Goal: Information Seeking & Learning: Learn about a topic

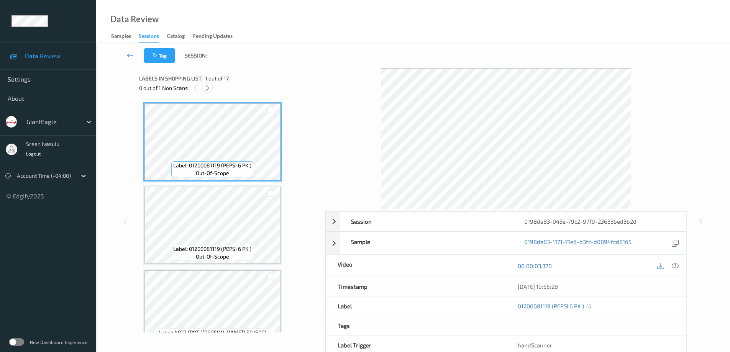
click at [206, 85] on icon at bounding box center [207, 88] width 7 height 7
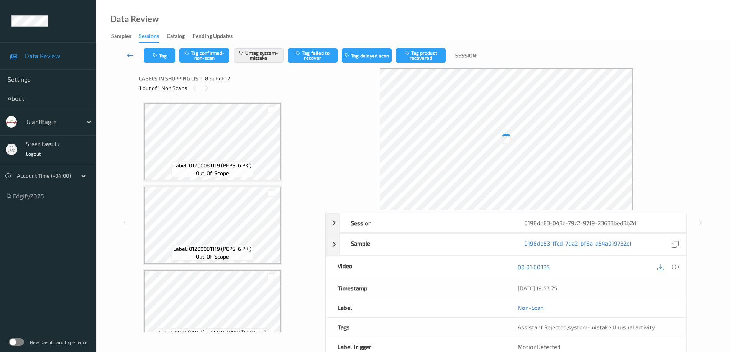
scroll to position [505, 0]
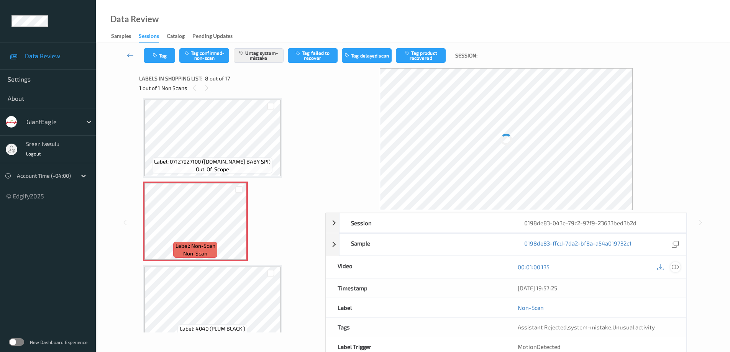
click at [677, 265] on icon at bounding box center [675, 267] width 7 height 7
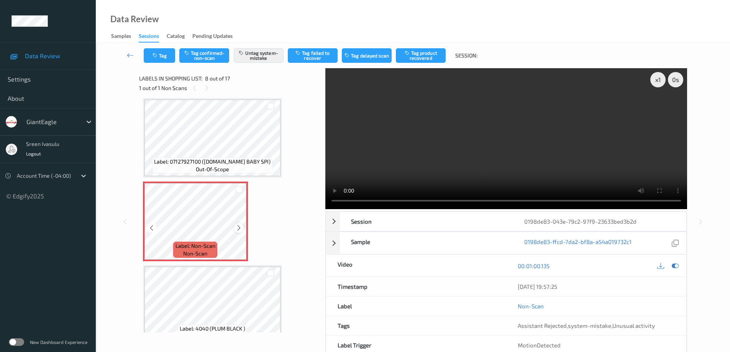
click at [236, 225] on icon at bounding box center [239, 228] width 7 height 7
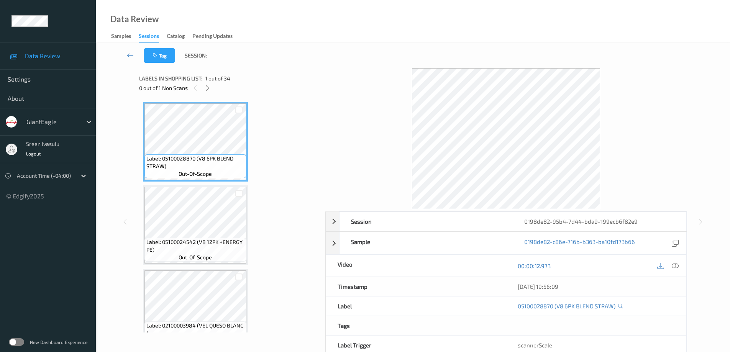
click at [207, 81] on span "1 out of 34" at bounding box center [217, 79] width 25 height 8
click at [207, 88] on icon at bounding box center [207, 88] width 7 height 7
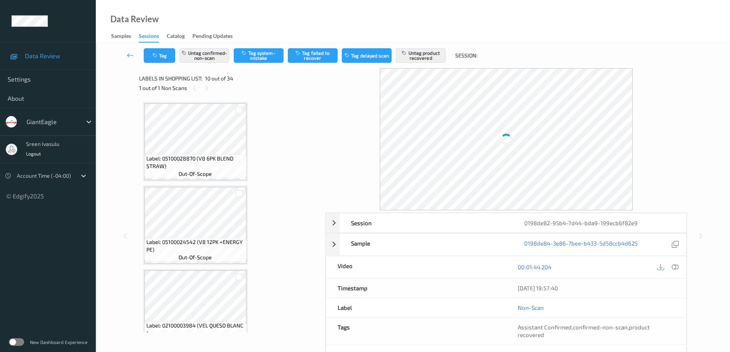
scroll to position [672, 0]
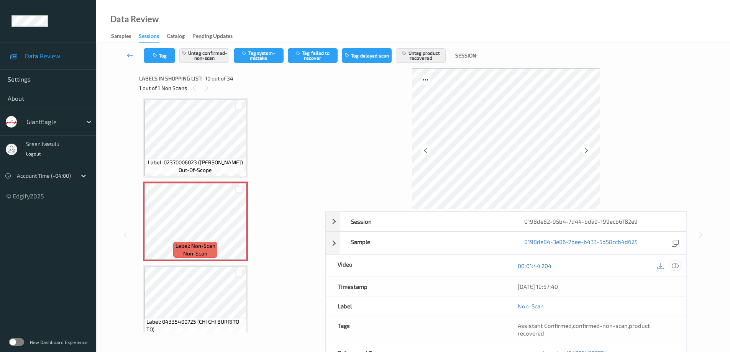
click at [676, 266] on icon at bounding box center [675, 265] width 7 height 7
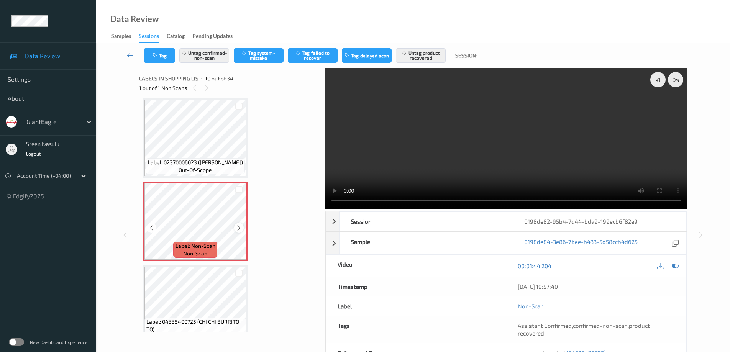
click at [238, 226] on icon at bounding box center [239, 228] width 7 height 7
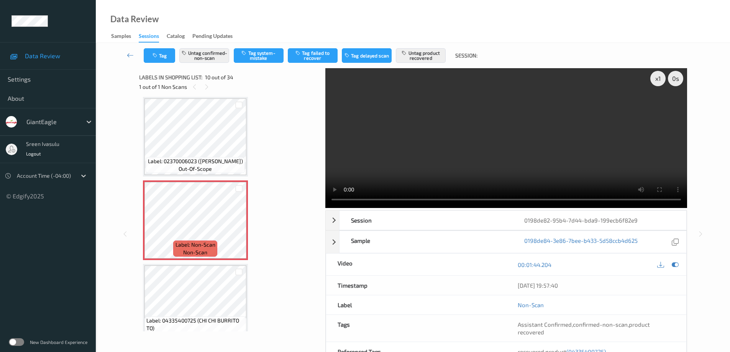
scroll to position [0, 0]
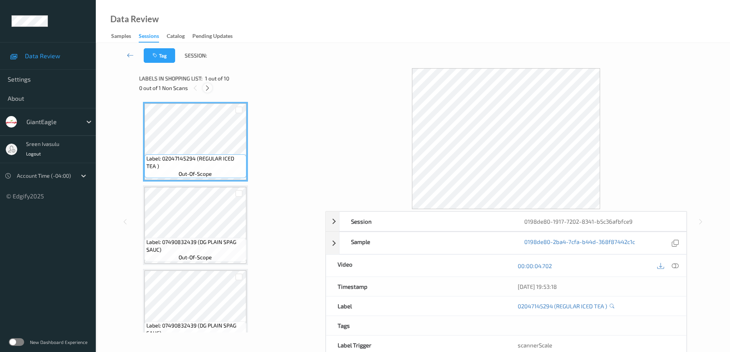
click at [207, 85] on icon at bounding box center [207, 88] width 7 height 7
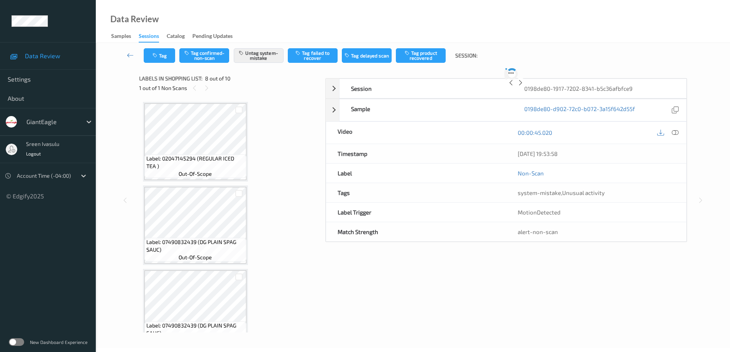
scroll to position [505, 0]
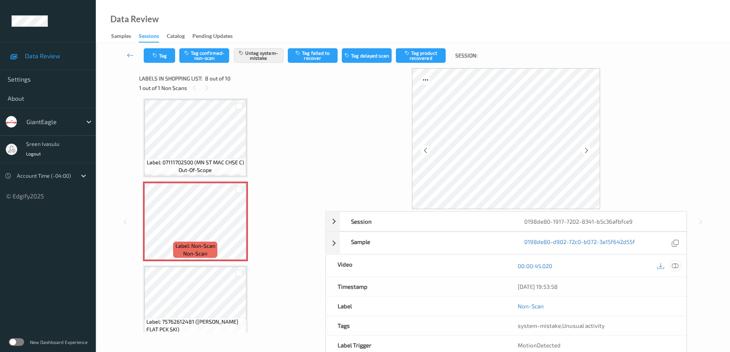
click at [673, 266] on icon at bounding box center [675, 265] width 7 height 7
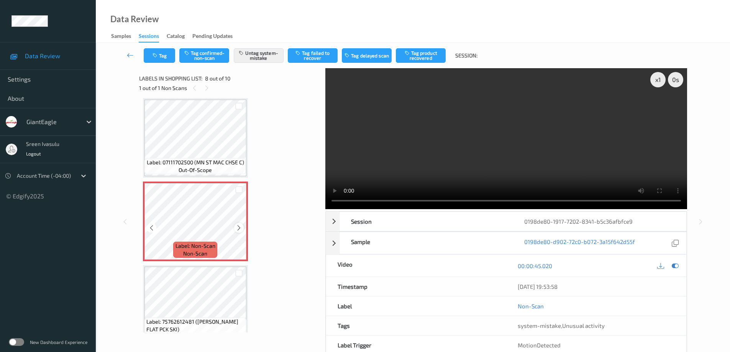
click at [238, 227] on icon at bounding box center [239, 228] width 7 height 7
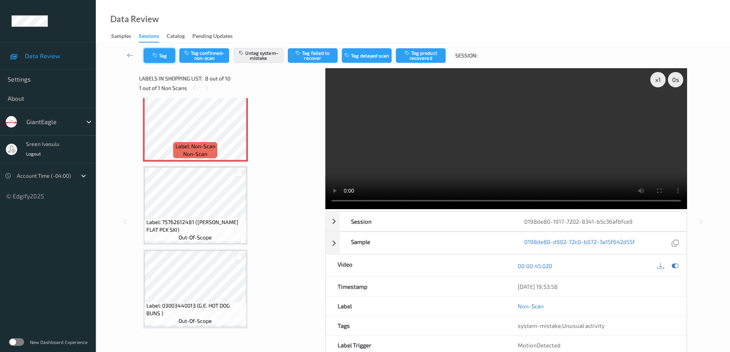
click at [170, 57] on button "Tag" at bounding box center [159, 55] width 31 height 15
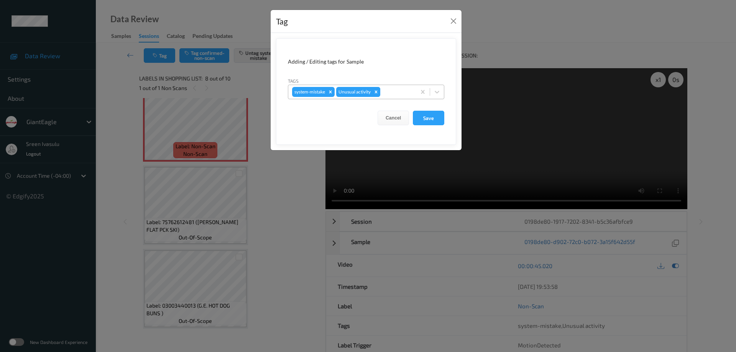
click at [376, 91] on icon "Remove Unusual activity" at bounding box center [375, 91] width 5 height 5
click at [431, 118] on button "Save" at bounding box center [428, 118] width 31 height 15
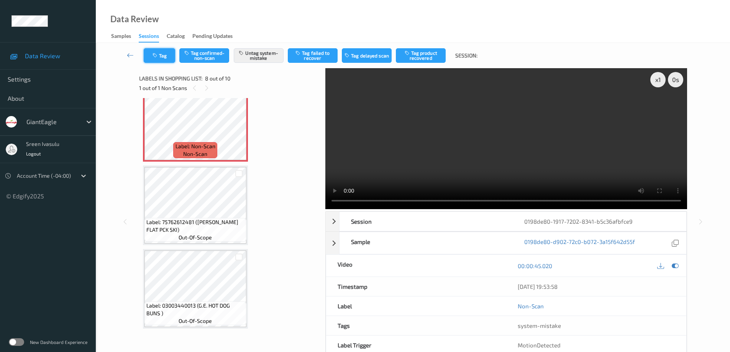
click at [159, 54] on icon "button" at bounding box center [155, 55] width 7 height 5
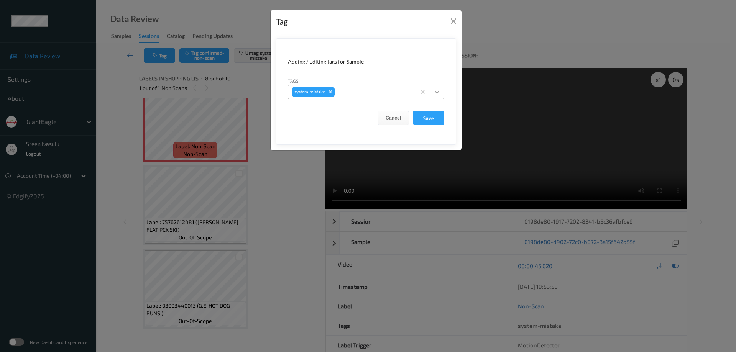
click at [436, 93] on icon at bounding box center [436, 92] width 5 height 3
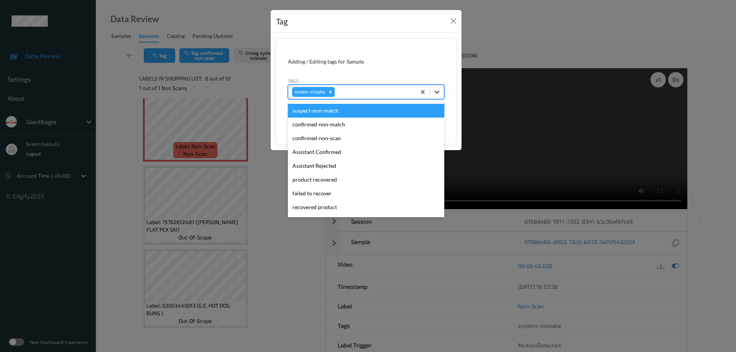
click at [434, 91] on icon at bounding box center [437, 92] width 8 height 8
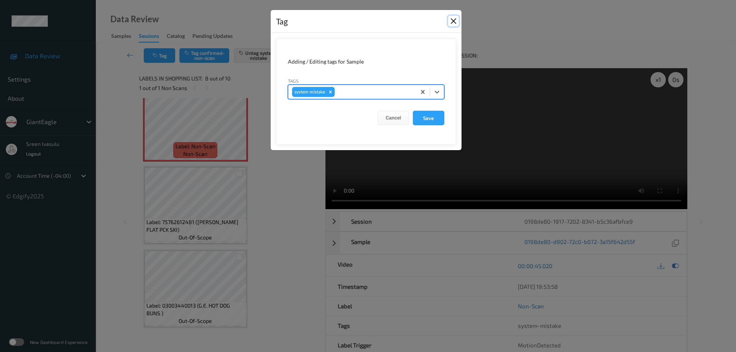
click at [454, 20] on button "Close" at bounding box center [453, 21] width 11 height 11
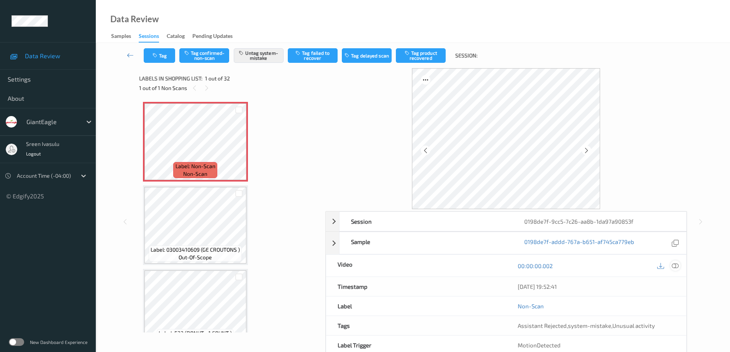
click at [674, 265] on icon at bounding box center [675, 265] width 7 height 7
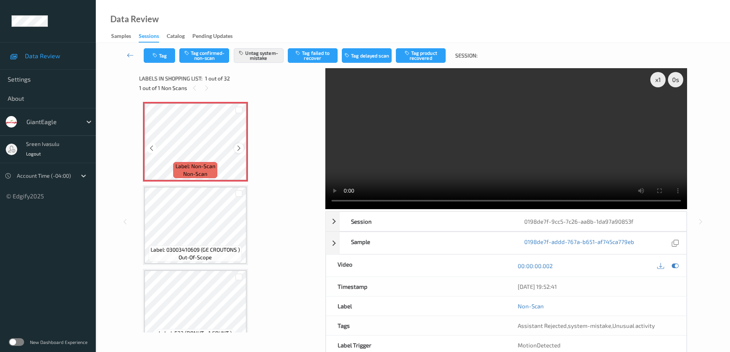
click at [238, 147] on icon at bounding box center [239, 148] width 7 height 7
click at [235, 147] on div at bounding box center [239, 148] width 10 height 10
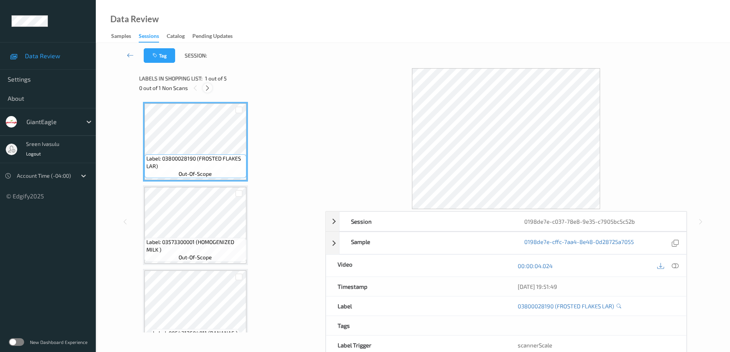
click at [205, 85] on icon at bounding box center [207, 88] width 7 height 7
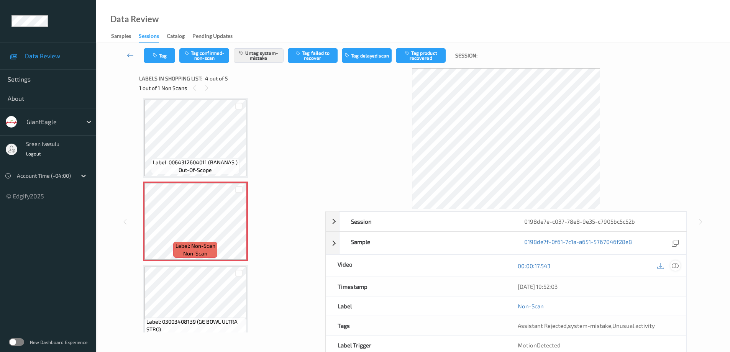
click at [672, 264] on icon at bounding box center [675, 265] width 7 height 7
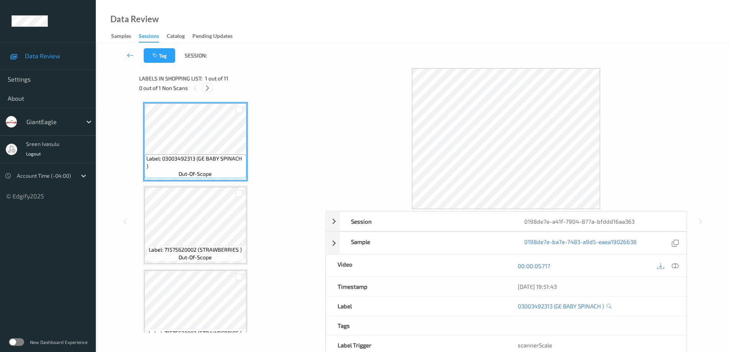
click at [208, 85] on icon at bounding box center [207, 88] width 7 height 7
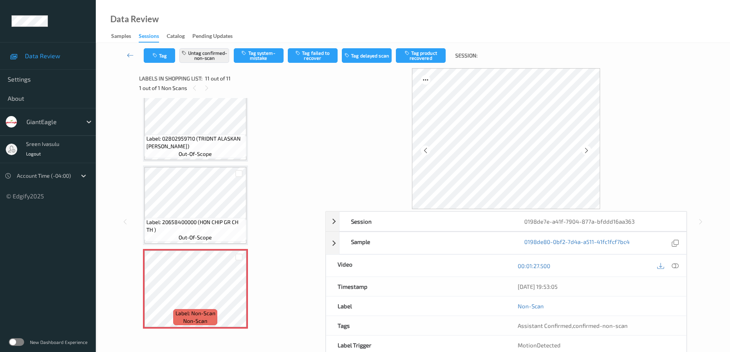
click at [670, 268] on div at bounding box center [667, 266] width 25 height 10
click at [677, 264] on icon at bounding box center [675, 265] width 7 height 7
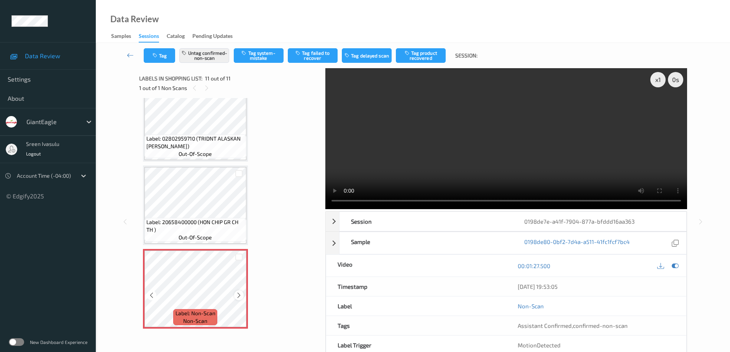
click at [236, 295] on icon at bounding box center [239, 295] width 7 height 7
click at [236, 297] on icon at bounding box center [239, 295] width 7 height 7
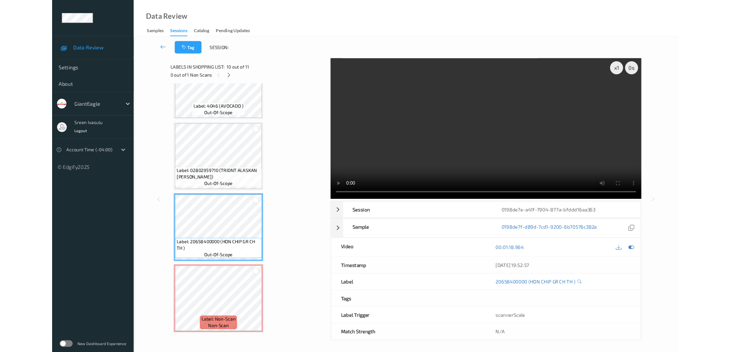
scroll to position [626, 0]
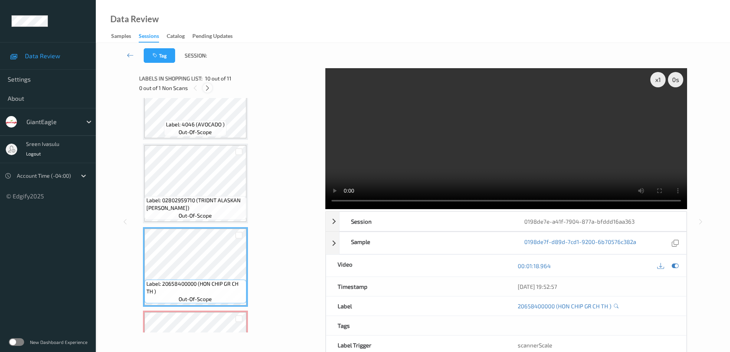
click at [205, 86] on icon at bounding box center [207, 88] width 7 height 7
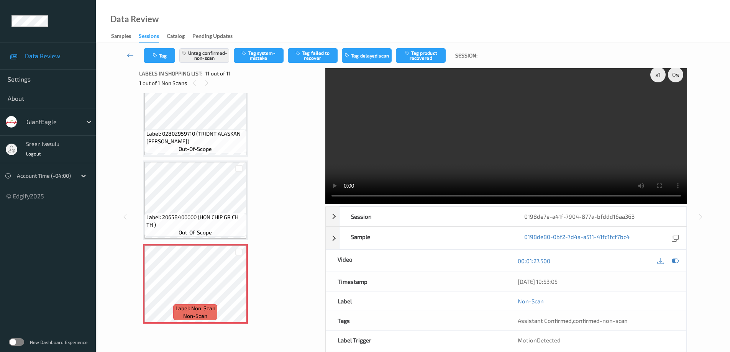
scroll to position [0, 0]
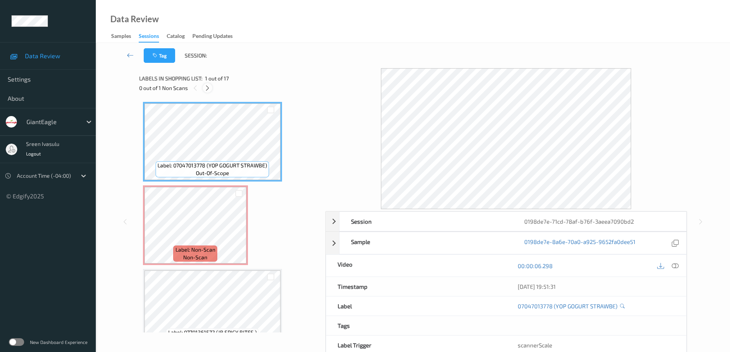
click at [210, 88] on icon at bounding box center [207, 88] width 7 height 7
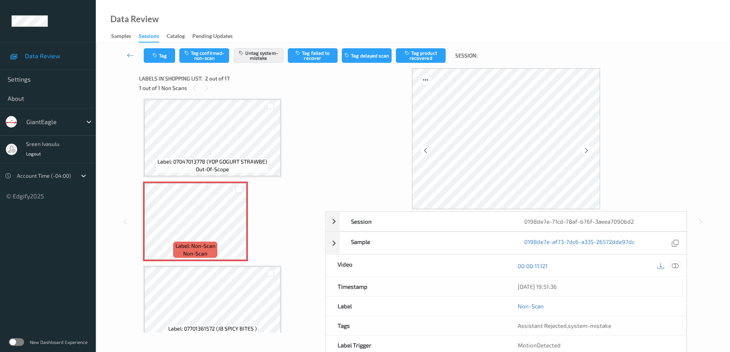
click at [677, 266] on icon at bounding box center [675, 265] width 7 height 7
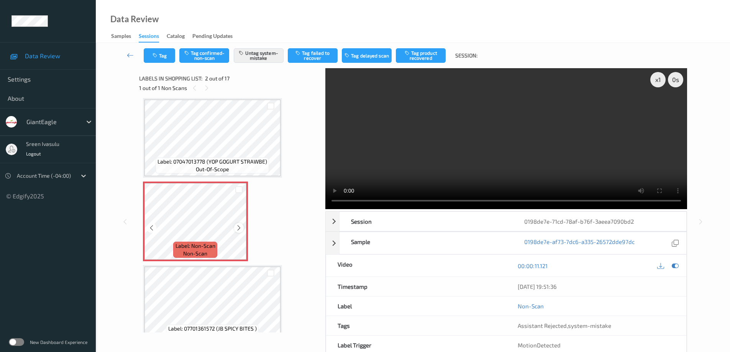
click at [238, 225] on icon at bounding box center [239, 228] width 7 height 7
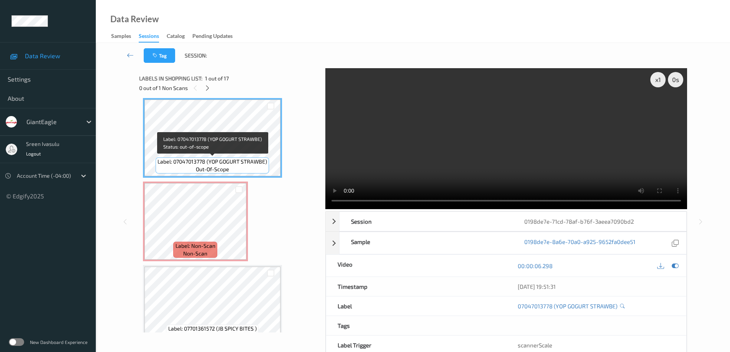
click at [254, 159] on span "Label: 07047013778 (YOP GOGURT STRAWBE)" at bounding box center [212, 162] width 110 height 8
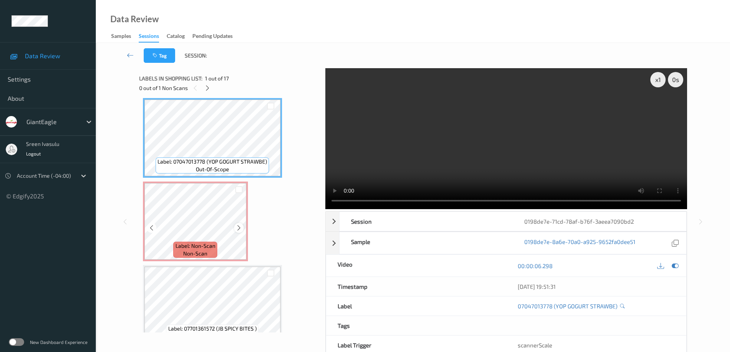
click at [235, 226] on div at bounding box center [239, 228] width 10 height 10
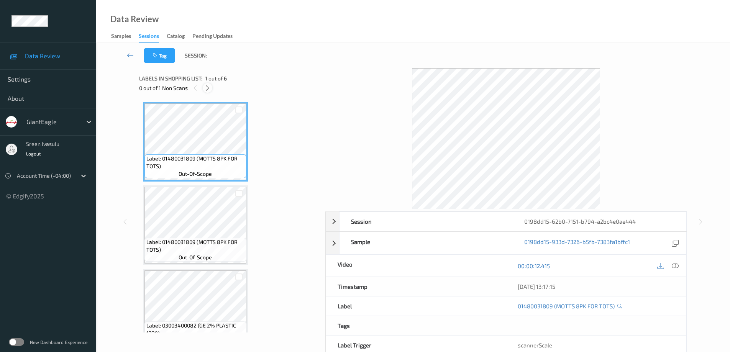
click at [207, 85] on icon at bounding box center [207, 88] width 7 height 7
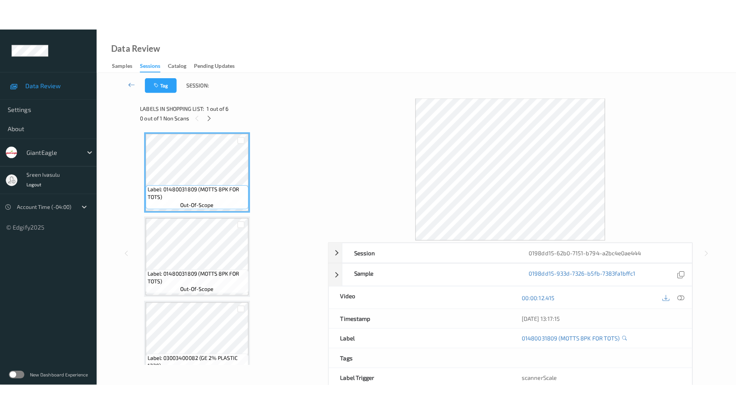
scroll to position [271, 0]
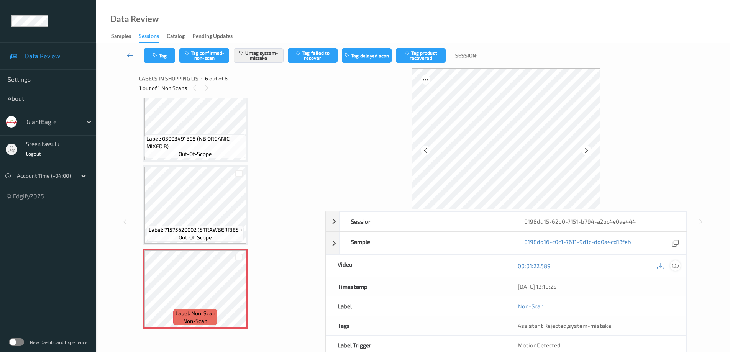
click at [672, 268] on icon at bounding box center [675, 265] width 7 height 7
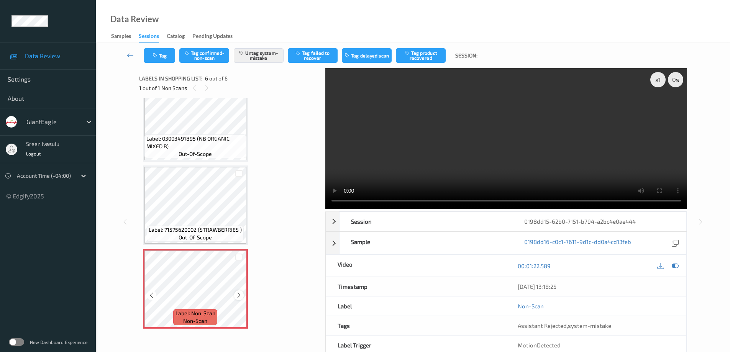
click at [241, 296] on icon at bounding box center [239, 295] width 7 height 7
click at [240, 295] on icon at bounding box center [239, 295] width 7 height 7
click at [238, 295] on icon at bounding box center [239, 295] width 7 height 7
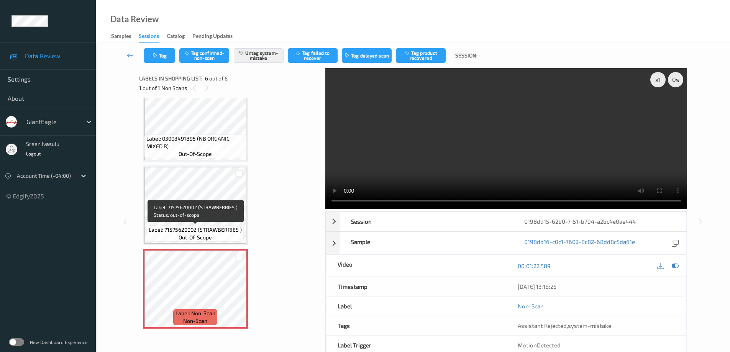
click at [218, 231] on span "Label: 71575620002 (STRAWBERRIES )" at bounding box center [195, 230] width 93 height 8
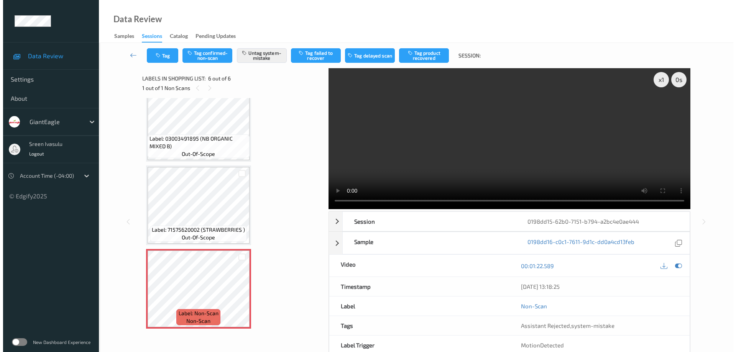
scroll to position [209, 0]
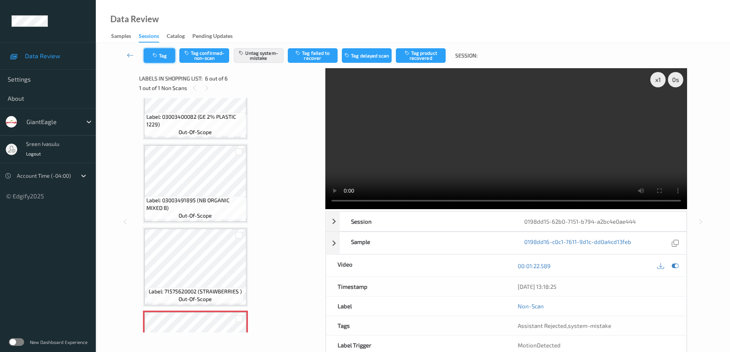
click at [167, 55] on button "Tag" at bounding box center [159, 55] width 31 height 15
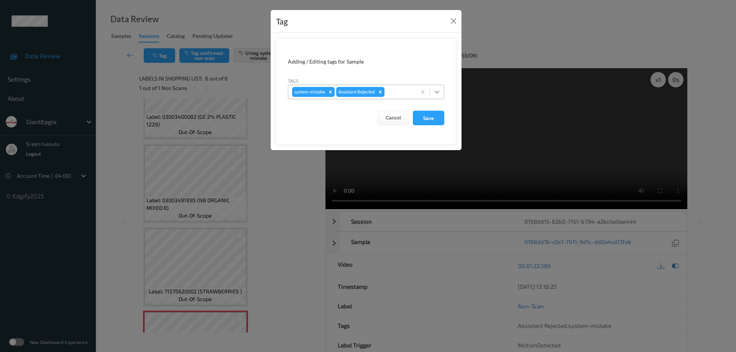
click at [436, 95] on icon at bounding box center [437, 92] width 8 height 8
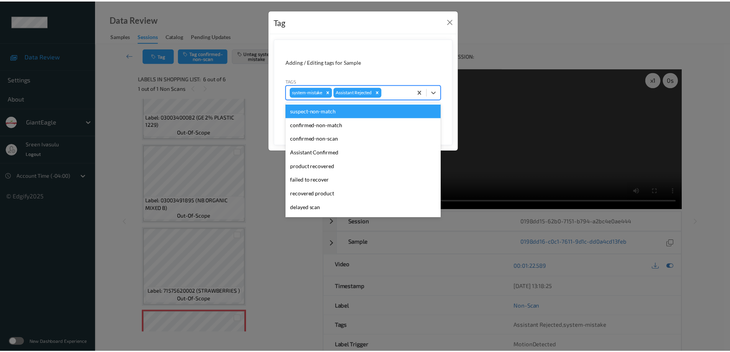
scroll to position [67, 0]
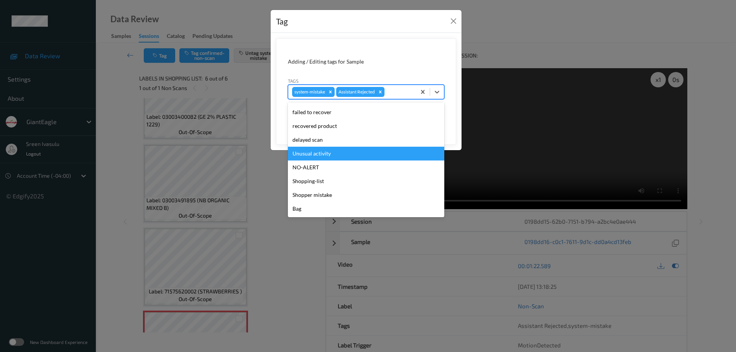
click at [338, 156] on div "Unusual activity" at bounding box center [366, 154] width 156 height 14
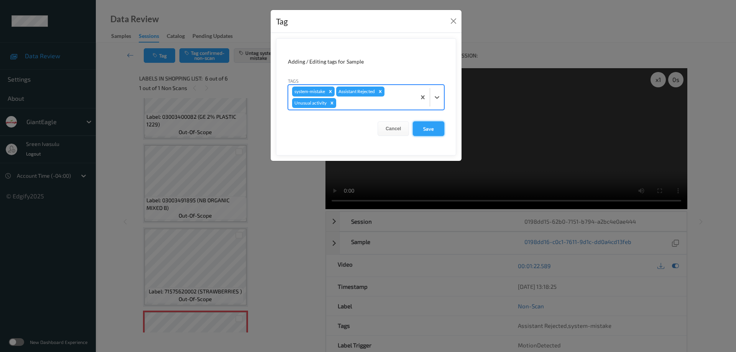
click at [424, 130] on button "Save" at bounding box center [428, 128] width 31 height 15
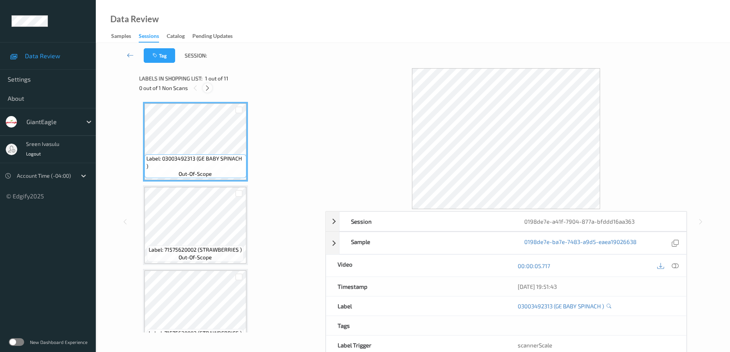
click at [205, 88] on icon at bounding box center [207, 88] width 7 height 7
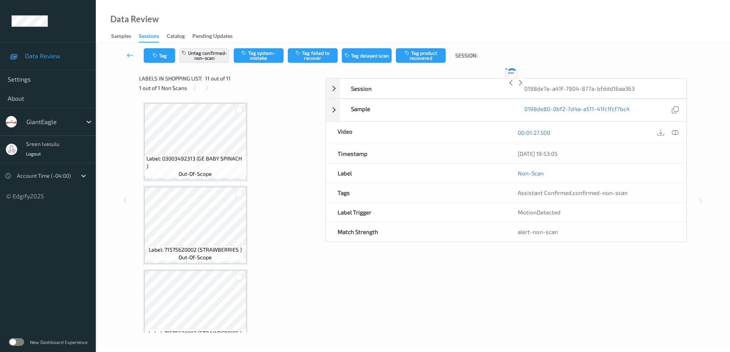
scroll to position [688, 0]
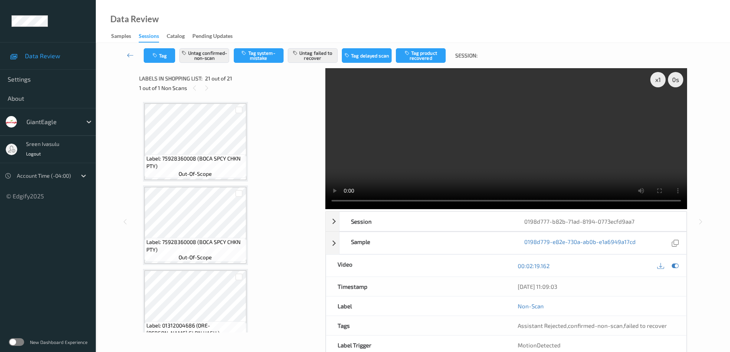
scroll to position [1523, 0]
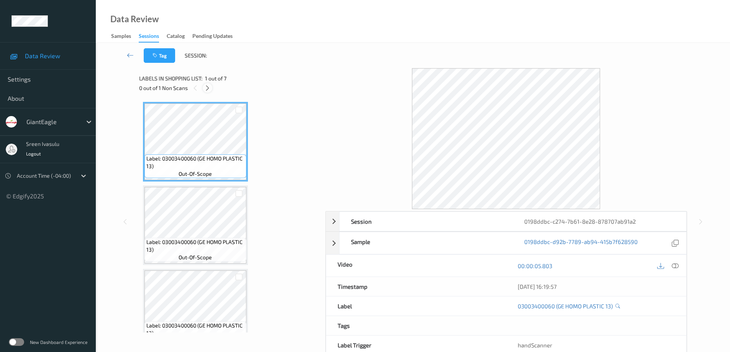
click at [207, 89] on icon at bounding box center [207, 88] width 7 height 7
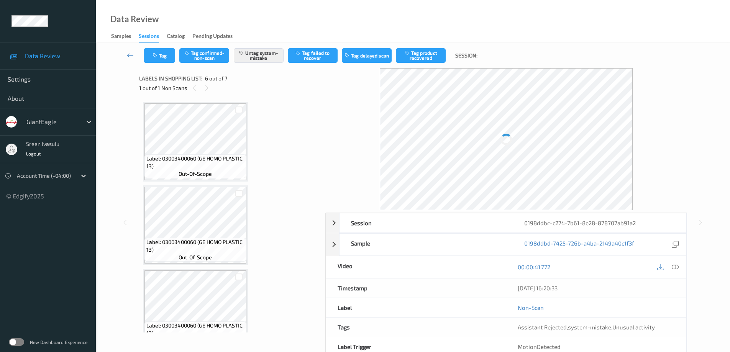
scroll to position [338, 0]
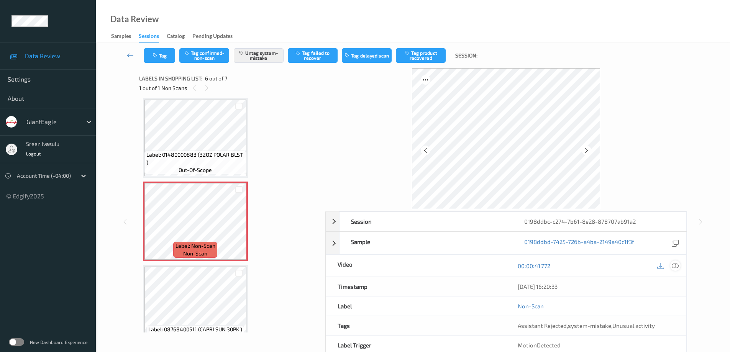
click at [675, 262] on icon at bounding box center [675, 265] width 7 height 7
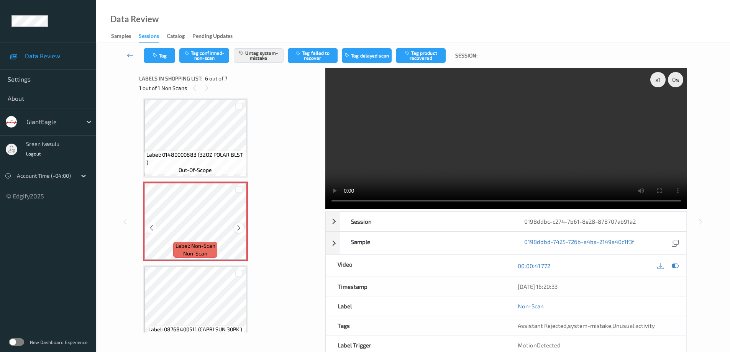
click at [238, 230] on icon at bounding box center [239, 228] width 7 height 7
click at [238, 226] on icon at bounding box center [239, 228] width 7 height 7
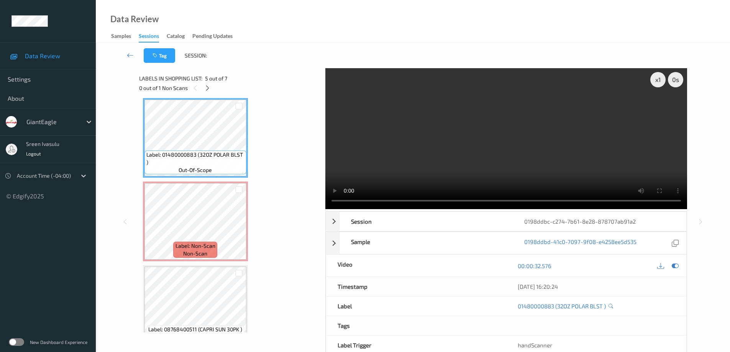
scroll to position [185, 0]
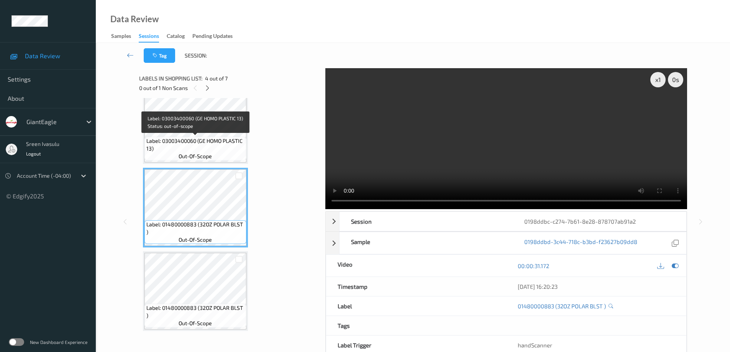
click at [228, 140] on span "Label: 03003400060 (GE HOMO PLASTIC 13)" at bounding box center [195, 144] width 98 height 15
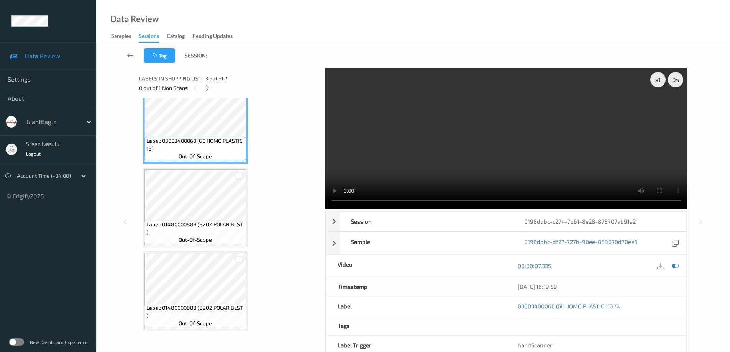
scroll to position [31, 0]
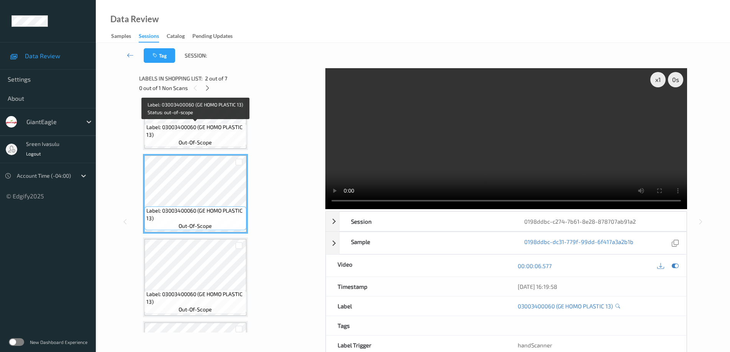
click at [231, 131] on span "Label: 03003400060 (GE HOMO PLASTIC 13)" at bounding box center [195, 130] width 98 height 15
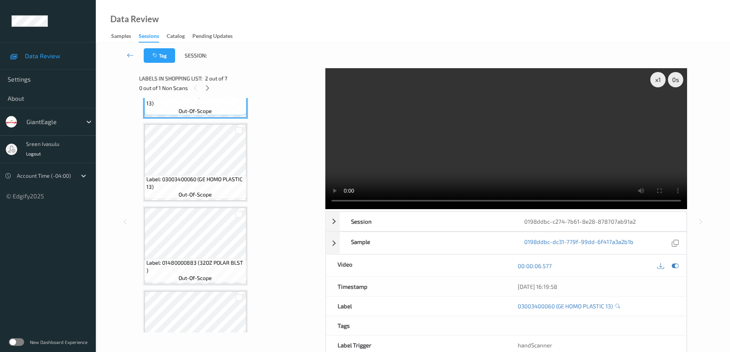
scroll to position [153, 0]
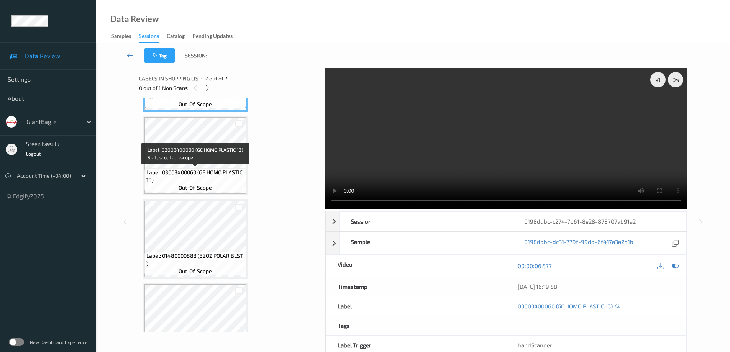
click at [208, 171] on span "Label: 03003400060 (GE HOMO PLASTIC 13)" at bounding box center [195, 176] width 98 height 15
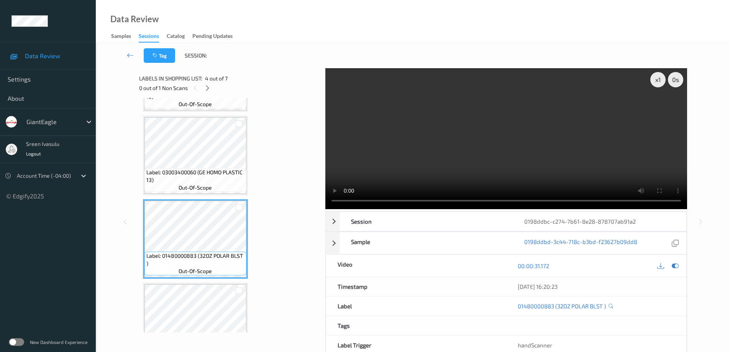
scroll to position [307, 0]
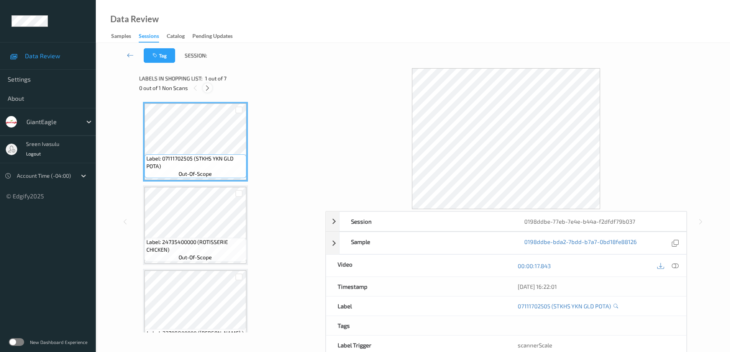
click at [206, 87] on icon at bounding box center [207, 88] width 7 height 7
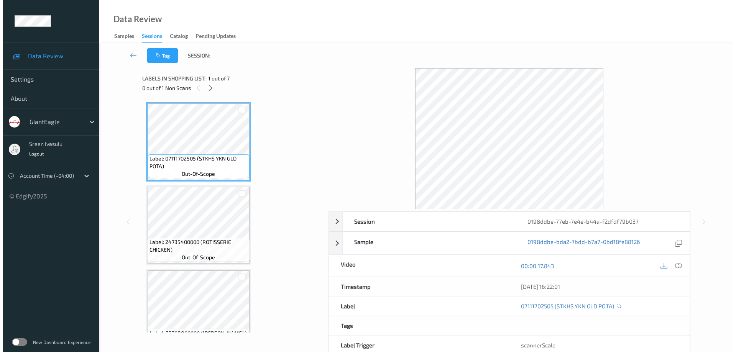
scroll to position [354, 0]
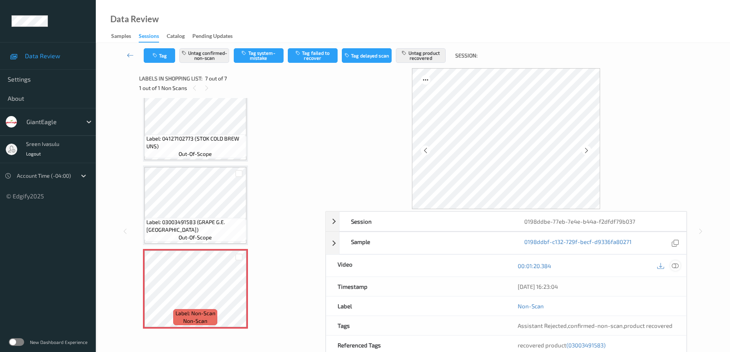
click at [676, 267] on icon at bounding box center [675, 265] width 7 height 7
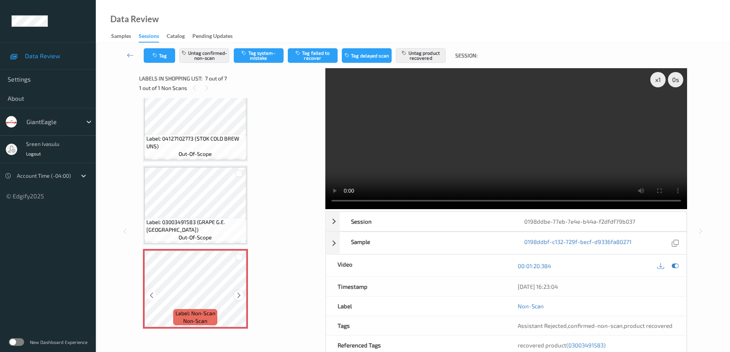
click at [234, 296] on div at bounding box center [239, 295] width 10 height 10
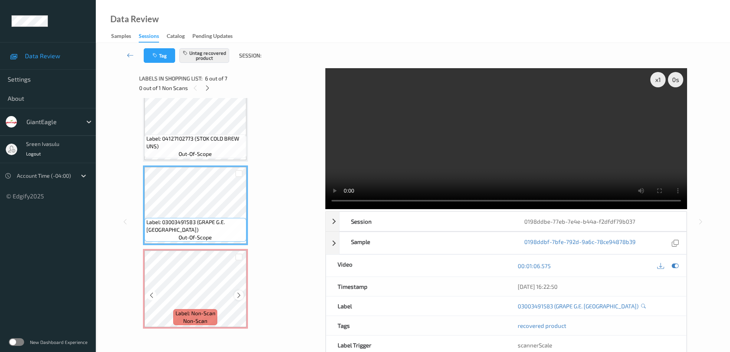
click at [241, 297] on icon at bounding box center [239, 295] width 7 height 7
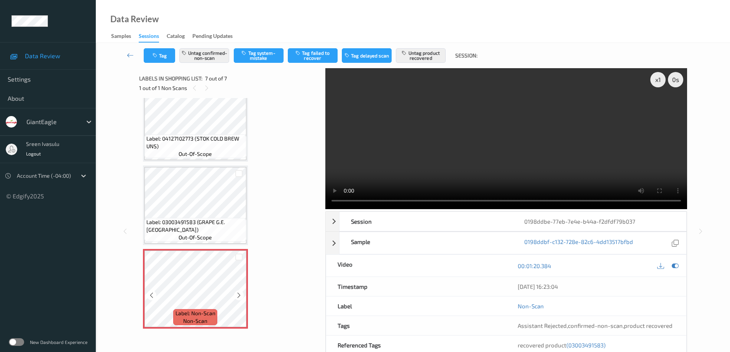
click at [241, 297] on icon at bounding box center [239, 295] width 7 height 7
click at [214, 56] on button "Untag confirmed-non-scan" at bounding box center [204, 55] width 50 height 15
click at [420, 54] on button "Untag product recovered" at bounding box center [421, 55] width 50 height 15
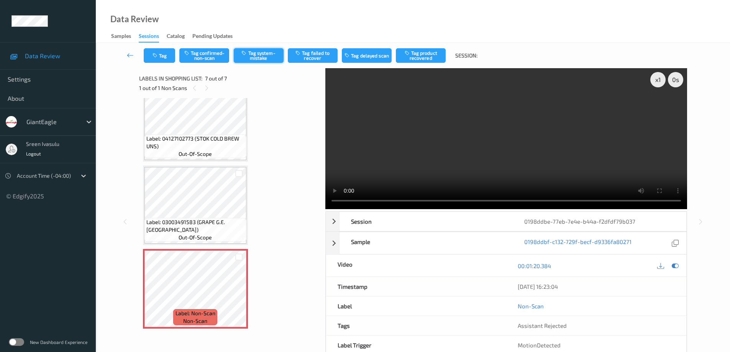
click at [259, 53] on button "Tag system-mistake" at bounding box center [259, 55] width 50 height 15
click at [165, 53] on button "Tag" at bounding box center [159, 55] width 31 height 15
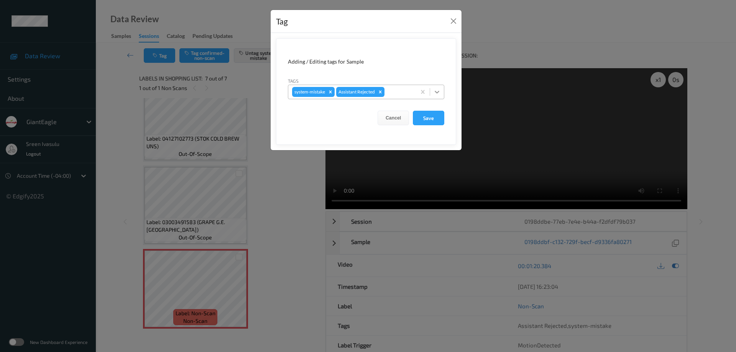
click at [440, 91] on icon at bounding box center [437, 92] width 8 height 8
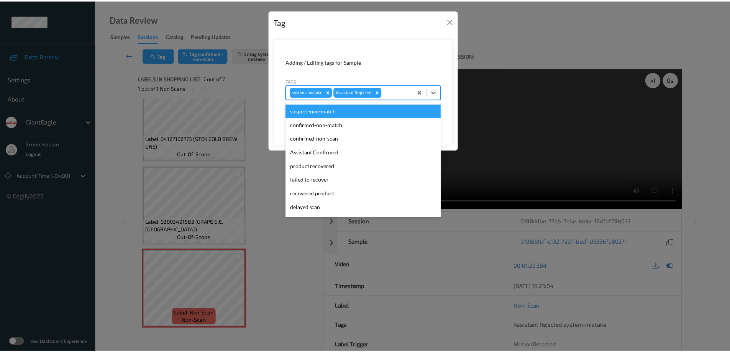
scroll to position [67, 0]
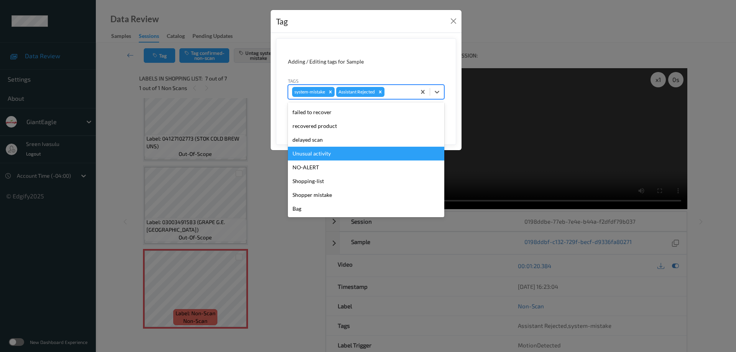
click at [327, 156] on div "Unusual activity" at bounding box center [366, 154] width 156 height 14
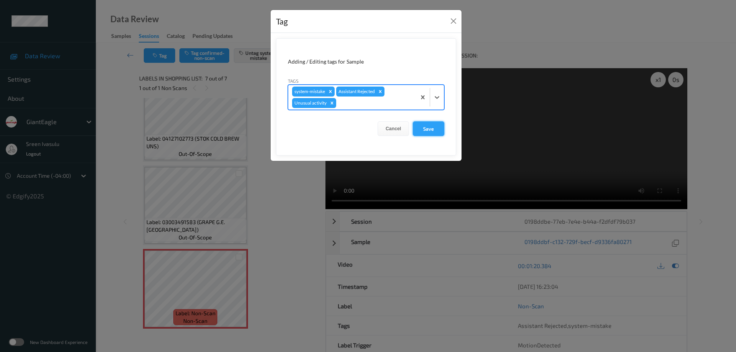
click at [423, 125] on button "Save" at bounding box center [428, 128] width 31 height 15
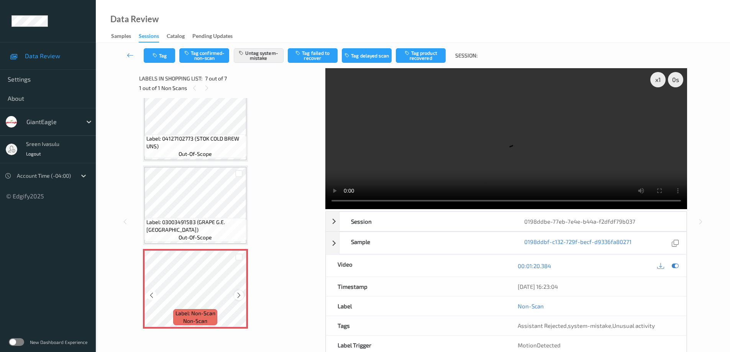
click at [239, 298] on icon at bounding box center [239, 295] width 7 height 7
click at [234, 295] on div at bounding box center [239, 295] width 10 height 10
click at [234, 294] on div at bounding box center [239, 295] width 10 height 10
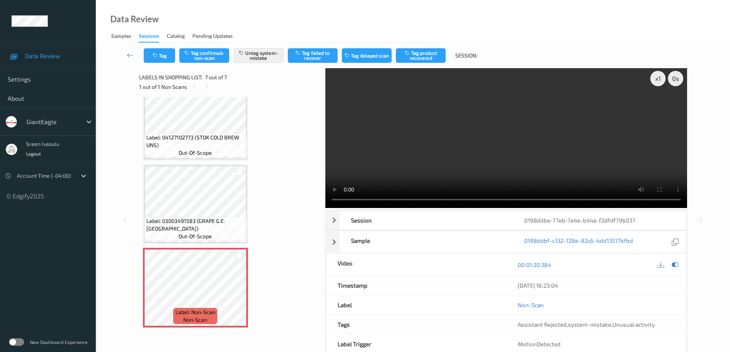
scroll to position [0, 0]
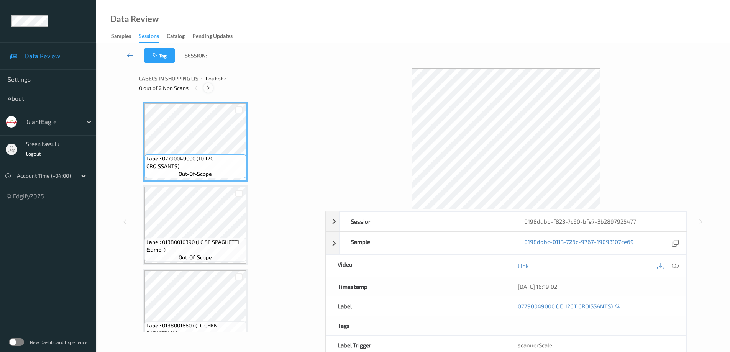
click at [211, 87] on icon at bounding box center [208, 88] width 7 height 7
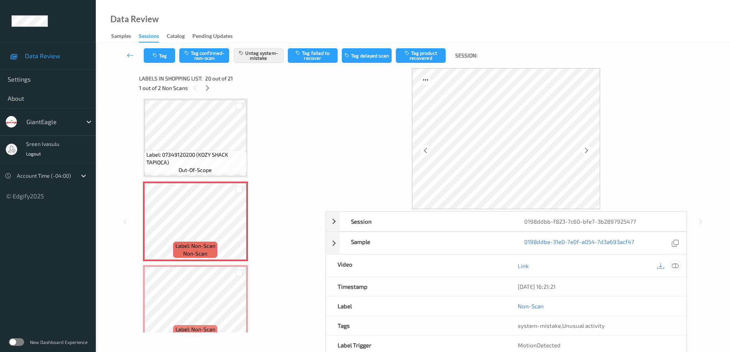
click at [674, 267] on icon at bounding box center [675, 265] width 7 height 7
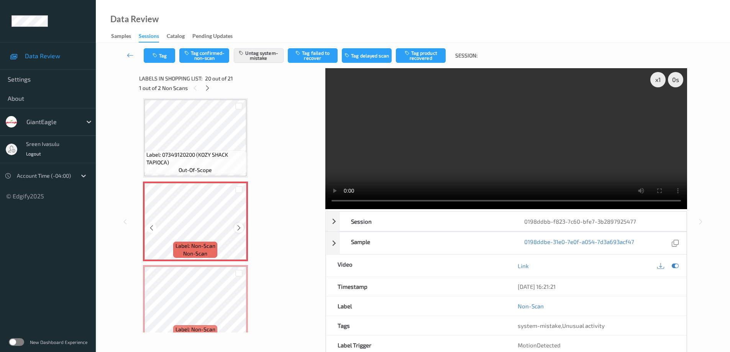
click at [237, 226] on icon at bounding box center [239, 228] width 7 height 7
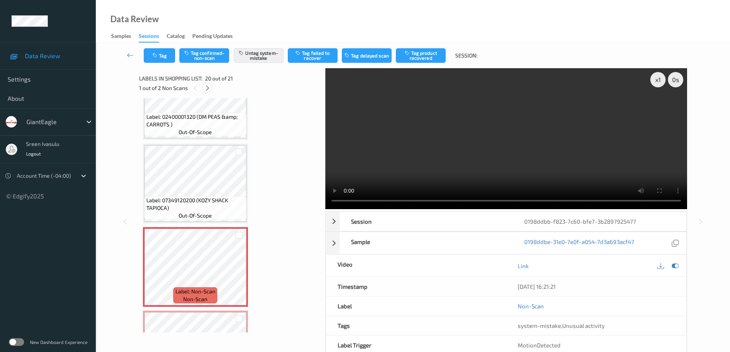
click at [205, 86] on icon at bounding box center [207, 88] width 7 height 7
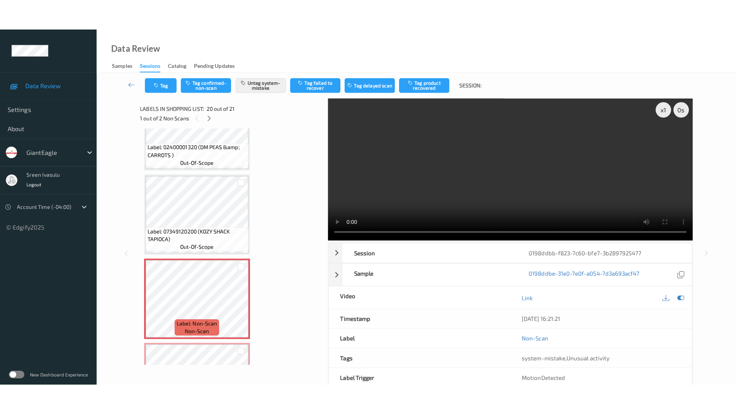
scroll to position [1523, 0]
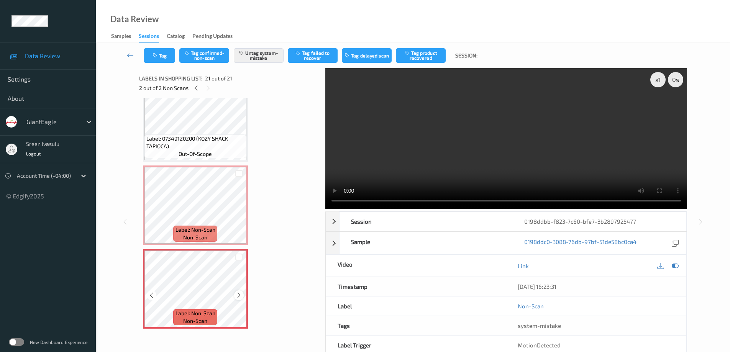
click at [238, 296] on icon at bounding box center [239, 295] width 7 height 7
click at [200, 226] on span "Label: Non-Scan" at bounding box center [195, 230] width 40 height 8
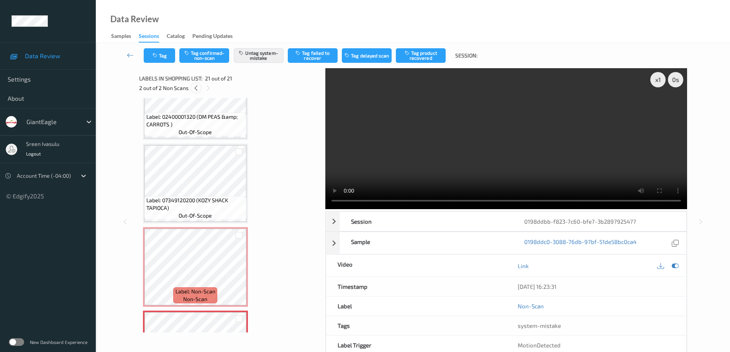
click at [194, 88] on icon at bounding box center [196, 88] width 7 height 7
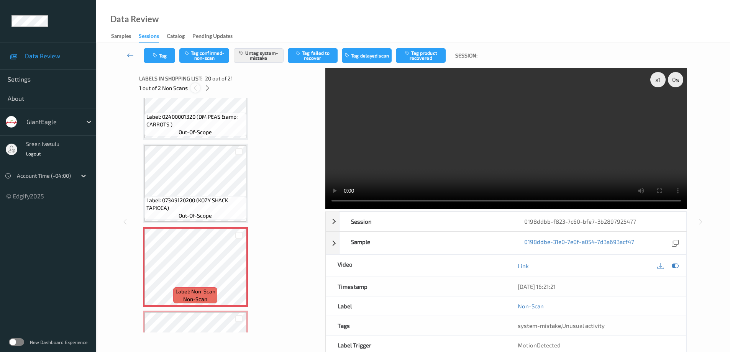
scroll to position [1507, 0]
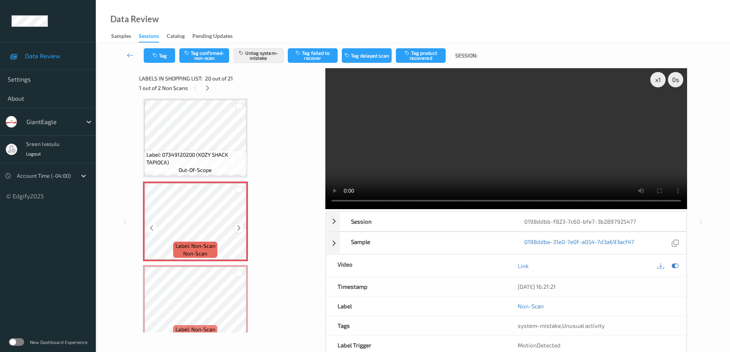
click at [242, 228] on div at bounding box center [239, 228] width 10 height 10
click at [241, 228] on icon at bounding box center [239, 228] width 7 height 7
click at [208, 88] on icon at bounding box center [207, 88] width 7 height 7
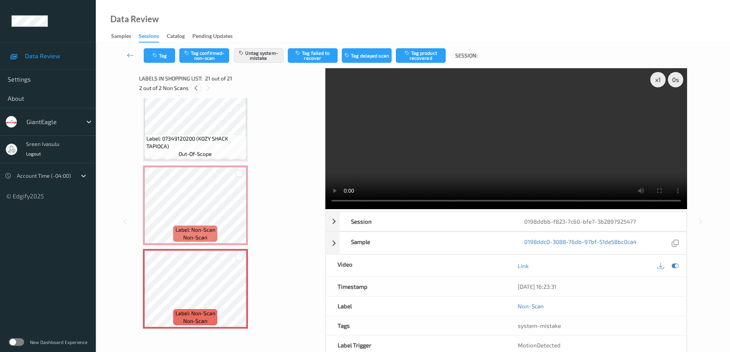
click at [193, 91] on icon at bounding box center [196, 88] width 7 height 7
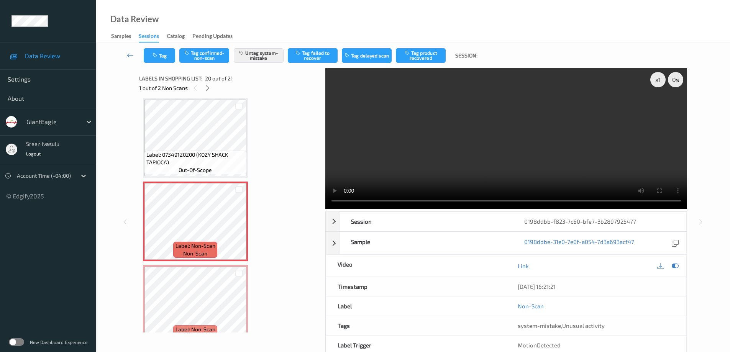
scroll to position [1462, 0]
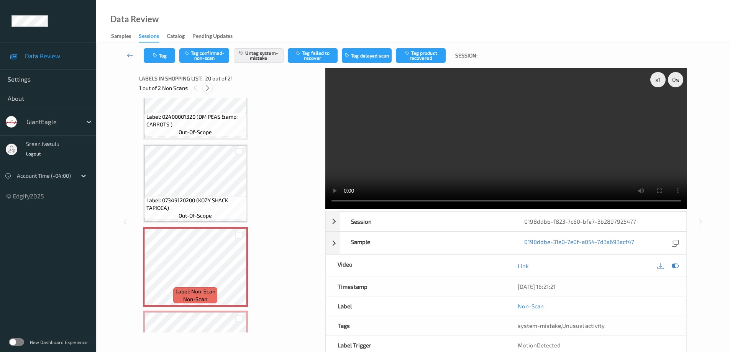
click at [209, 87] on icon at bounding box center [207, 88] width 7 height 7
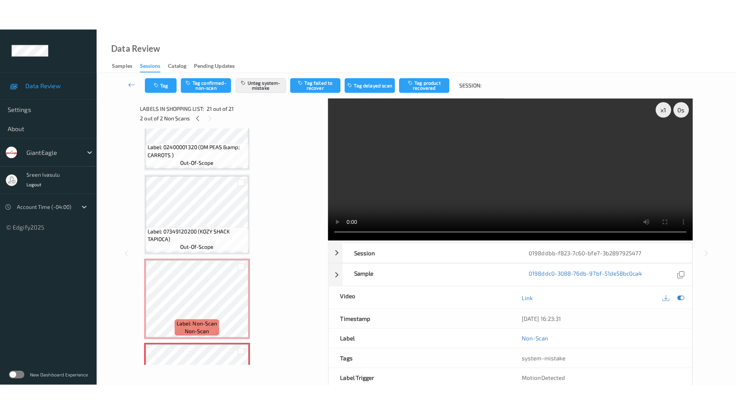
scroll to position [1523, 0]
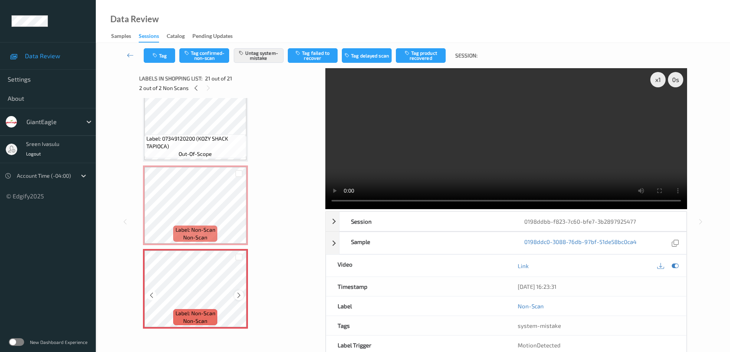
click at [238, 291] on div at bounding box center [239, 295] width 10 height 10
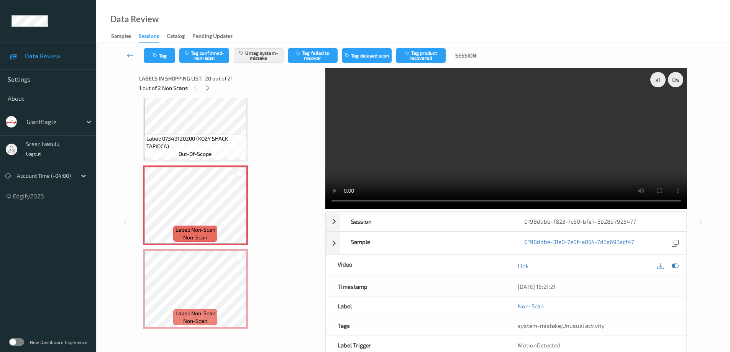
scroll to position [1462, 0]
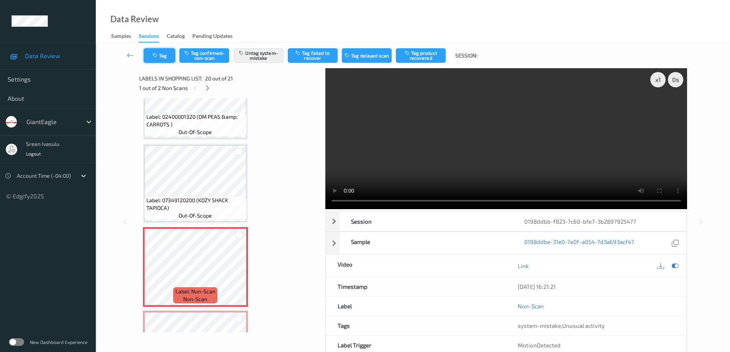
click at [165, 54] on button "Tag" at bounding box center [159, 55] width 31 height 15
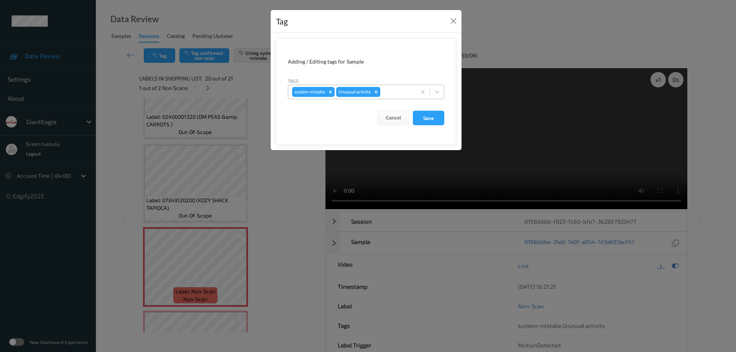
click at [376, 91] on icon "Remove Unusual activity" at bounding box center [375, 91] width 5 height 5
click at [424, 118] on button "Save" at bounding box center [428, 118] width 31 height 15
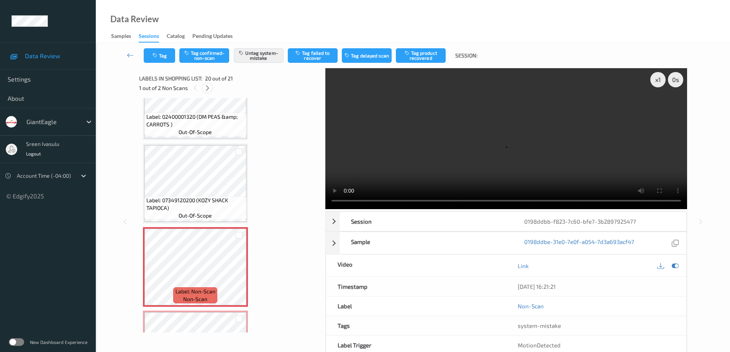
click at [206, 88] on icon at bounding box center [207, 88] width 7 height 7
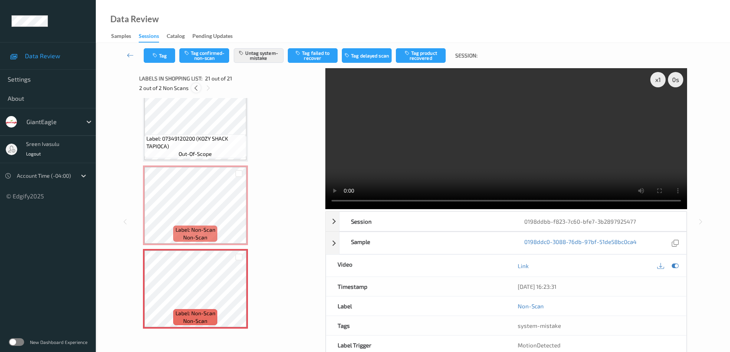
click at [195, 89] on icon at bounding box center [196, 88] width 7 height 7
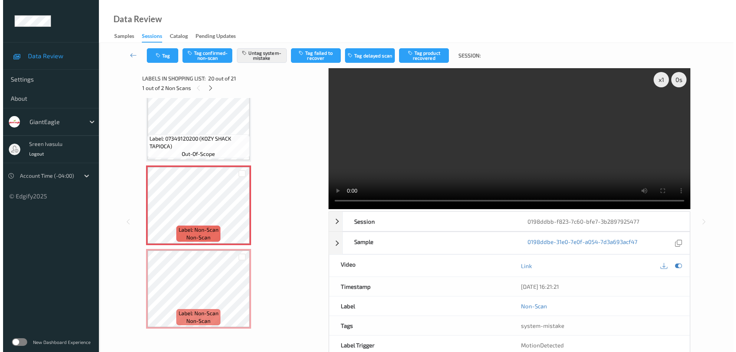
scroll to position [1507, 0]
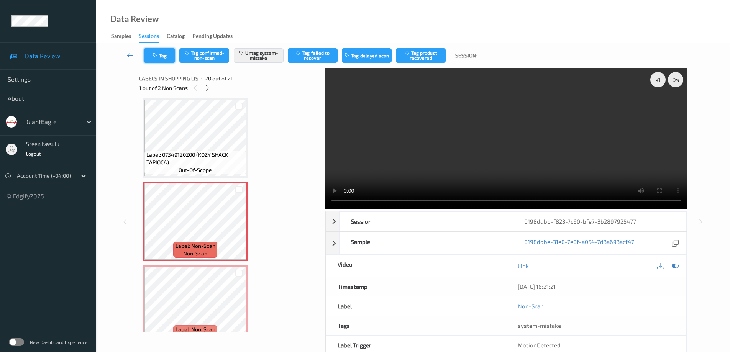
click at [166, 56] on button "Tag" at bounding box center [159, 55] width 31 height 15
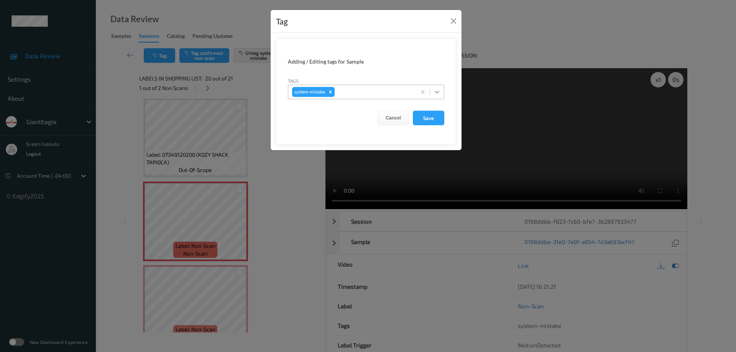
click at [436, 93] on icon at bounding box center [437, 92] width 8 height 8
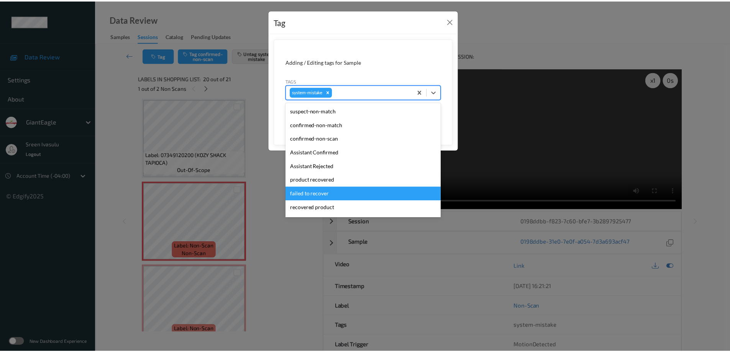
scroll to position [81, 0]
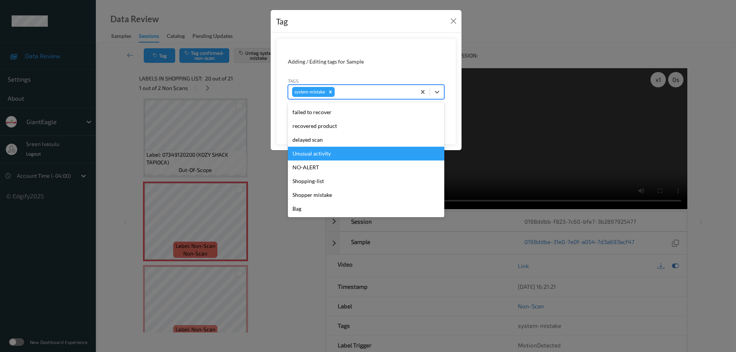
click at [330, 152] on div "Unusual activity" at bounding box center [366, 154] width 156 height 14
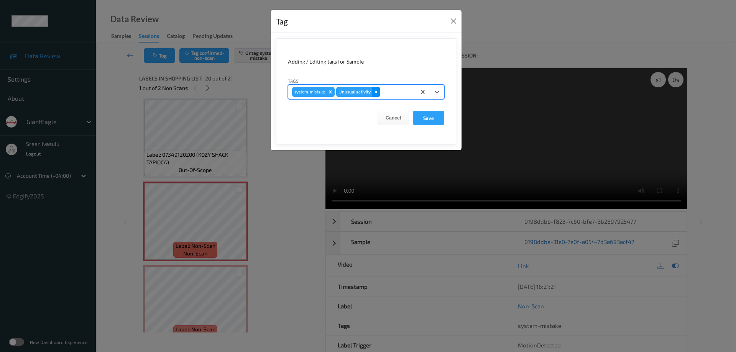
click at [374, 91] on icon "Remove Unusual activity" at bounding box center [375, 91] width 5 height 5
click at [423, 116] on button "Save" at bounding box center [428, 118] width 31 height 15
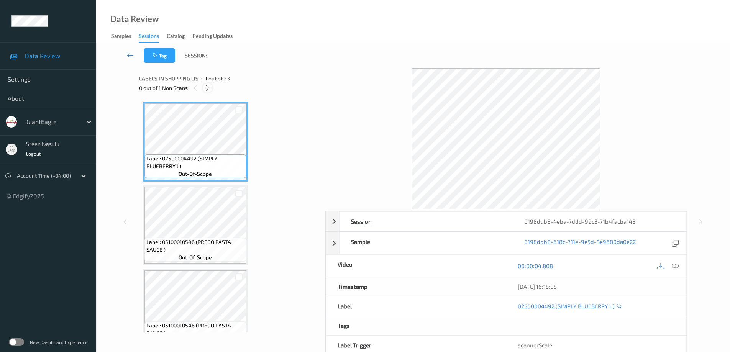
click at [209, 87] on icon at bounding box center [207, 88] width 7 height 7
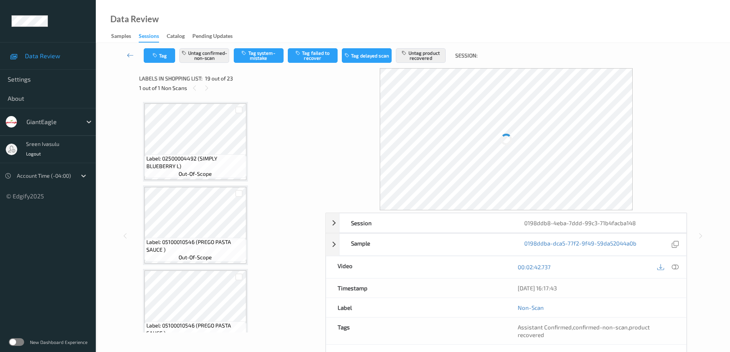
scroll to position [1424, 0]
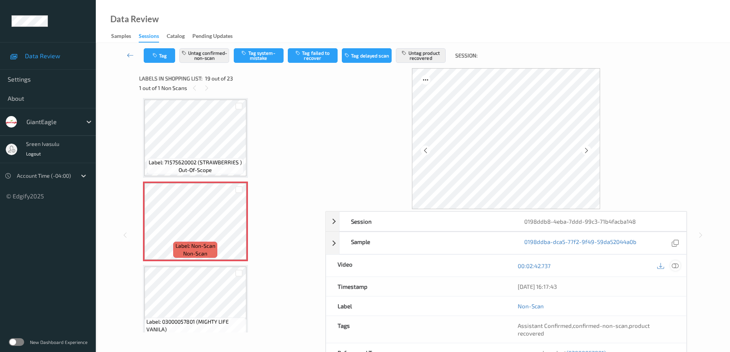
click at [676, 266] on icon at bounding box center [675, 265] width 7 height 7
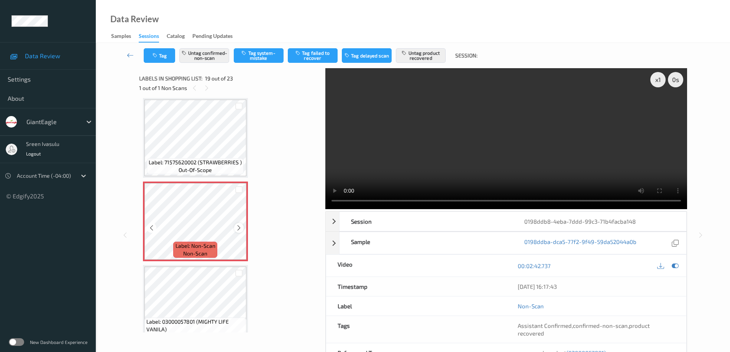
click at [240, 228] on icon at bounding box center [239, 228] width 7 height 7
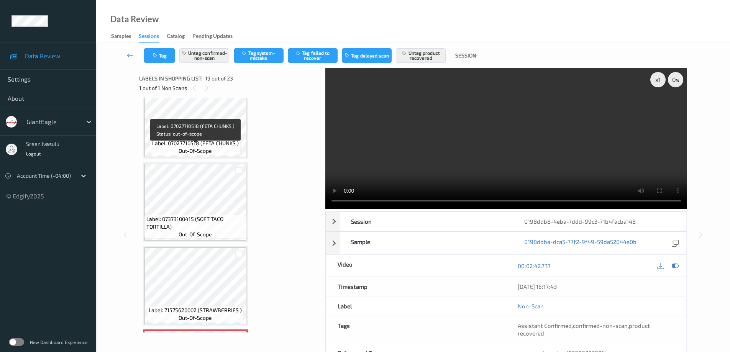
scroll to position [1271, 0]
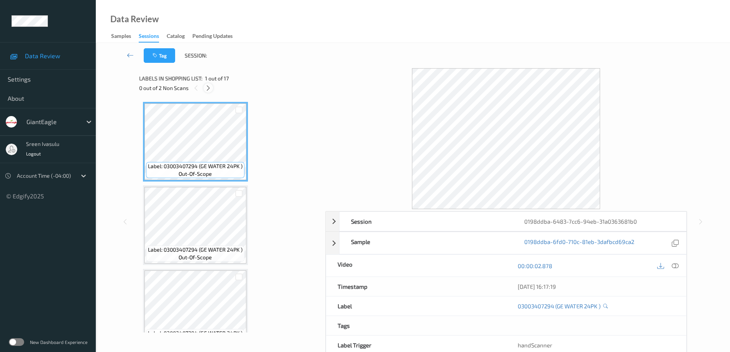
click at [208, 93] on div at bounding box center [208, 88] width 10 height 10
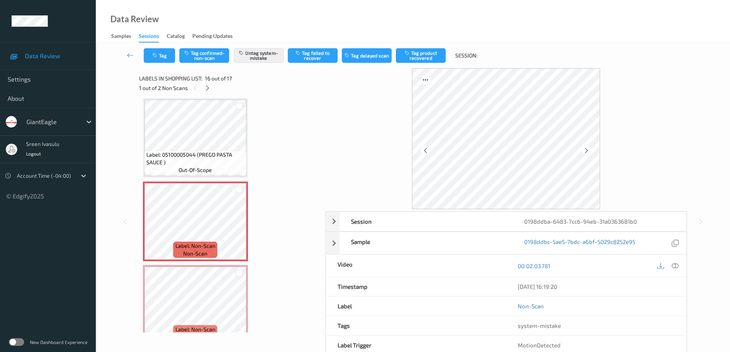
click at [670, 264] on div at bounding box center [667, 266] width 25 height 10
click at [680, 266] on div at bounding box center [675, 266] width 10 height 10
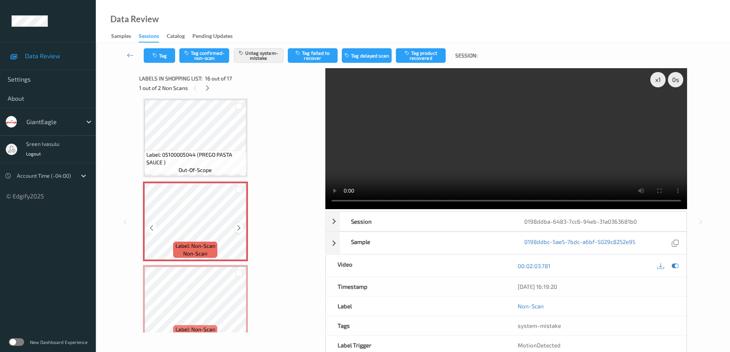
click at [237, 229] on icon at bounding box center [239, 228] width 7 height 7
click at [206, 88] on icon at bounding box center [207, 88] width 7 height 7
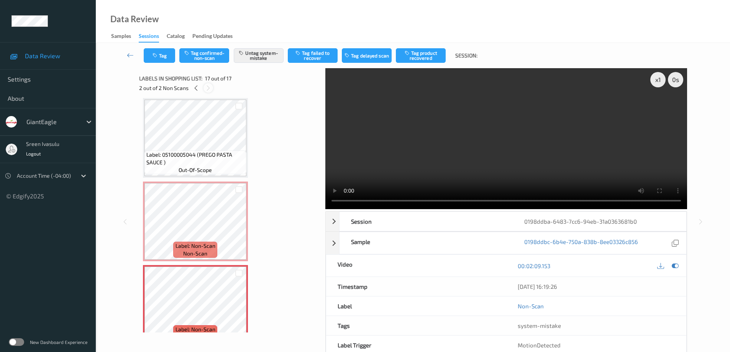
scroll to position [1189, 0]
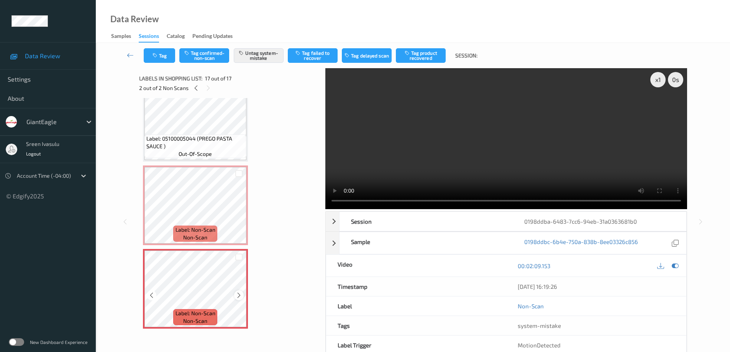
click at [236, 293] on icon at bounding box center [239, 295] width 7 height 7
click at [193, 92] on div at bounding box center [196, 88] width 10 height 10
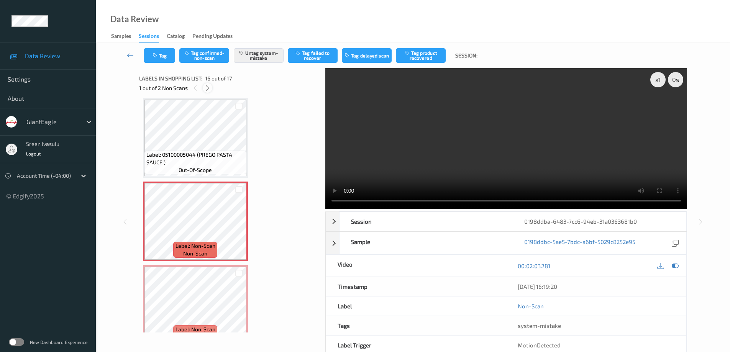
click at [204, 91] on icon at bounding box center [207, 88] width 7 height 7
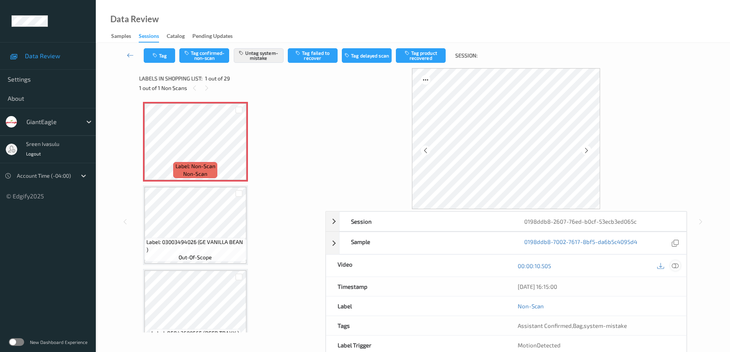
click at [676, 265] on icon at bounding box center [675, 265] width 7 height 7
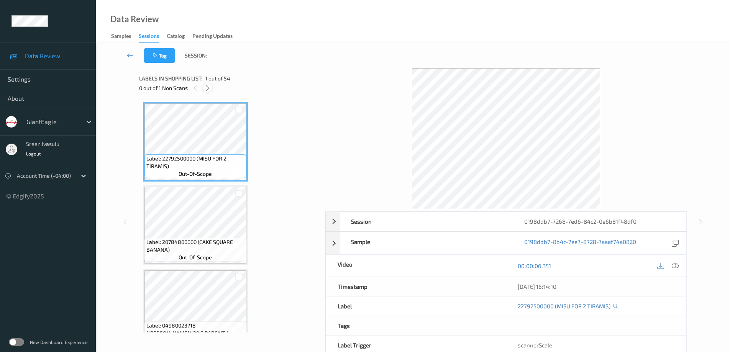
click at [207, 90] on icon at bounding box center [207, 88] width 7 height 7
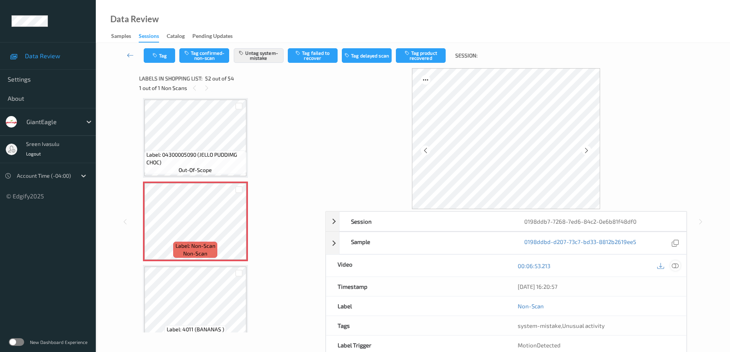
click at [674, 266] on icon at bounding box center [675, 265] width 7 height 7
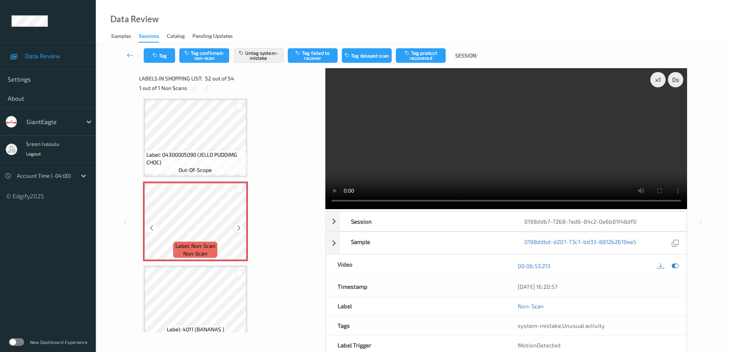
click at [240, 231] on icon at bounding box center [239, 228] width 7 height 7
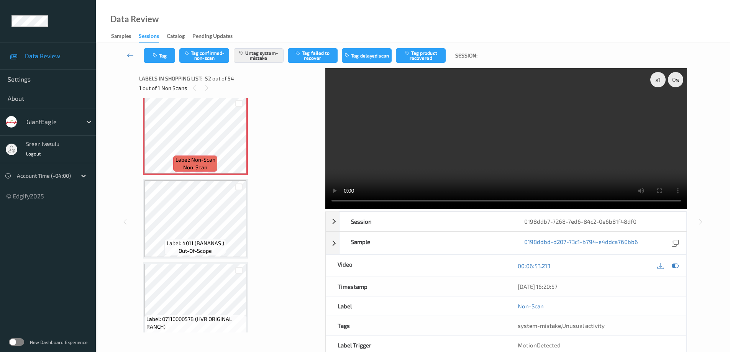
scroll to position [4280, 0]
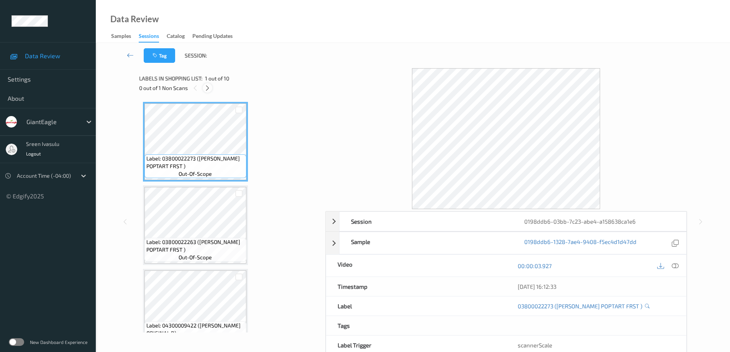
click at [205, 85] on icon at bounding box center [207, 88] width 7 height 7
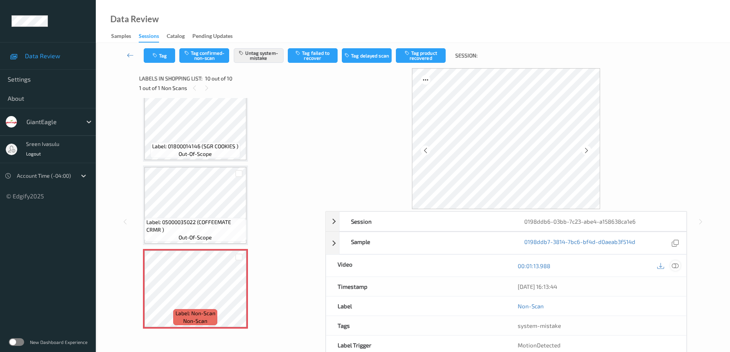
click at [676, 266] on icon at bounding box center [675, 265] width 7 height 7
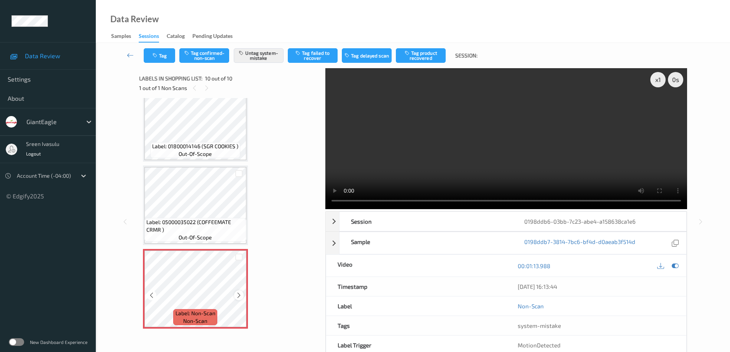
click at [237, 293] on icon at bounding box center [239, 295] width 7 height 7
click at [236, 299] on div at bounding box center [239, 295] width 10 height 10
click at [237, 297] on icon at bounding box center [239, 295] width 7 height 7
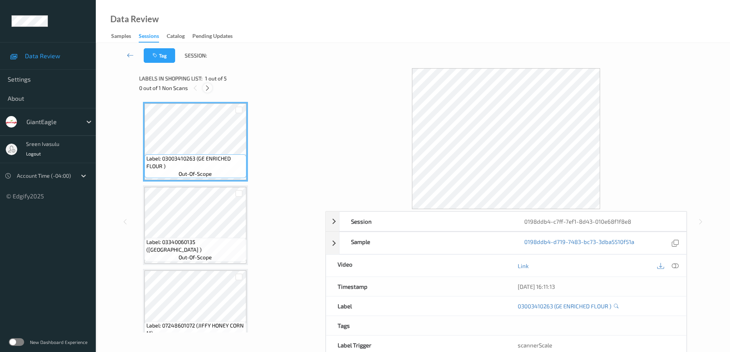
click at [204, 85] on div at bounding box center [208, 88] width 10 height 10
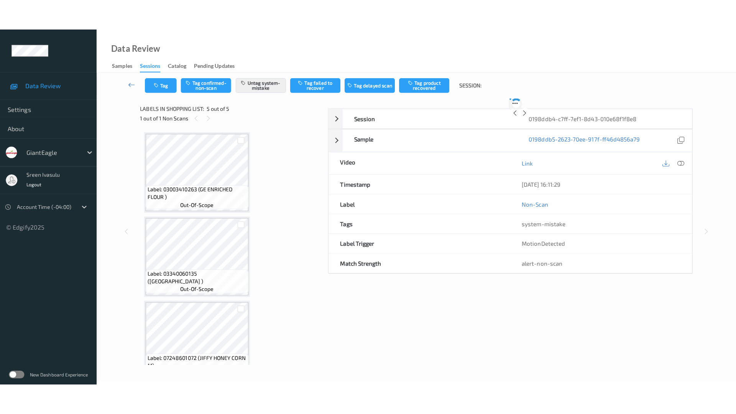
scroll to position [187, 0]
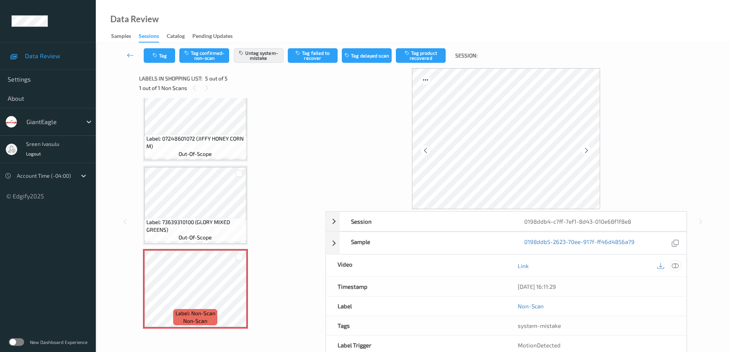
click at [676, 266] on icon at bounding box center [675, 265] width 7 height 7
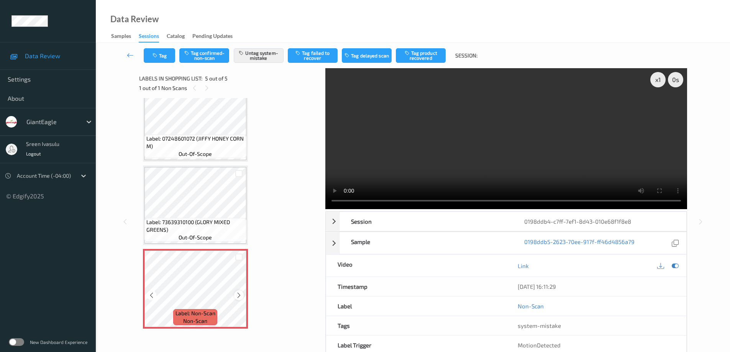
click at [239, 295] on icon at bounding box center [239, 295] width 7 height 7
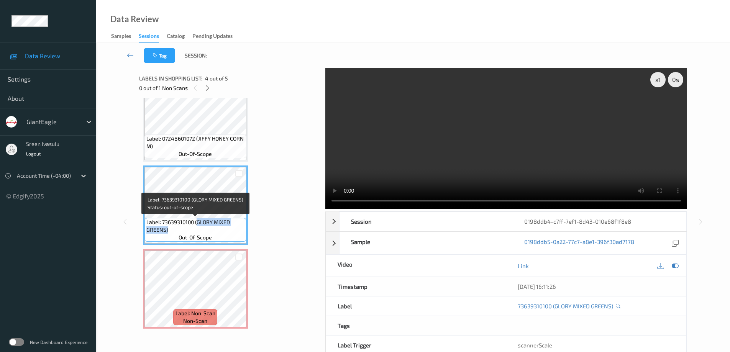
drag, startPoint x: 198, startPoint y: 221, endPoint x: 221, endPoint y: 232, distance: 25.2
click at [221, 232] on span "Label: 73639310100 (GLORY MIXED GREENS)" at bounding box center [195, 225] width 98 height 15
copy span "GLORY MIXED GREENS)"
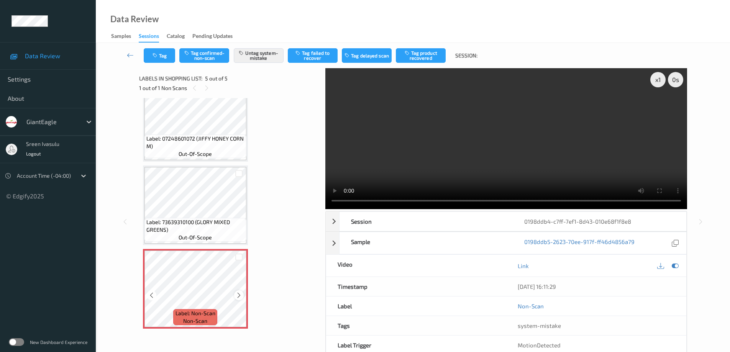
click at [238, 293] on icon at bounding box center [239, 295] width 7 height 7
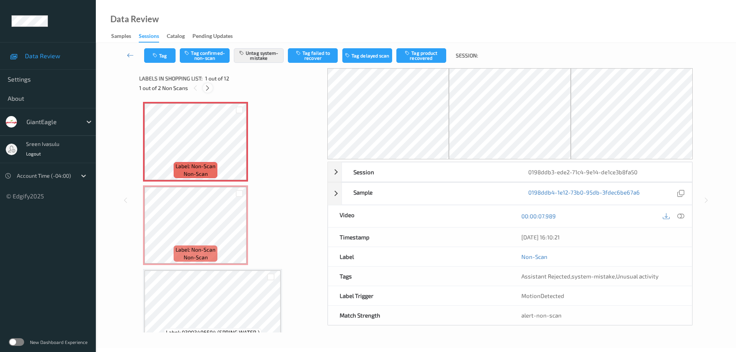
click at [205, 86] on icon at bounding box center [207, 88] width 7 height 7
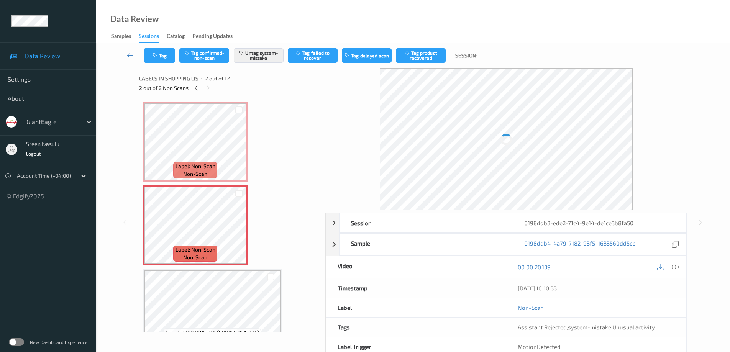
scroll to position [4, 0]
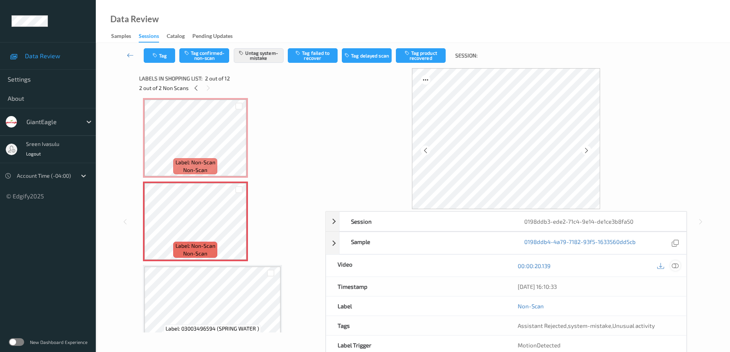
click at [674, 266] on icon at bounding box center [675, 265] width 7 height 7
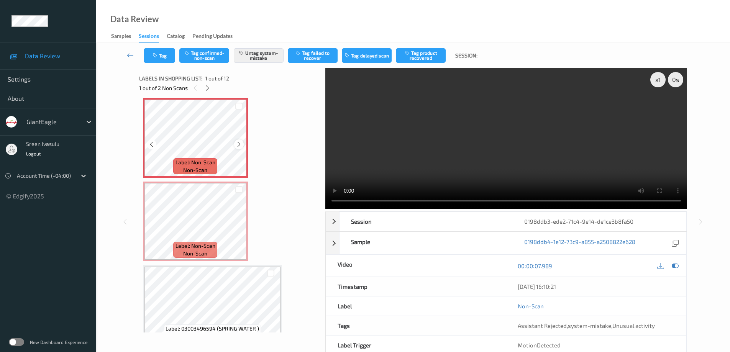
click at [238, 145] on icon at bounding box center [239, 144] width 7 height 7
click at [238, 143] on icon at bounding box center [239, 144] width 7 height 7
click at [224, 177] on div "Label: Non-Scan non-scan" at bounding box center [195, 138] width 105 height 80
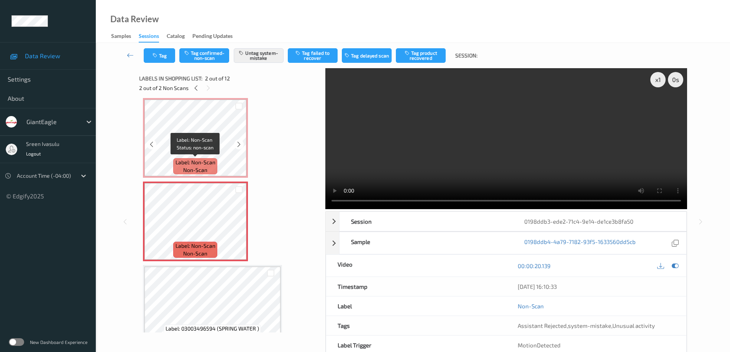
click at [206, 159] on span "Label: Non-Scan" at bounding box center [195, 163] width 40 height 8
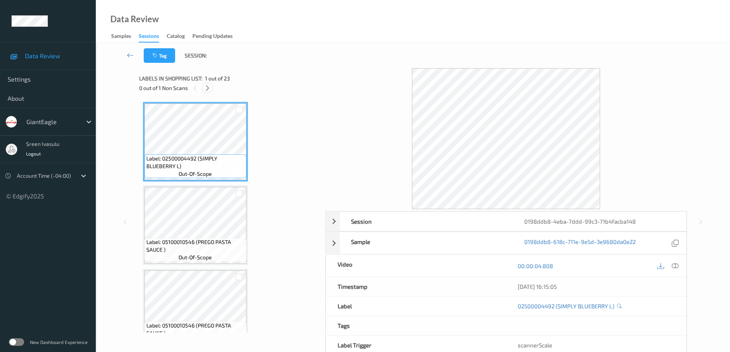
click at [206, 89] on icon at bounding box center [207, 88] width 7 height 7
click at [208, 87] on icon at bounding box center [207, 88] width 7 height 7
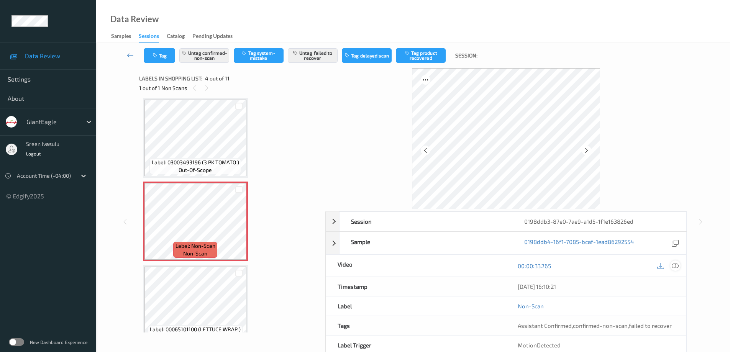
click at [678, 266] on icon at bounding box center [675, 265] width 7 height 7
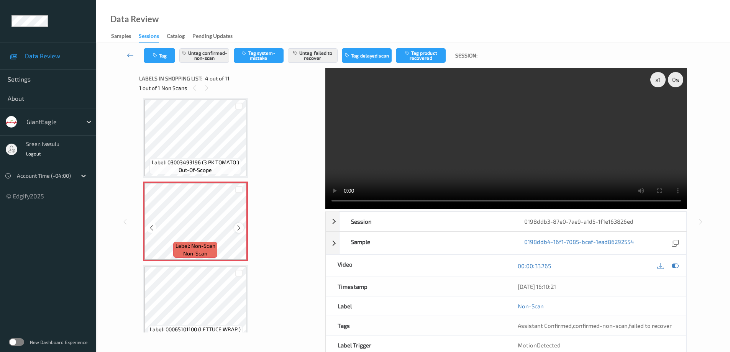
click at [236, 229] on icon at bounding box center [239, 228] width 7 height 7
click at [240, 227] on icon at bounding box center [239, 228] width 7 height 7
click at [240, 226] on icon at bounding box center [239, 228] width 7 height 7
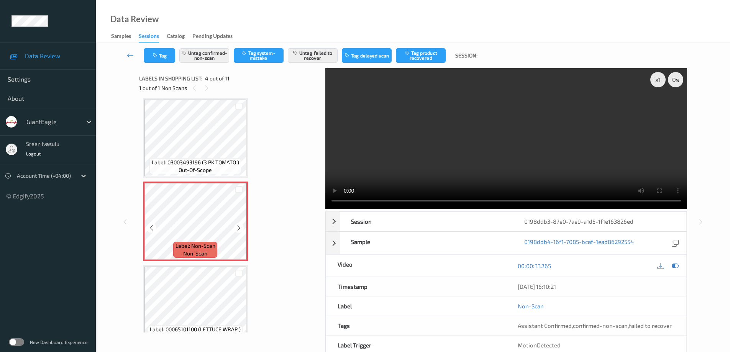
click at [240, 226] on icon at bounding box center [239, 228] width 7 height 7
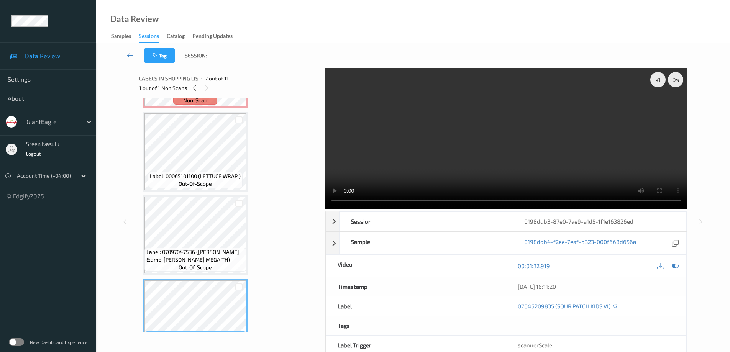
scroll to position [477, 0]
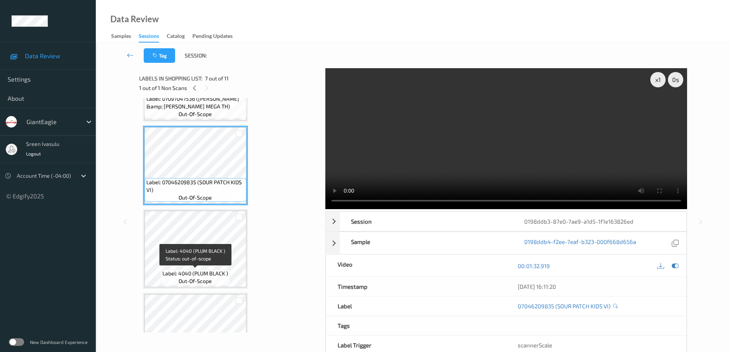
click at [184, 279] on span "out-of-scope" at bounding box center [195, 281] width 33 height 8
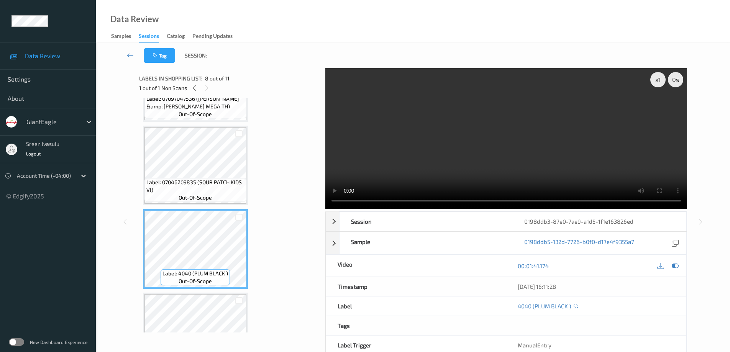
scroll to position [631, 0]
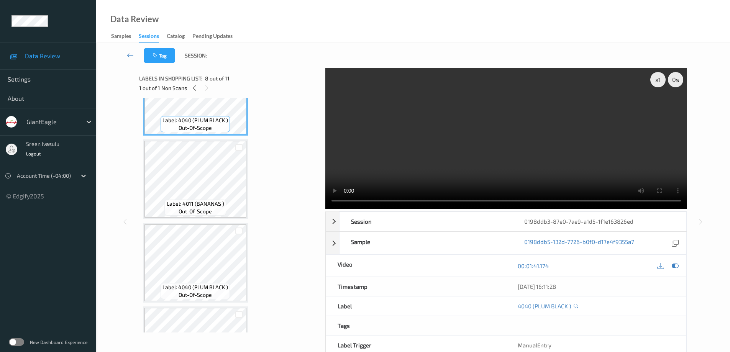
click at [200, 206] on span "Label: 4011 (BANANAS )" at bounding box center [195, 204] width 57 height 8
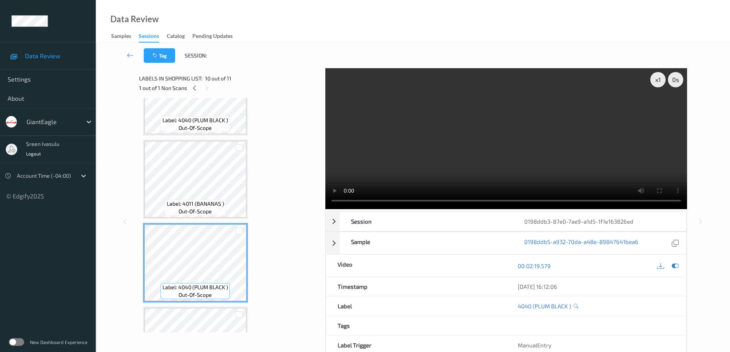
scroll to position [688, 0]
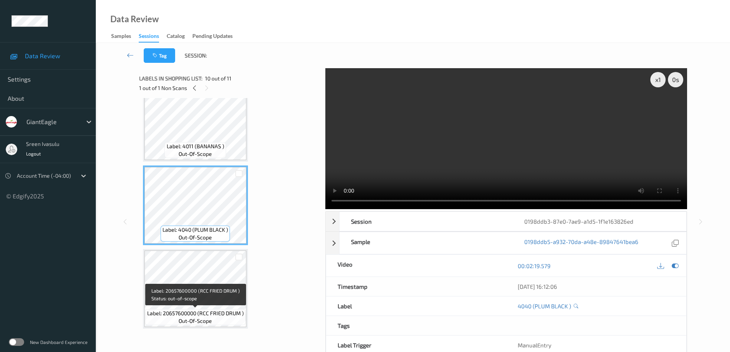
click at [204, 311] on span "Label: 20657600000 (RCC FRIED DRUM )" at bounding box center [195, 314] width 97 height 8
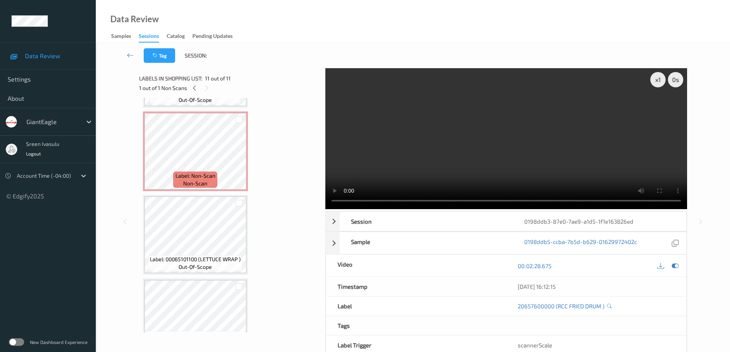
scroll to position [228, 0]
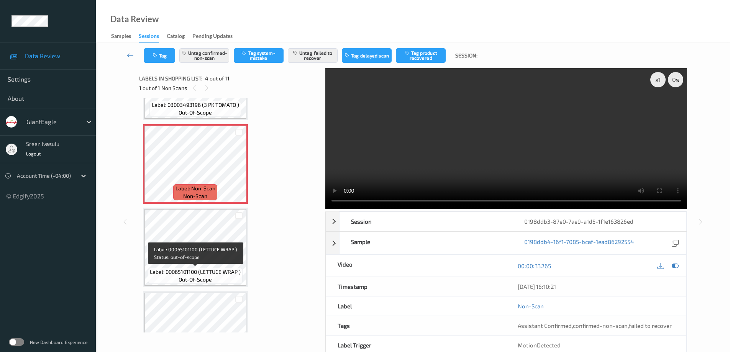
click at [208, 268] on span "Label: 00065101100 (LETTUCE WRAP )" at bounding box center [195, 272] width 91 height 8
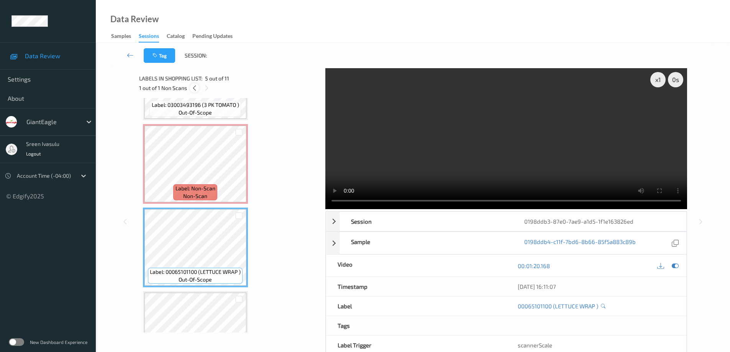
click at [194, 89] on icon at bounding box center [194, 88] width 7 height 7
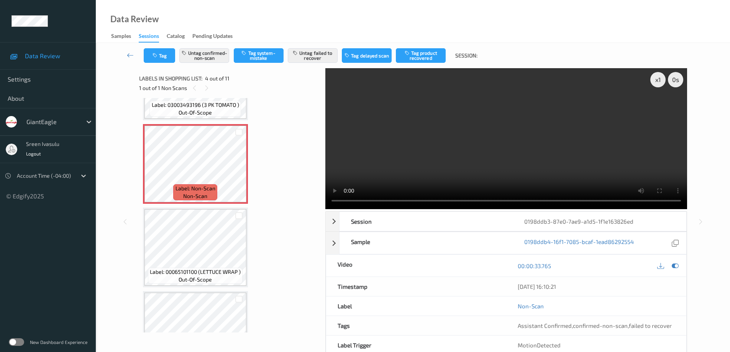
scroll to position [171, 0]
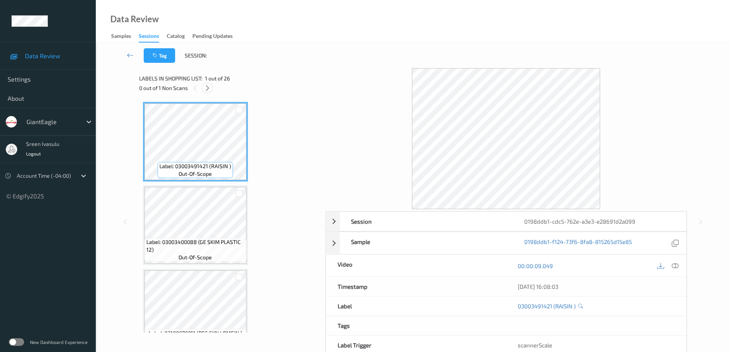
click at [208, 89] on icon at bounding box center [207, 88] width 7 height 7
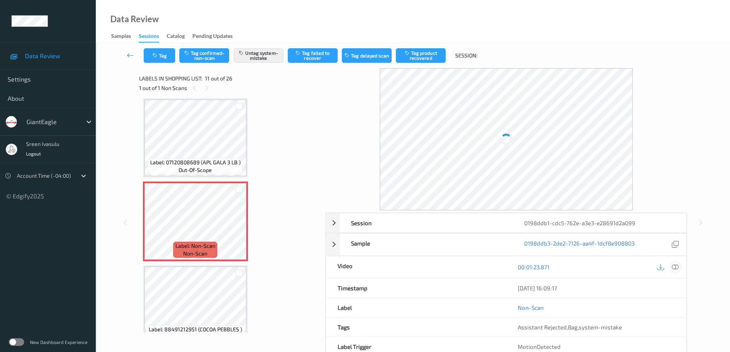
click at [677, 266] on icon at bounding box center [675, 267] width 7 height 7
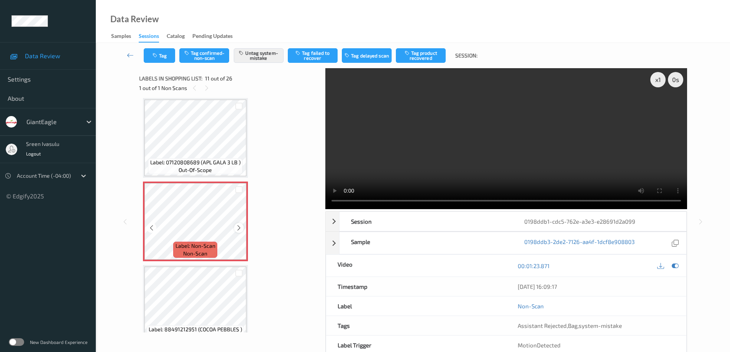
click at [240, 224] on div at bounding box center [239, 228] width 10 height 10
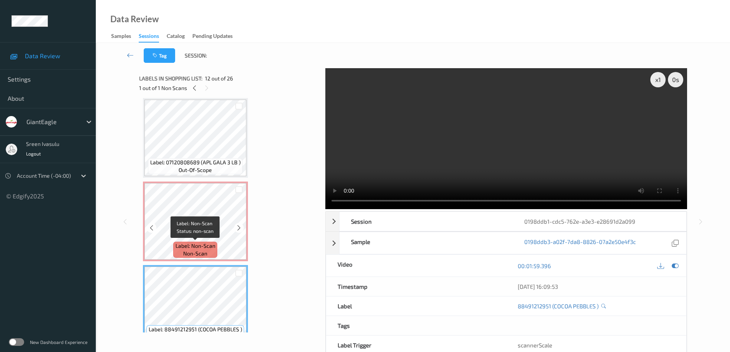
click at [202, 242] on div "Label: Non-Scan non-scan" at bounding box center [195, 250] width 44 height 16
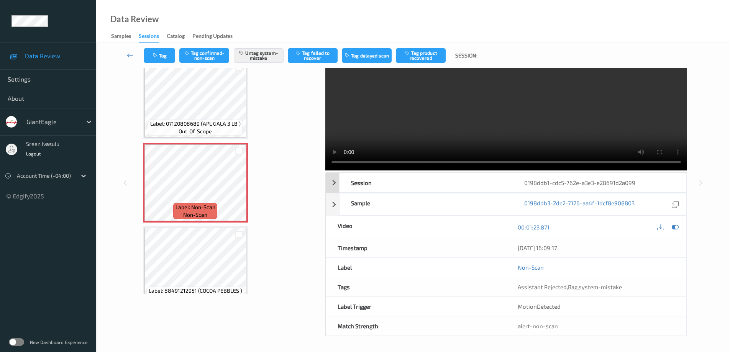
scroll to position [0, 0]
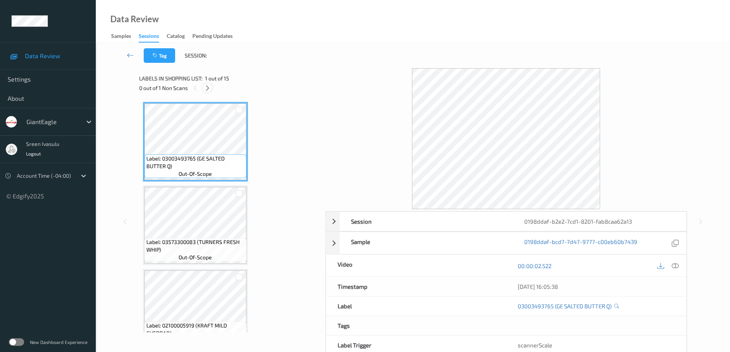
click at [206, 85] on icon at bounding box center [207, 88] width 7 height 7
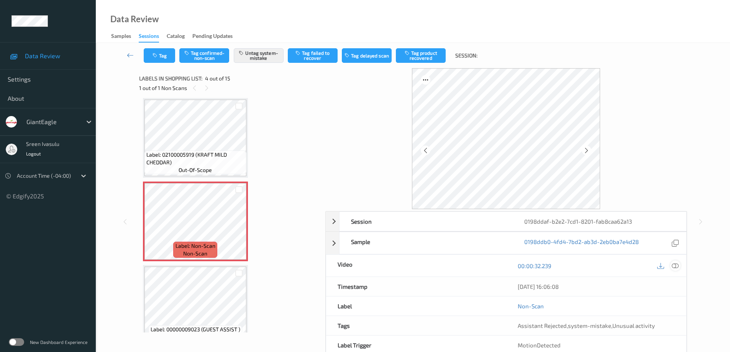
click at [672, 266] on icon at bounding box center [675, 265] width 7 height 7
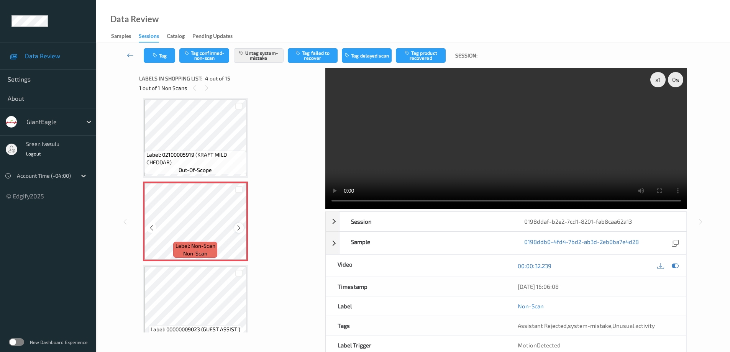
click at [236, 231] on icon at bounding box center [239, 228] width 7 height 7
click at [236, 228] on icon at bounding box center [239, 228] width 7 height 7
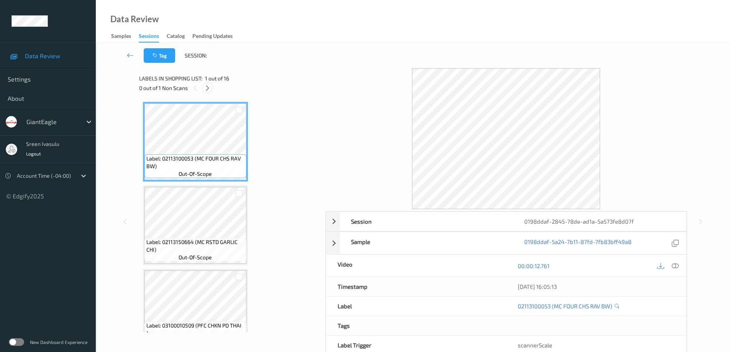
click at [206, 92] on div at bounding box center [208, 88] width 10 height 10
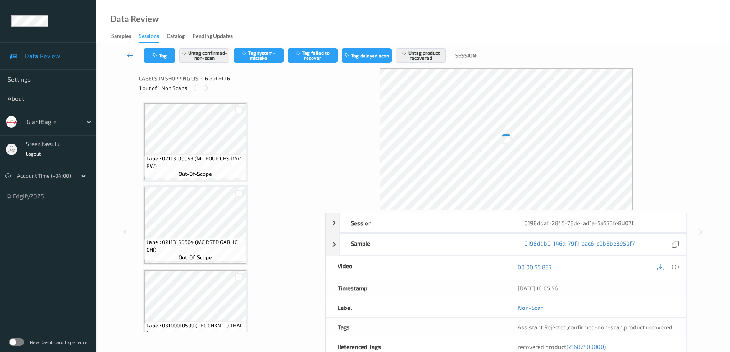
scroll to position [338, 0]
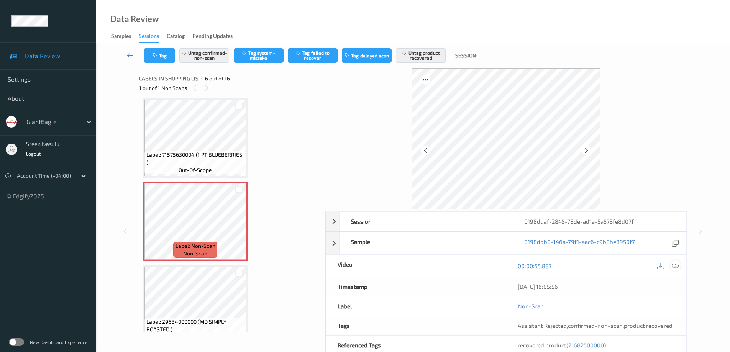
click at [675, 265] on icon at bounding box center [675, 265] width 7 height 7
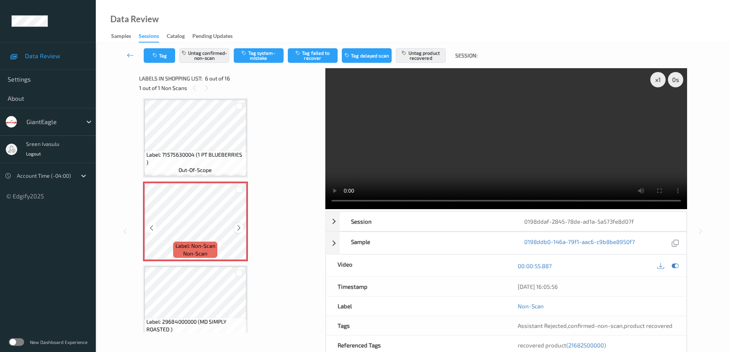
click at [241, 224] on div at bounding box center [239, 228] width 10 height 10
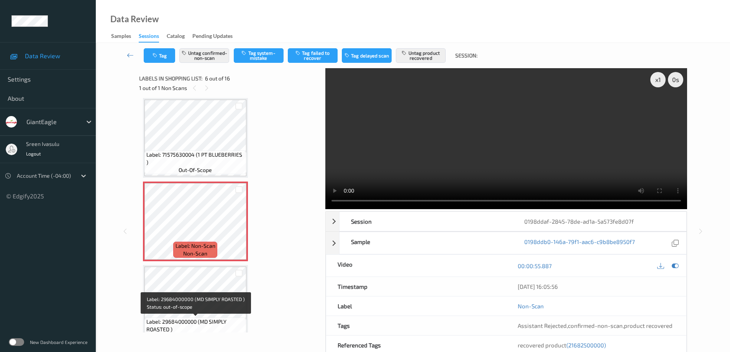
click at [215, 323] on span "Label: 29684000000 (MD SIMPLY ROASTED )" at bounding box center [195, 325] width 98 height 15
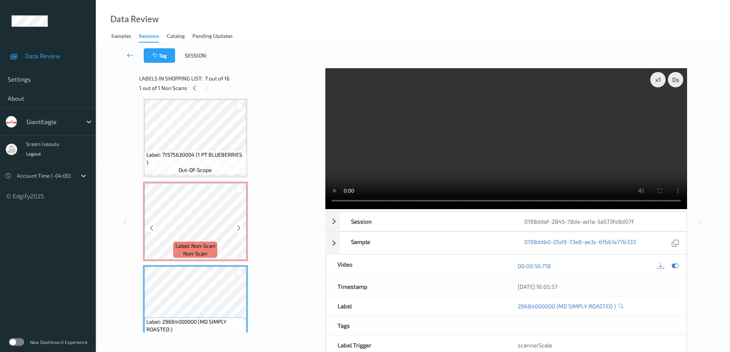
click at [189, 246] on span "Label: Non-Scan" at bounding box center [195, 246] width 40 height 8
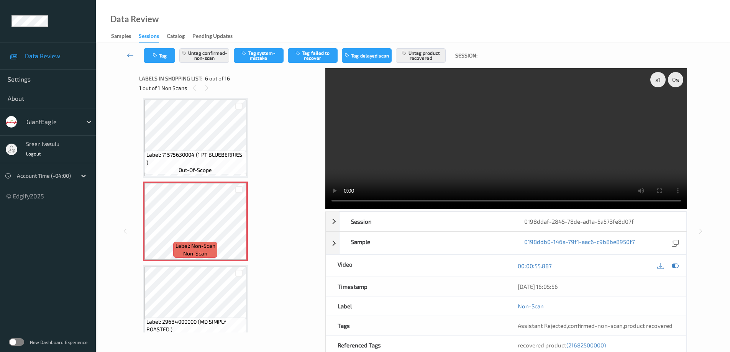
scroll to position [491, 0]
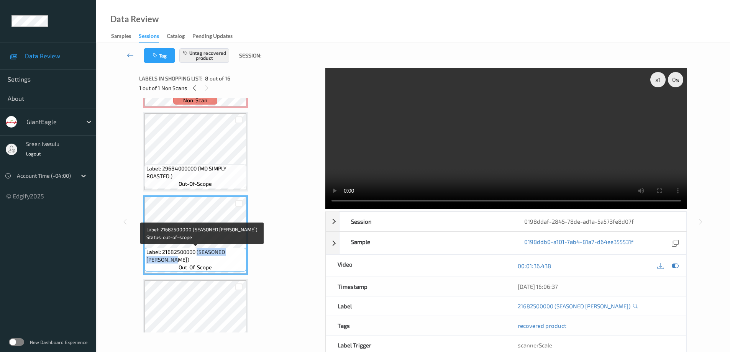
drag, startPoint x: 197, startPoint y: 252, endPoint x: 221, endPoint y: 262, distance: 25.8
click at [221, 262] on span "Label: 21682500000 (SEASONED GREEN BEA)" at bounding box center [195, 255] width 98 height 15
copy span "(SEASONED GREEN BEA)"
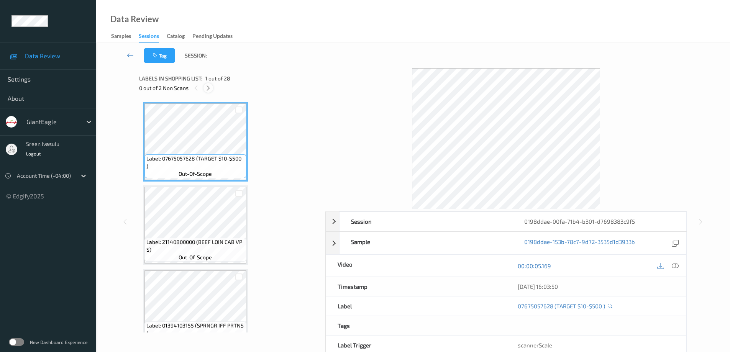
click at [205, 88] on div at bounding box center [208, 88] width 10 height 10
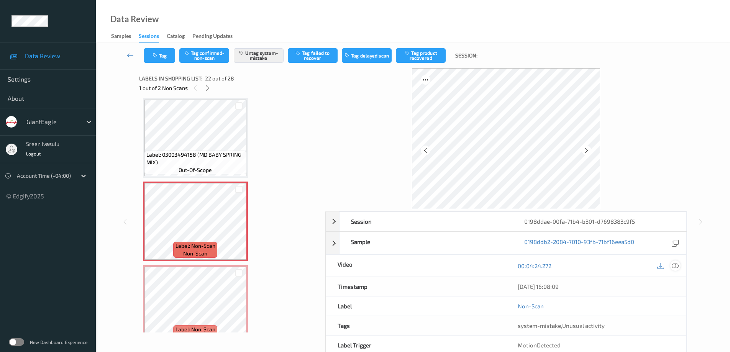
click at [671, 269] on div at bounding box center [675, 266] width 10 height 10
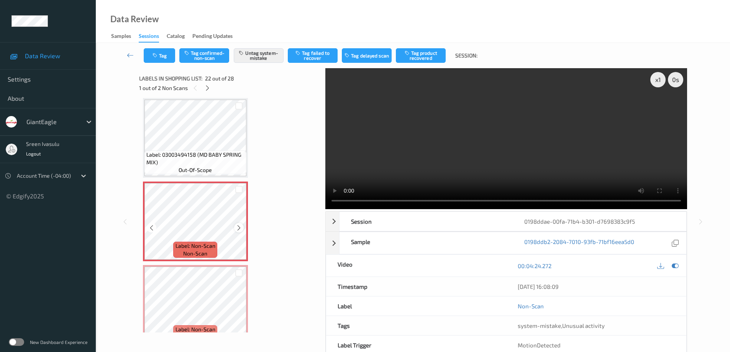
click at [239, 232] on div at bounding box center [239, 228] width 10 height 10
click at [238, 230] on icon at bounding box center [239, 228] width 7 height 7
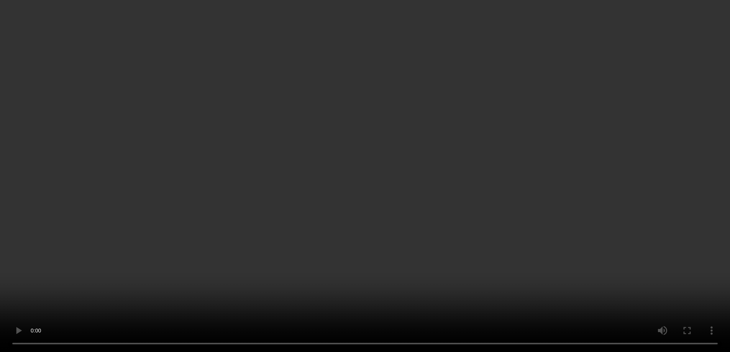
scroll to position [1828, 0]
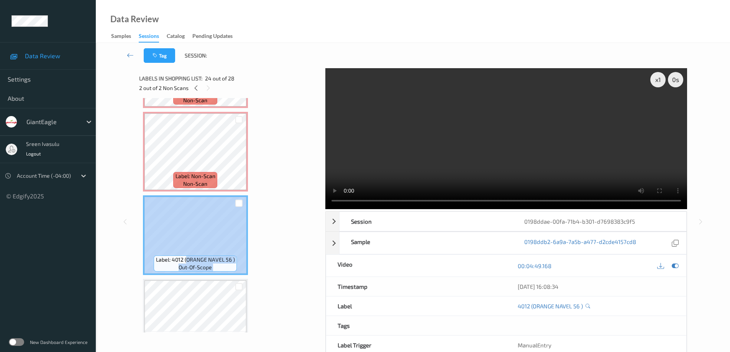
click at [241, 259] on div "Label: 4012 (ORANGE NAVEL 56 ) out-of-scope" at bounding box center [195, 235] width 105 height 80
copy div "ORANGE NAVEL 56 ) out-of-scope"
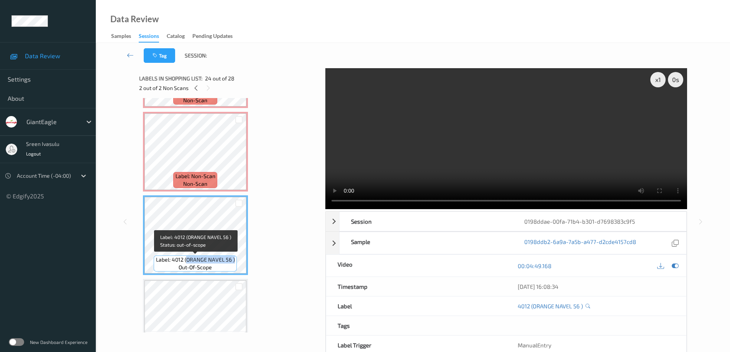
drag, startPoint x: 186, startPoint y: 261, endPoint x: 235, endPoint y: 260, distance: 48.7
click at [235, 260] on div "Label: 4012 (ORANGE NAVEL 56 ) out-of-scope" at bounding box center [195, 264] width 83 height 16
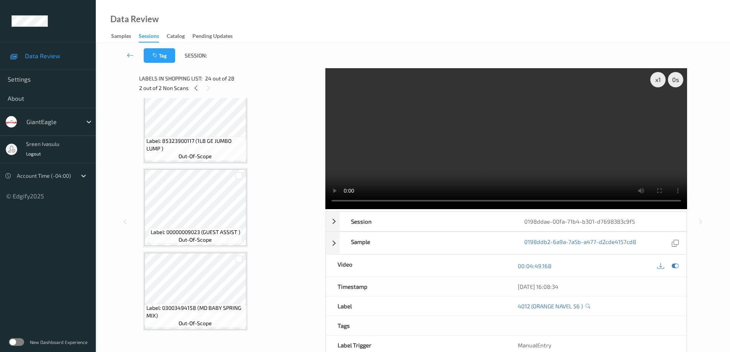
scroll to position [1674, 0]
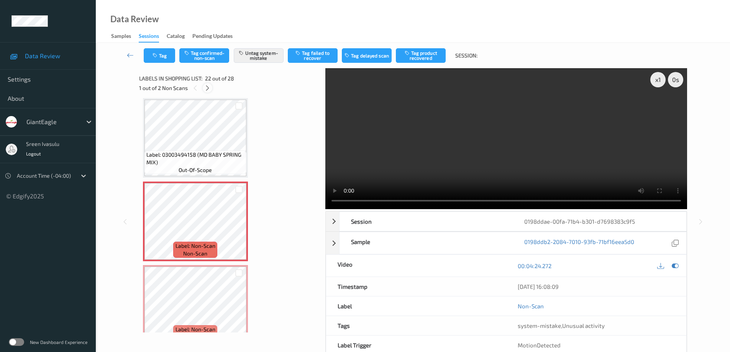
click at [205, 87] on icon at bounding box center [207, 88] width 7 height 7
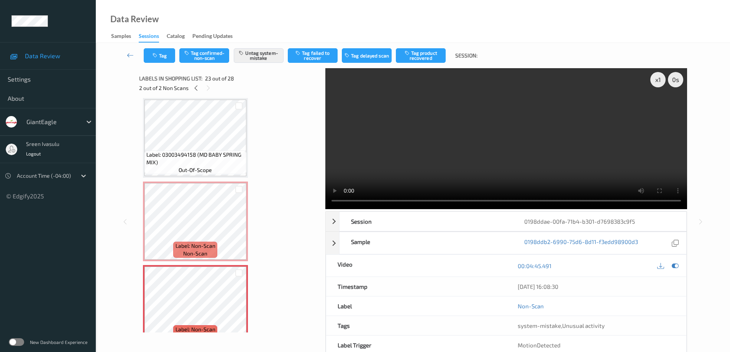
scroll to position [1758, 0]
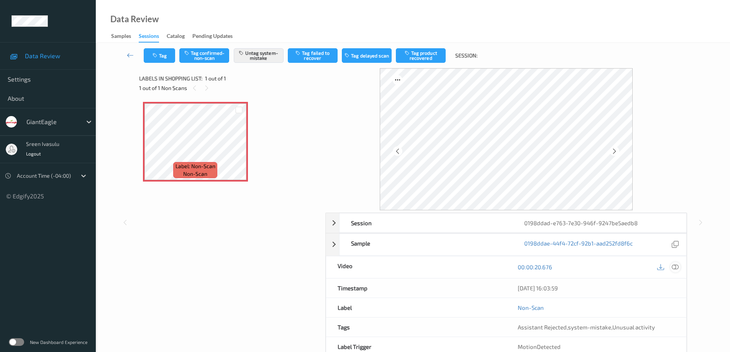
click at [676, 268] on icon at bounding box center [675, 267] width 7 height 7
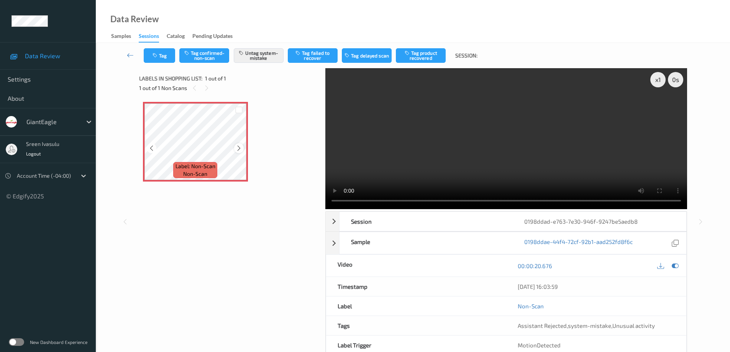
click at [237, 148] on icon at bounding box center [239, 148] width 7 height 7
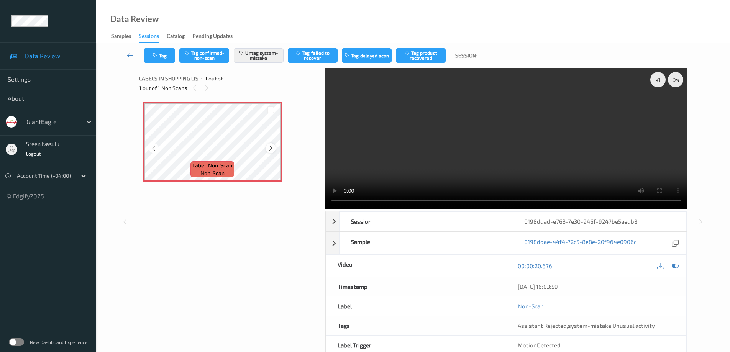
click at [267, 146] on icon at bounding box center [270, 148] width 7 height 7
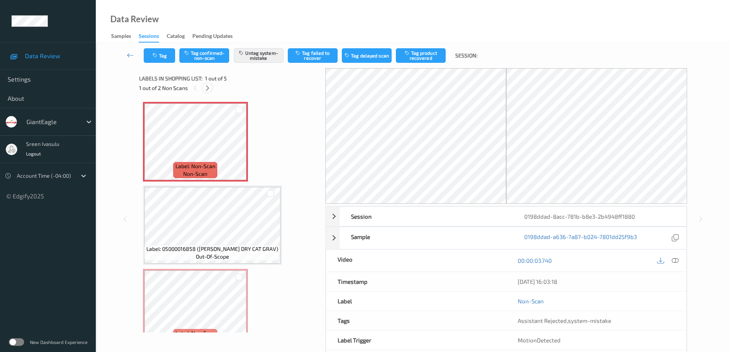
click at [208, 87] on icon at bounding box center [207, 88] width 7 height 7
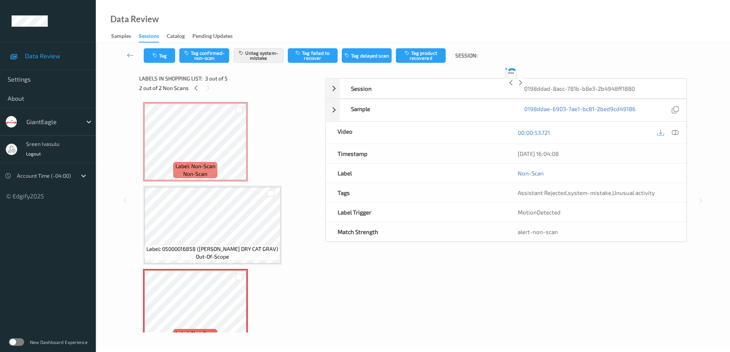
scroll to position [87, 0]
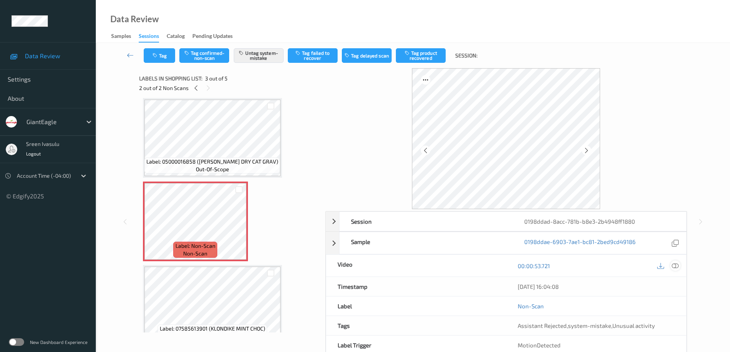
click at [675, 265] on icon at bounding box center [675, 265] width 7 height 7
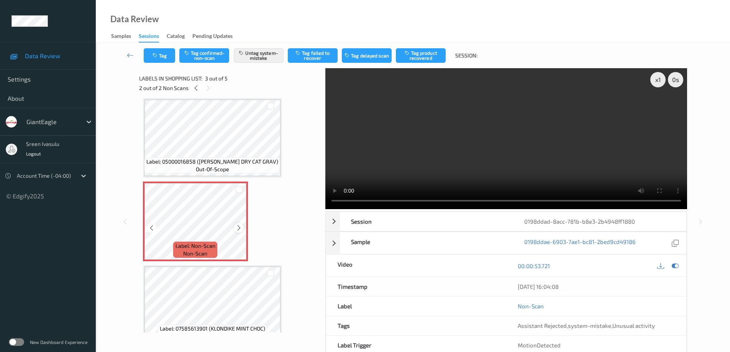
click at [241, 228] on icon at bounding box center [239, 228] width 7 height 7
click at [237, 226] on icon at bounding box center [239, 228] width 7 height 7
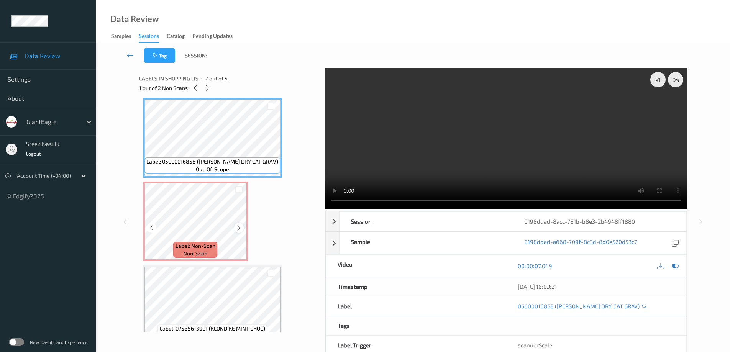
click at [240, 227] on icon at bounding box center [239, 228] width 7 height 7
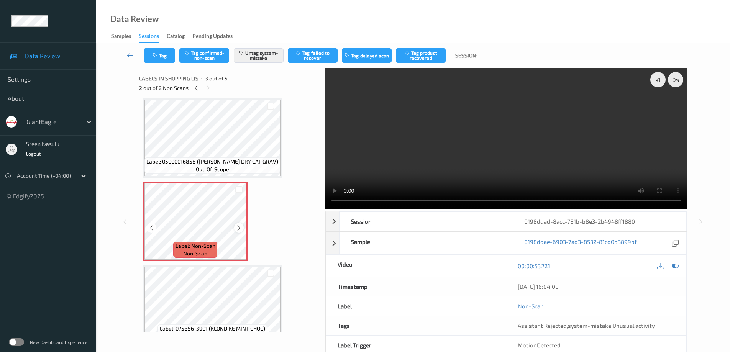
click at [240, 227] on icon at bounding box center [239, 228] width 7 height 7
click at [200, 89] on div at bounding box center [196, 88] width 10 height 10
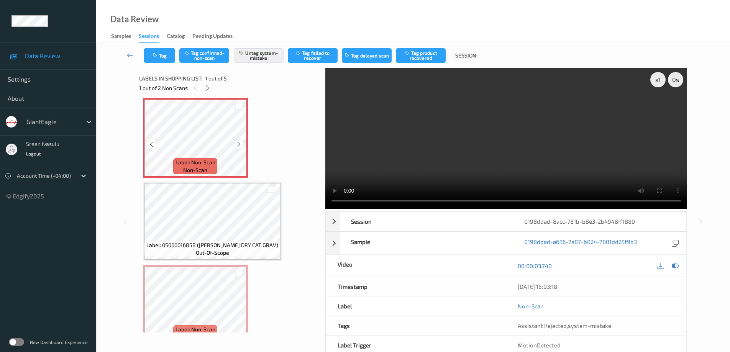
click at [236, 143] on icon at bounding box center [239, 144] width 7 height 7
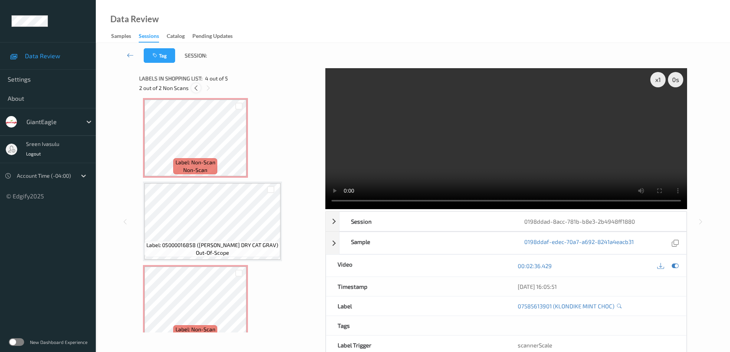
click at [195, 90] on icon at bounding box center [196, 88] width 7 height 7
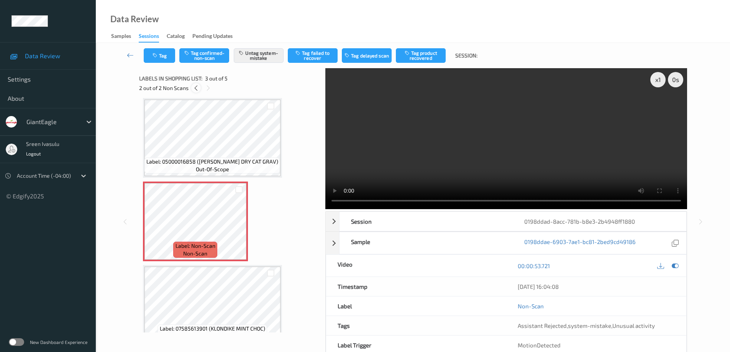
click at [194, 89] on icon at bounding box center [196, 88] width 7 height 7
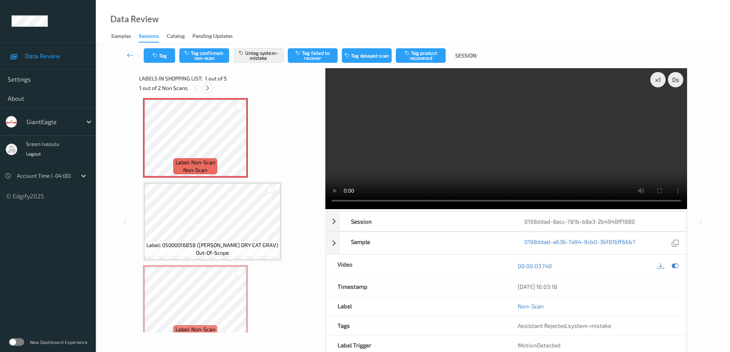
click at [208, 88] on icon at bounding box center [207, 88] width 7 height 7
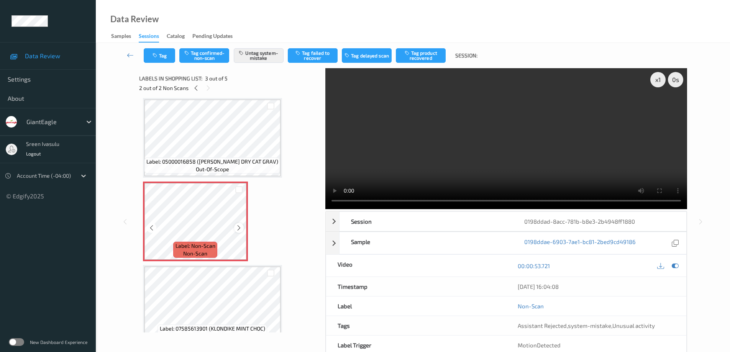
click at [241, 228] on icon at bounding box center [239, 228] width 7 height 7
click at [172, 63] on div "Tag Tag confirmed-non-scan Untag system-mistake Tag failed to recover Tag delay…" at bounding box center [412, 55] width 603 height 25
click at [196, 87] on icon at bounding box center [196, 88] width 7 height 7
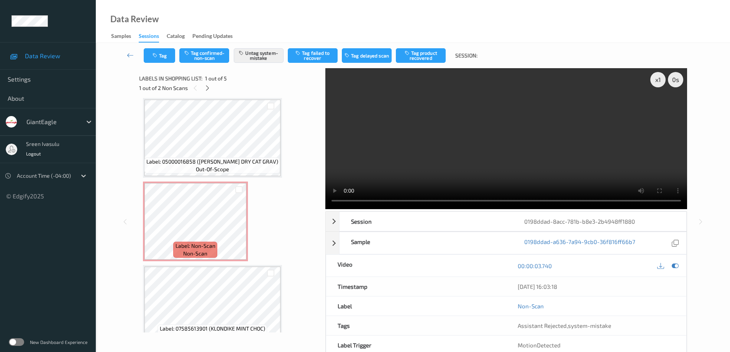
scroll to position [4, 0]
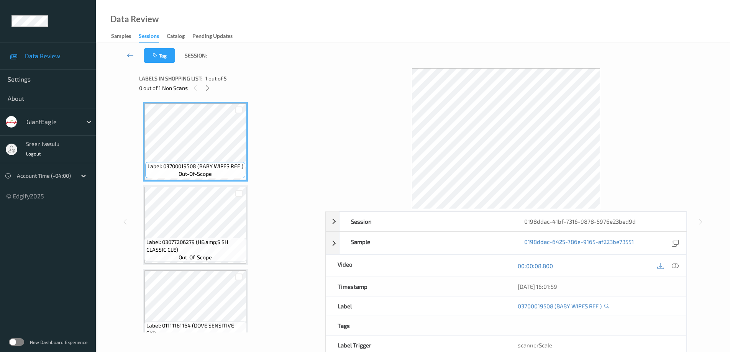
click at [201, 89] on div "0 out of 1 Non Scans" at bounding box center [229, 88] width 181 height 10
click at [208, 87] on icon at bounding box center [207, 88] width 7 height 7
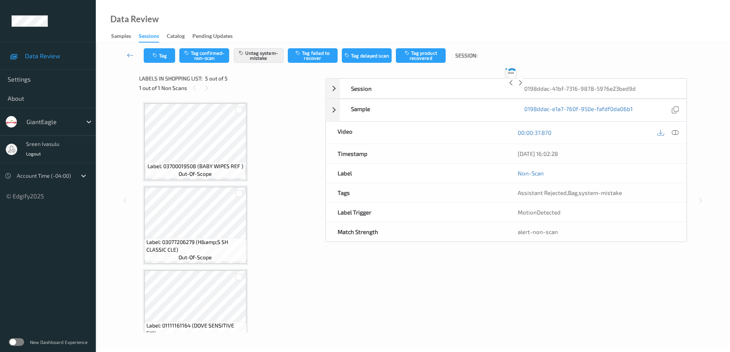
scroll to position [187, 0]
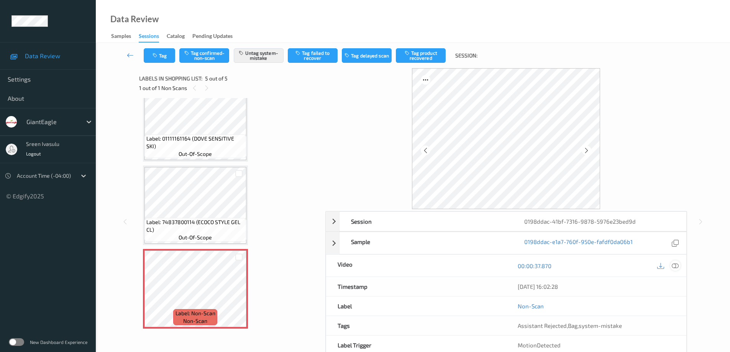
click at [679, 263] on div at bounding box center [675, 266] width 10 height 10
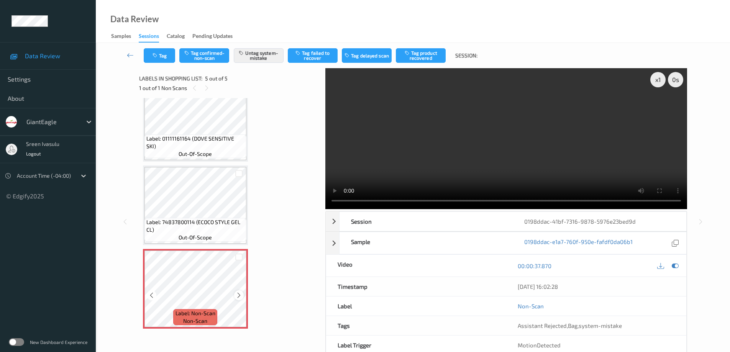
click at [235, 295] on div at bounding box center [239, 295] width 10 height 10
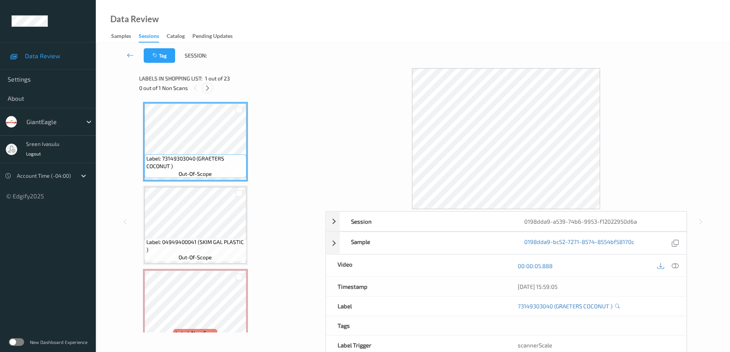
click at [207, 88] on icon at bounding box center [207, 88] width 7 height 7
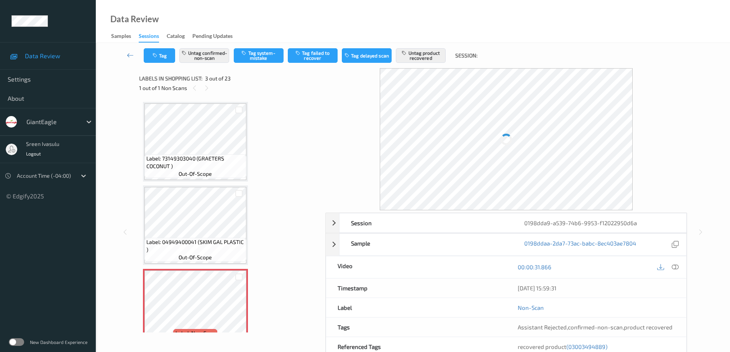
scroll to position [87, 0]
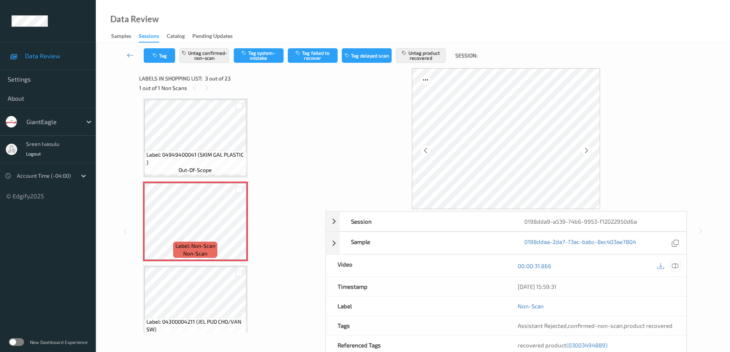
click at [676, 266] on icon at bounding box center [675, 265] width 7 height 7
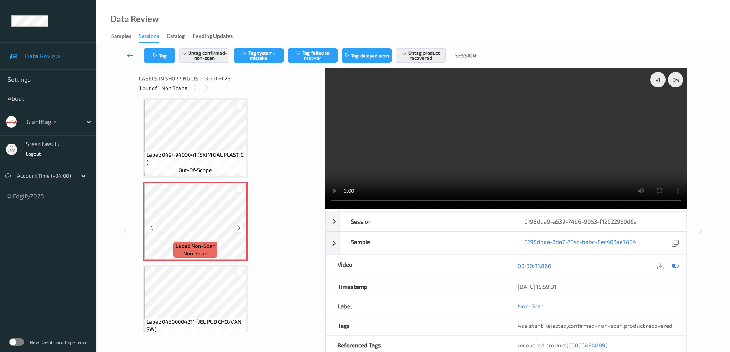
click at [236, 227] on icon at bounding box center [239, 228] width 7 height 7
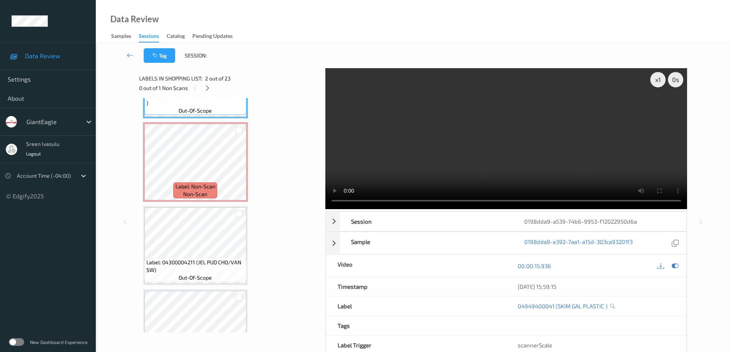
scroll to position [153, 0]
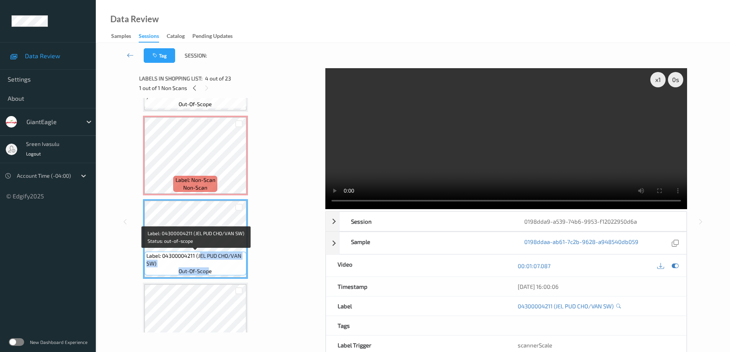
drag, startPoint x: 199, startPoint y: 254, endPoint x: 210, endPoint y: 268, distance: 18.1
click at [210, 268] on div "Label: 04300004211 (JEL PUD CHO/VAN SW) out-of-scope" at bounding box center [195, 264] width 102 height 24
copy div "EL PUD CHO/VAN SW) out-of-scop"
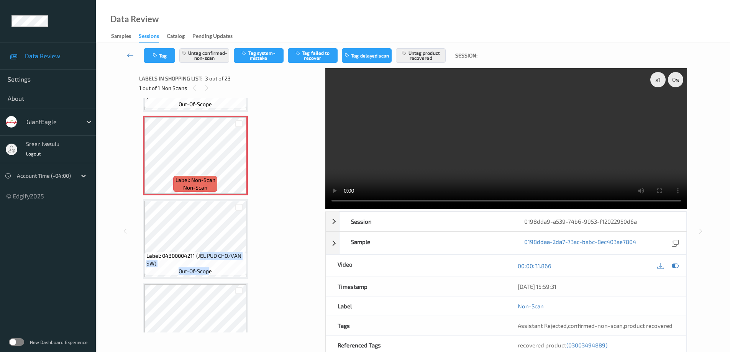
scroll to position [460, 0]
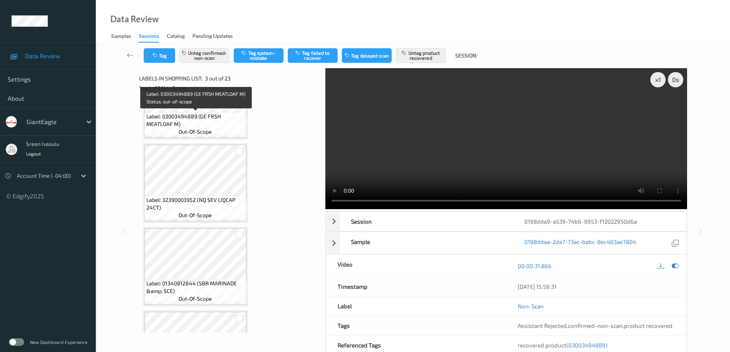
click at [210, 118] on span "Label: 03003494889 (GE FRSH MEATLOAF M)" at bounding box center [195, 120] width 98 height 15
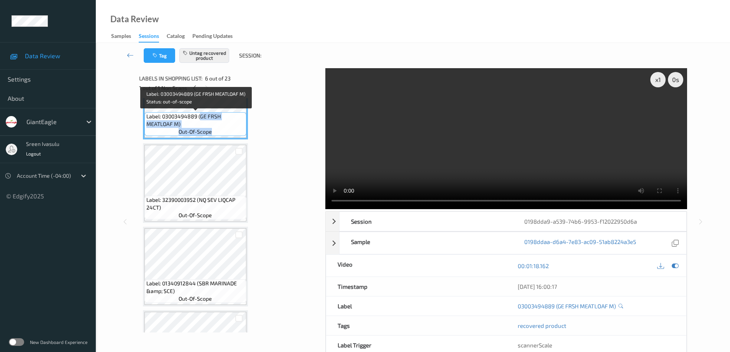
drag, startPoint x: 200, startPoint y: 116, endPoint x: 211, endPoint y: 128, distance: 16.0
click at [211, 128] on div "Label: 03003494889 (GE FRSH MEATLOAF M) out-of-scope" at bounding box center [195, 124] width 102 height 24
copy div "GE FRSH MEATLOAF M) out-of-scope"
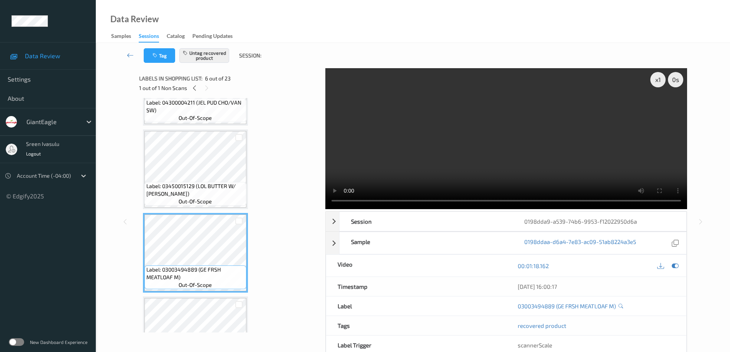
click at [195, 93] on div "Labels in shopping list: 6 out of 23 1 out of 1 Non Scans" at bounding box center [229, 83] width 181 height 30
click at [194, 87] on icon at bounding box center [194, 88] width 7 height 7
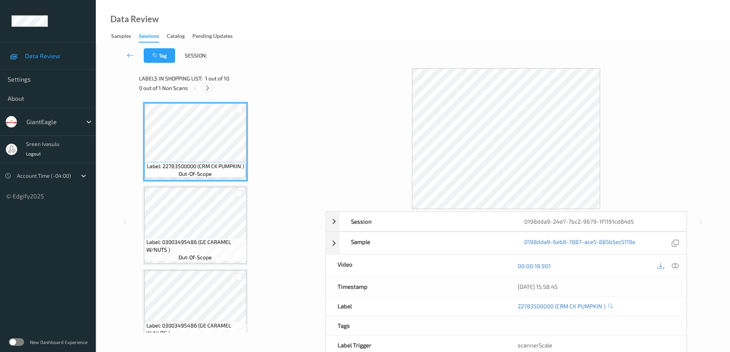
click at [212, 89] on div at bounding box center [208, 88] width 10 height 10
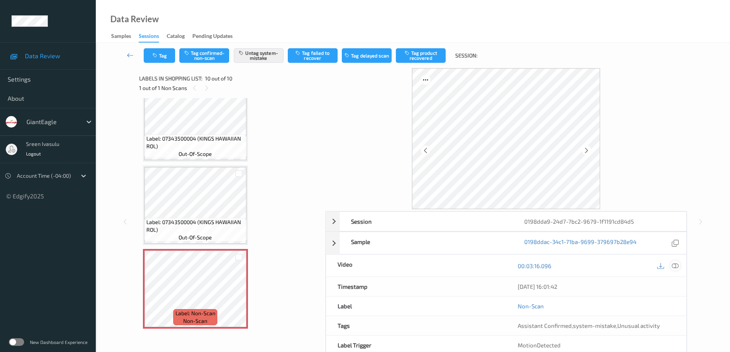
click at [674, 266] on icon at bounding box center [675, 265] width 7 height 7
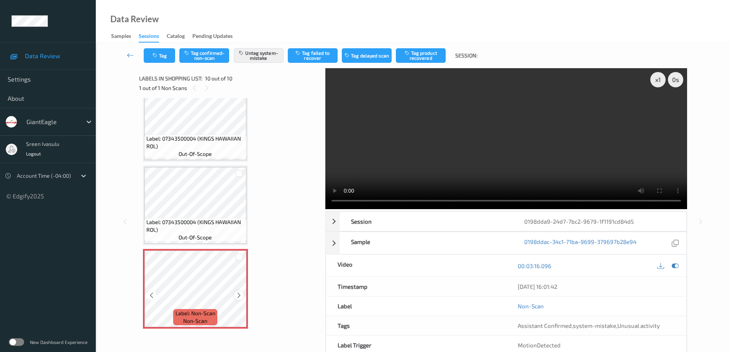
click at [237, 294] on icon at bounding box center [239, 295] width 7 height 7
click at [237, 293] on icon at bounding box center [239, 295] width 7 height 7
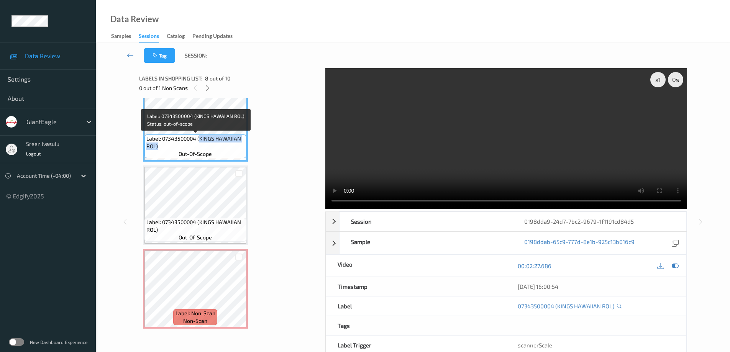
drag, startPoint x: 199, startPoint y: 138, endPoint x: 214, endPoint y: 150, distance: 19.4
click at [214, 150] on span "Label: 07343500004 (KINGS HAWAIIAN ROL)" at bounding box center [195, 142] width 98 height 15
copy span "KINGS HAWAIIAN ROL)"
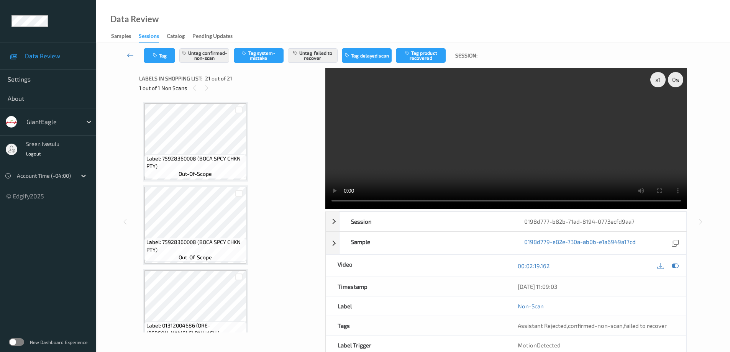
scroll to position [1523, 0]
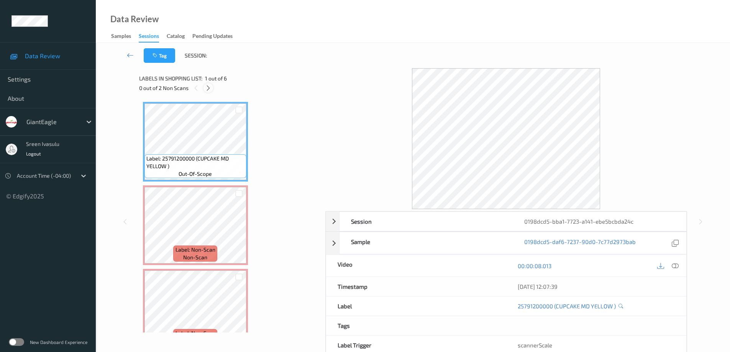
click at [208, 90] on icon at bounding box center [208, 88] width 7 height 7
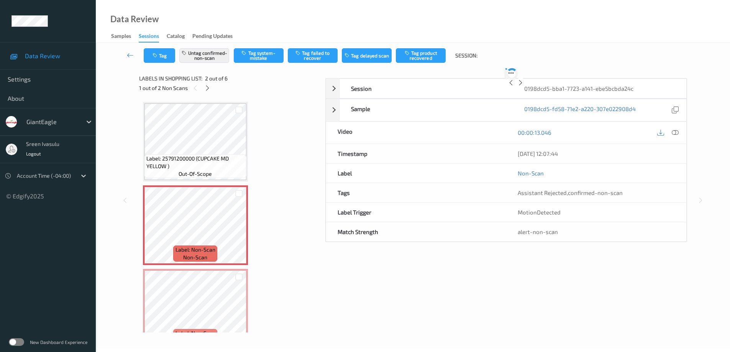
scroll to position [4, 0]
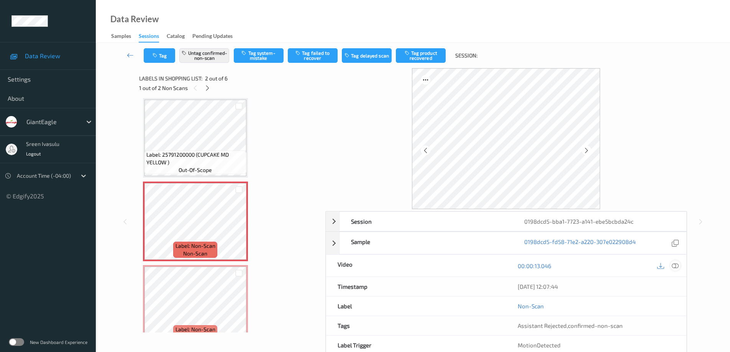
click at [673, 265] on icon at bounding box center [675, 265] width 7 height 7
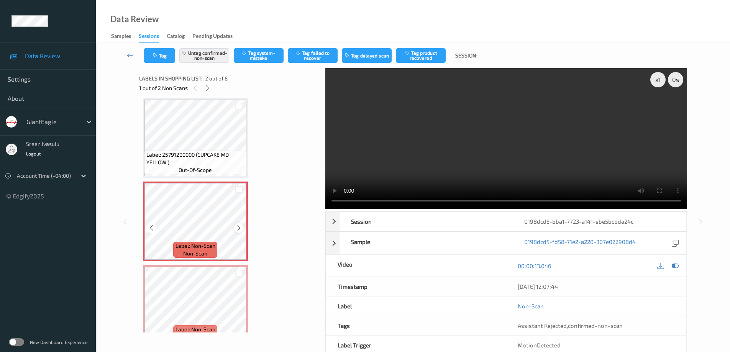
click at [238, 227] on icon at bounding box center [239, 228] width 7 height 7
click at [206, 88] on icon at bounding box center [207, 88] width 7 height 7
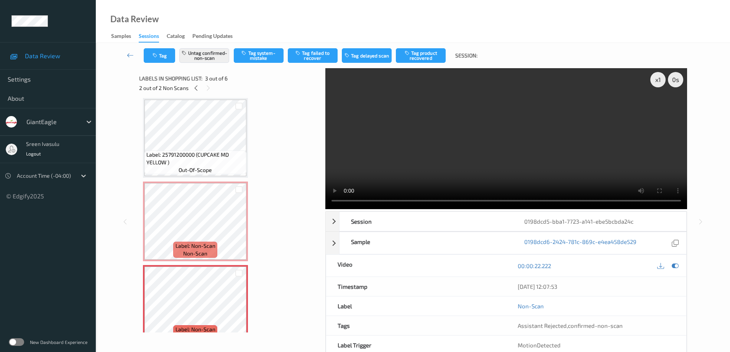
scroll to position [87, 0]
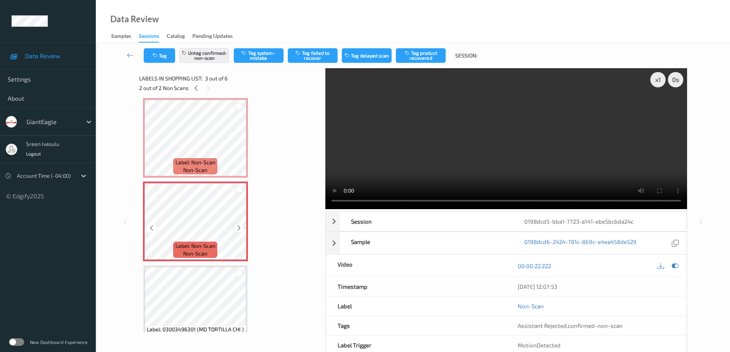
click at [236, 228] on icon at bounding box center [239, 228] width 7 height 7
click at [238, 227] on icon at bounding box center [239, 228] width 7 height 7
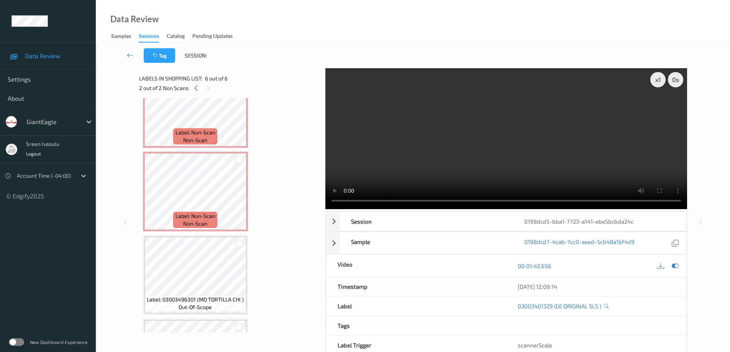
scroll to position [0, 0]
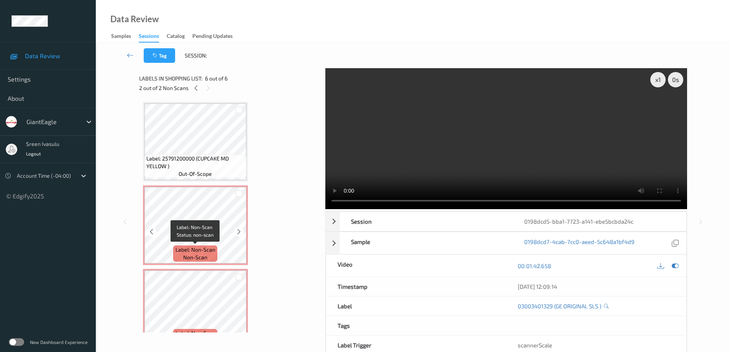
click at [205, 258] on span "non-scan" at bounding box center [195, 258] width 24 height 8
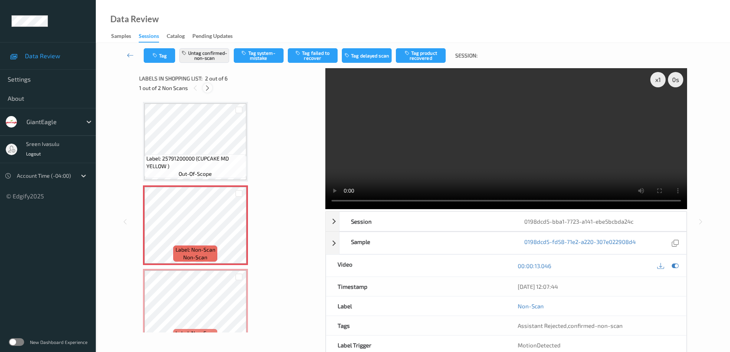
click at [208, 87] on icon at bounding box center [207, 88] width 7 height 7
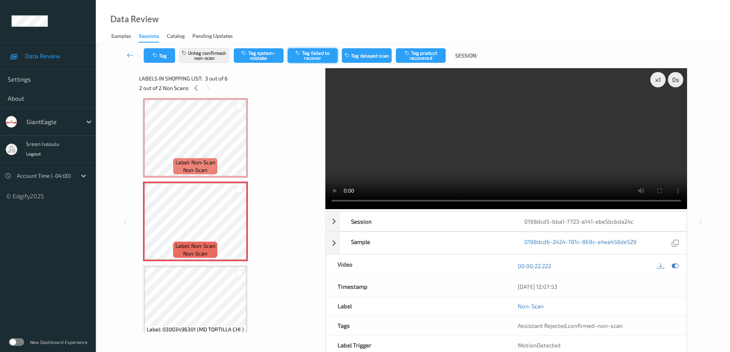
click at [317, 53] on button "Tag failed to recover" at bounding box center [313, 55] width 50 height 15
click at [196, 90] on icon at bounding box center [196, 88] width 7 height 7
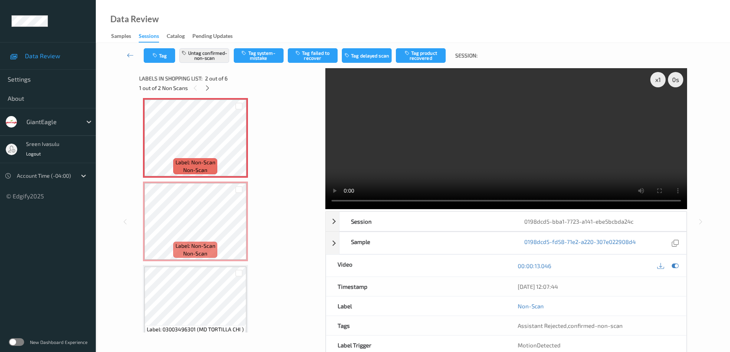
scroll to position [4, 0]
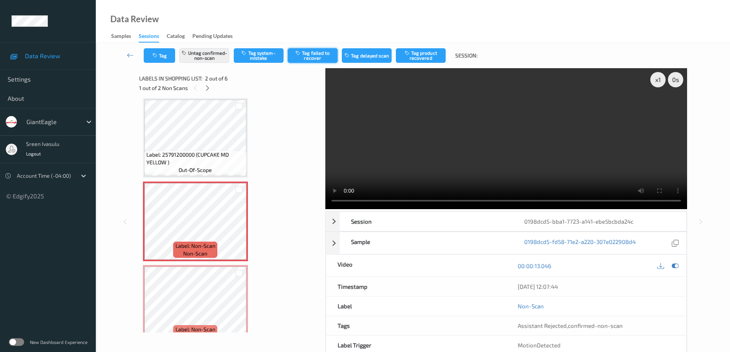
click at [306, 49] on button "Tag failed to recover" at bounding box center [313, 55] width 50 height 15
click at [208, 87] on icon at bounding box center [207, 88] width 7 height 7
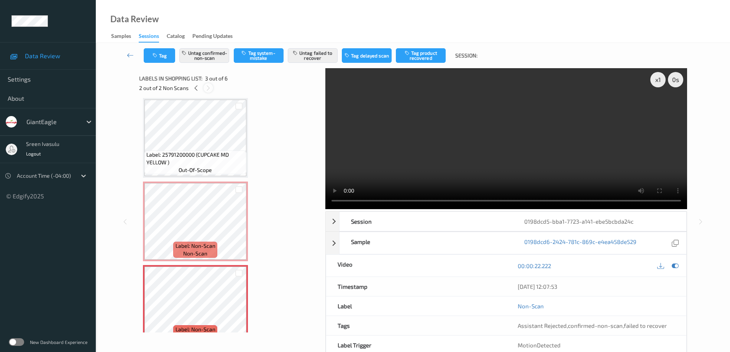
scroll to position [87, 0]
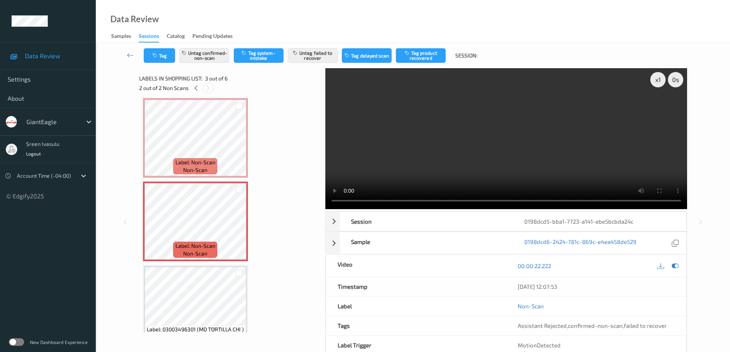
click at [208, 87] on icon at bounding box center [208, 88] width 7 height 7
click at [197, 88] on icon at bounding box center [196, 88] width 7 height 7
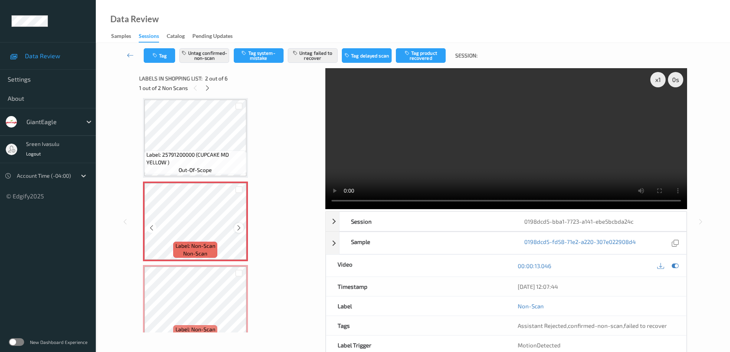
click at [236, 227] on icon at bounding box center [239, 228] width 7 height 7
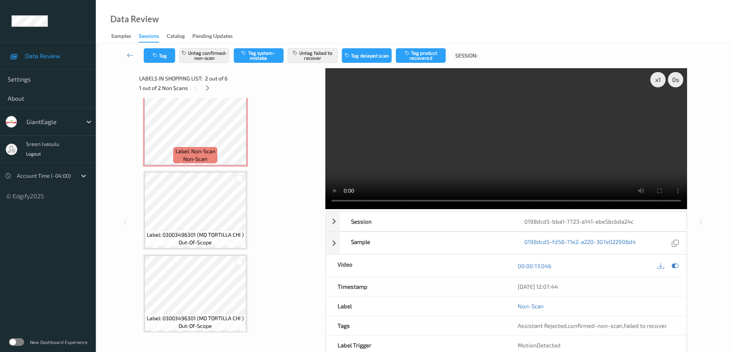
scroll to position [271, 0]
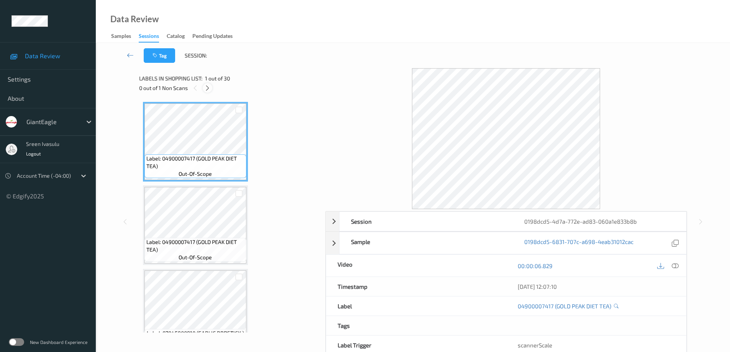
click at [208, 86] on icon at bounding box center [207, 88] width 7 height 7
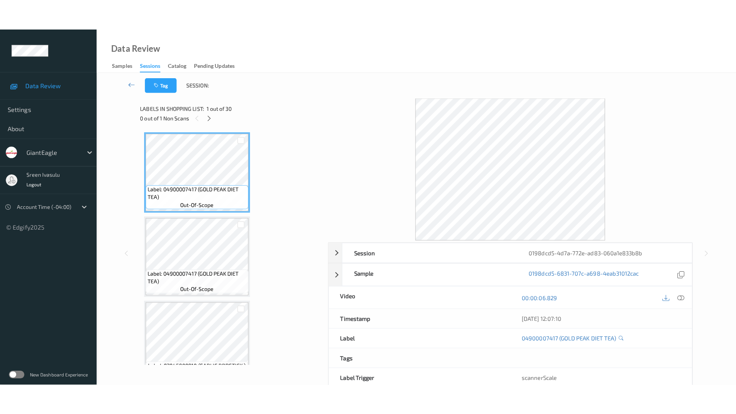
scroll to position [2275, 0]
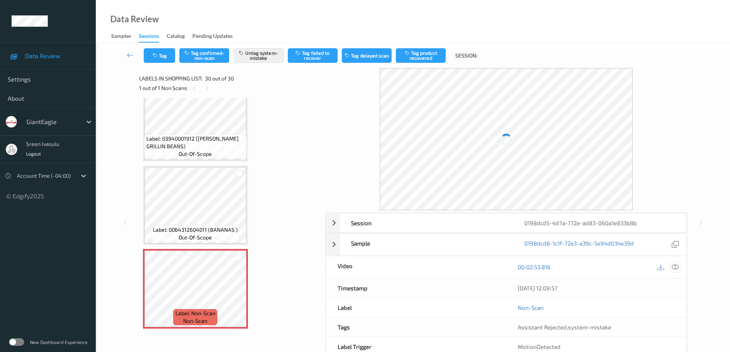
click at [676, 264] on icon at bounding box center [675, 267] width 7 height 7
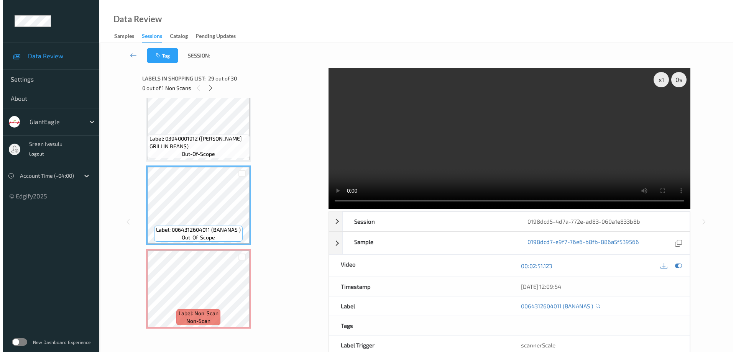
scroll to position [2213, 0]
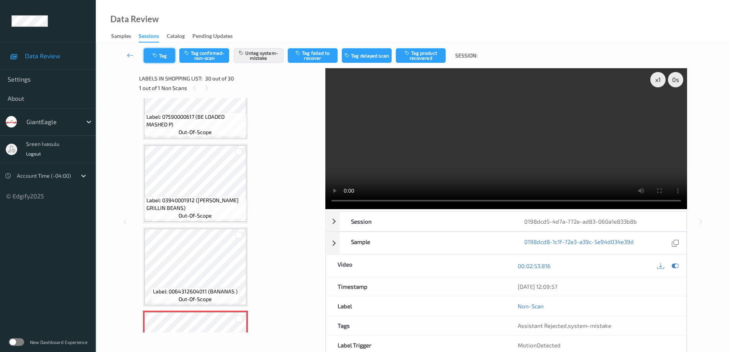
click at [153, 59] on button "Tag" at bounding box center [159, 55] width 31 height 15
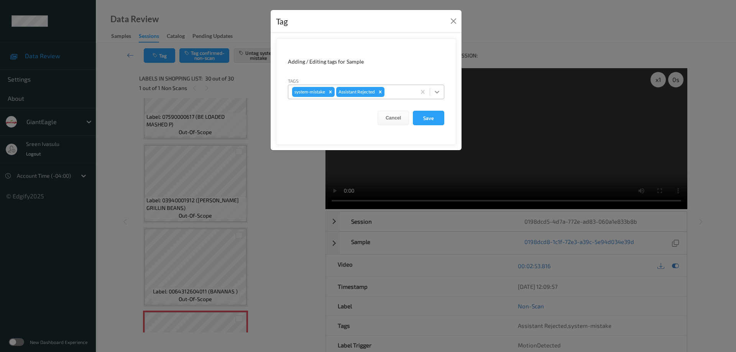
click at [440, 90] on icon at bounding box center [437, 92] width 8 height 8
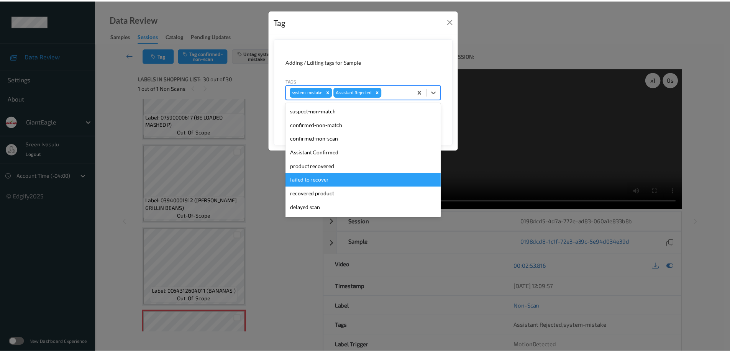
scroll to position [67, 0]
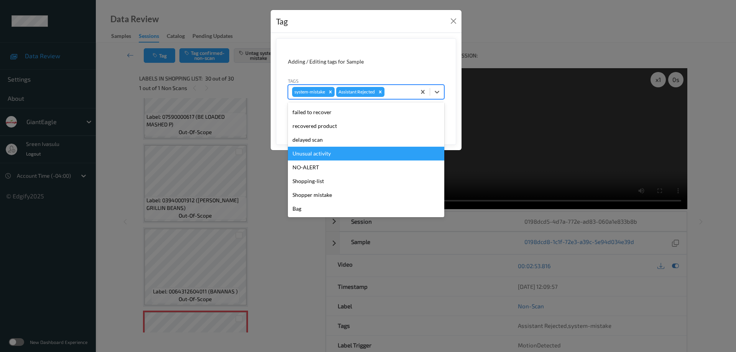
click at [318, 158] on div "Unusual activity" at bounding box center [366, 154] width 156 height 14
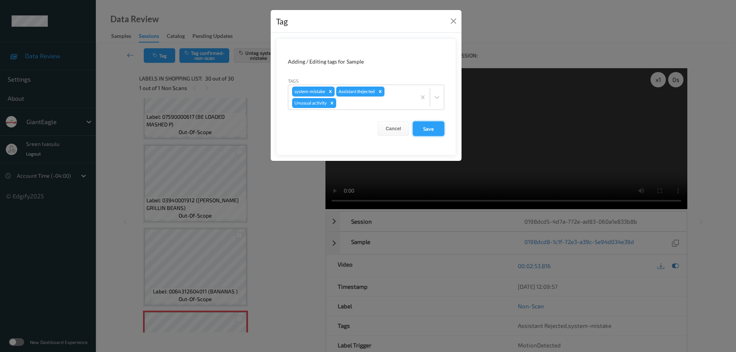
click at [424, 130] on button "Save" at bounding box center [428, 128] width 31 height 15
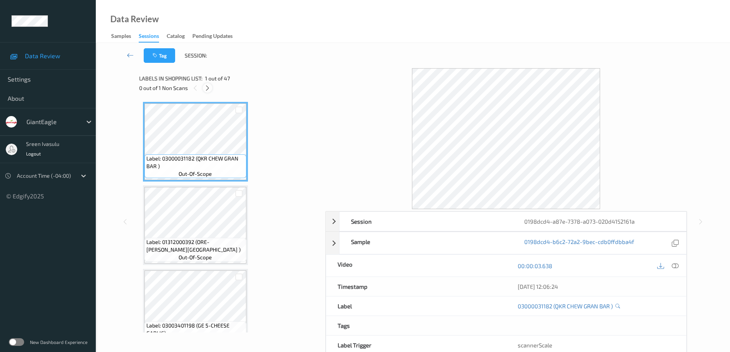
click at [206, 86] on icon at bounding box center [207, 88] width 7 height 7
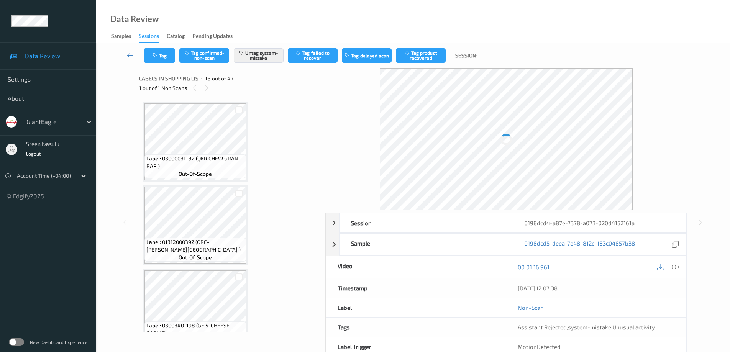
scroll to position [1340, 0]
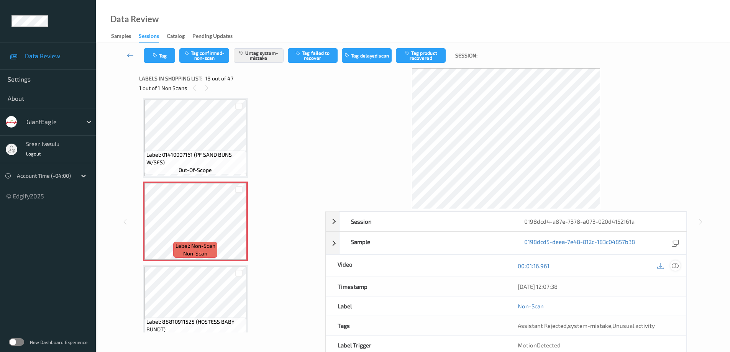
click at [675, 266] on icon at bounding box center [675, 265] width 7 height 7
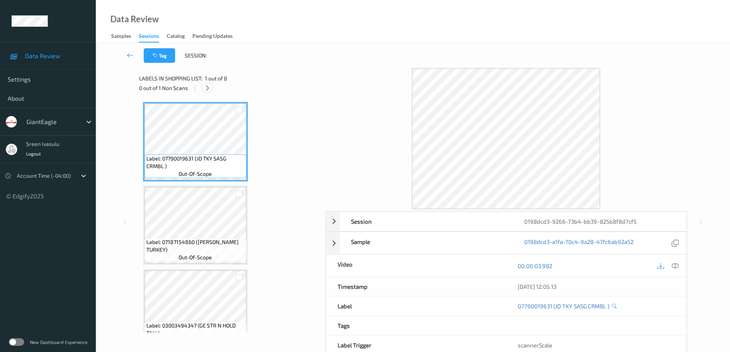
click at [205, 85] on icon at bounding box center [207, 88] width 7 height 7
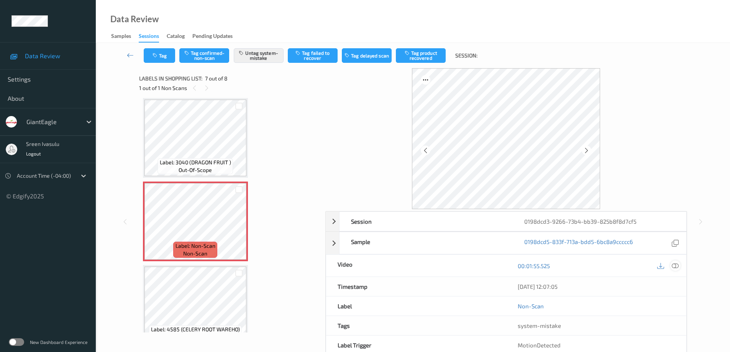
click at [678, 263] on icon at bounding box center [675, 265] width 7 height 7
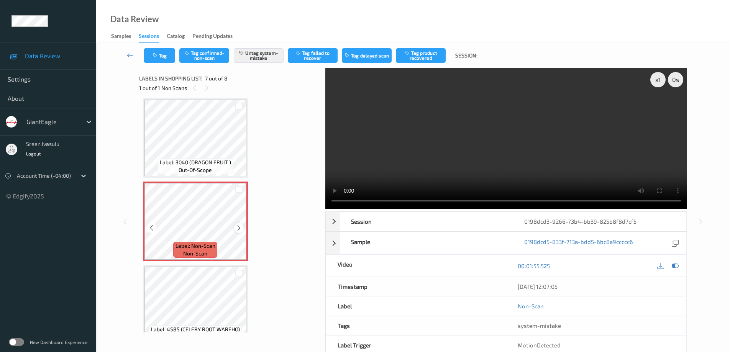
click at [236, 228] on icon at bounding box center [239, 228] width 7 height 7
click at [239, 228] on icon at bounding box center [239, 228] width 7 height 7
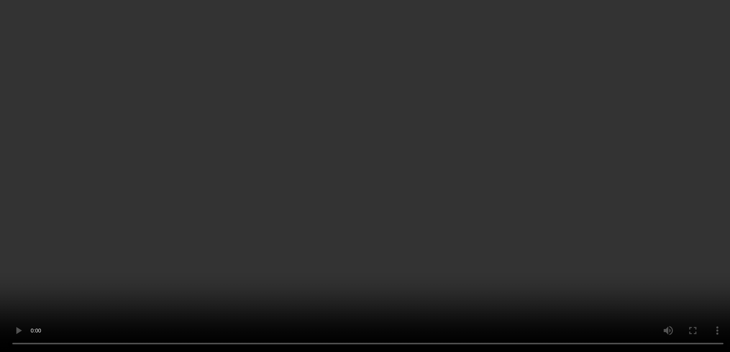
scroll to position [438, 0]
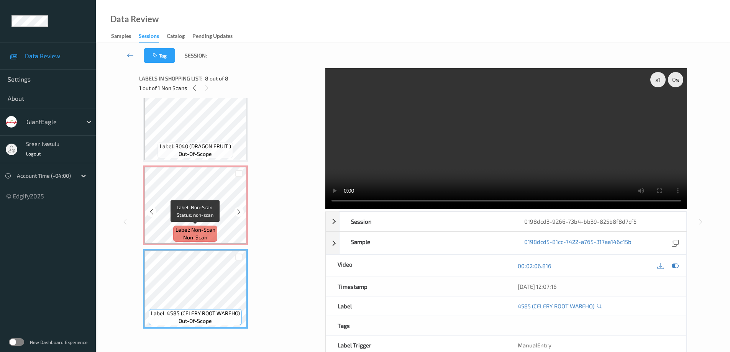
click at [214, 228] on span "Label: Non-Scan" at bounding box center [195, 230] width 40 height 8
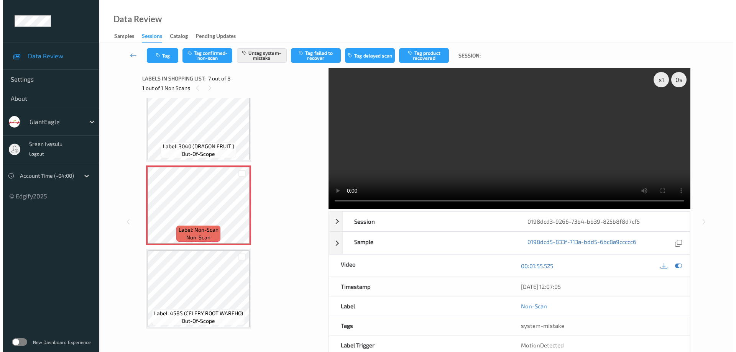
scroll to position [376, 0]
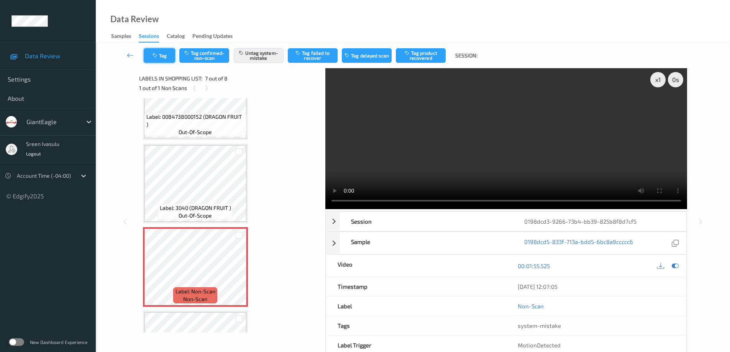
click at [166, 56] on button "Tag" at bounding box center [159, 55] width 31 height 15
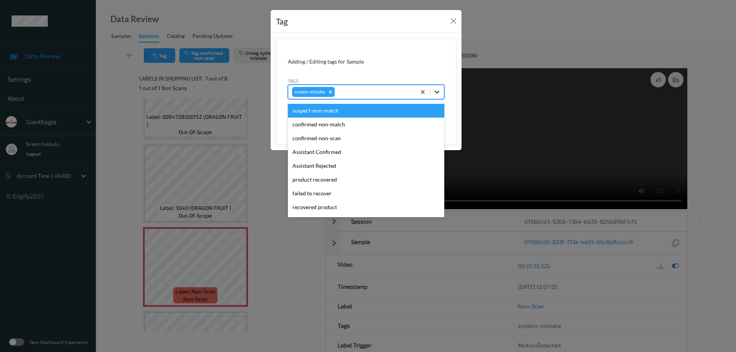
click at [438, 92] on icon at bounding box center [436, 92] width 5 height 3
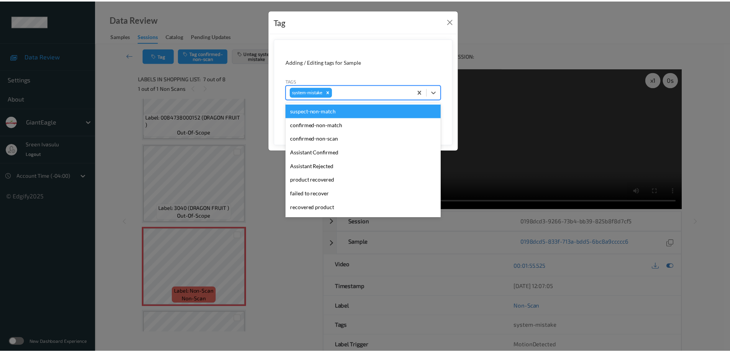
scroll to position [81, 0]
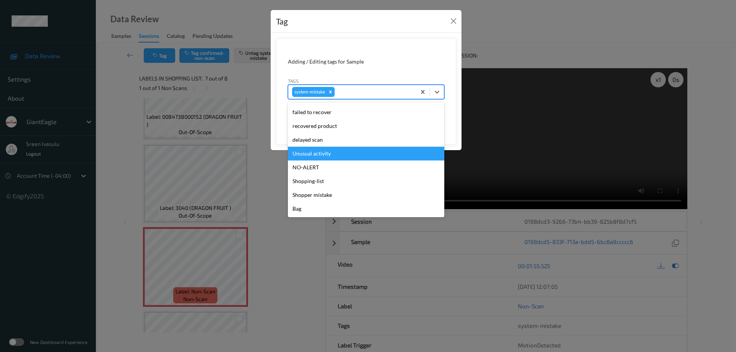
click at [331, 150] on div "Unusual activity" at bounding box center [366, 154] width 156 height 14
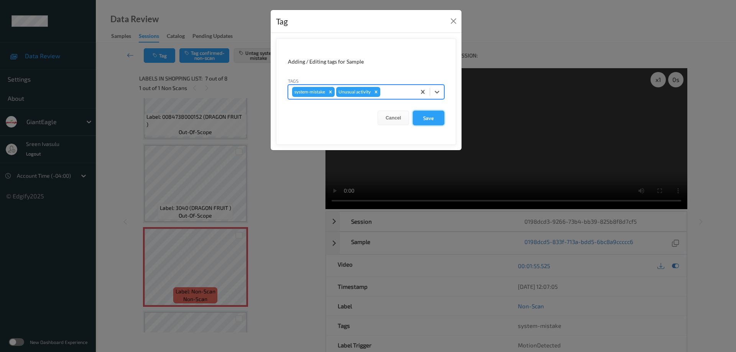
click at [428, 116] on button "Save" at bounding box center [428, 118] width 31 height 15
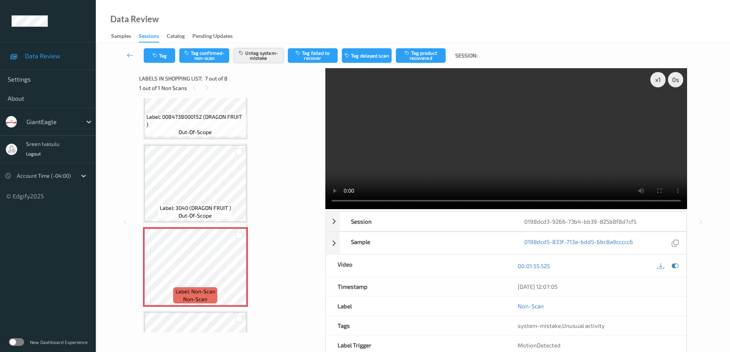
click at [258, 51] on button "Untag system-mistake" at bounding box center [259, 55] width 50 height 15
click at [213, 52] on button "Tag confirmed-non-scan" at bounding box center [204, 55] width 50 height 15
click at [420, 51] on button "Tag product recovered" at bounding box center [421, 55] width 50 height 15
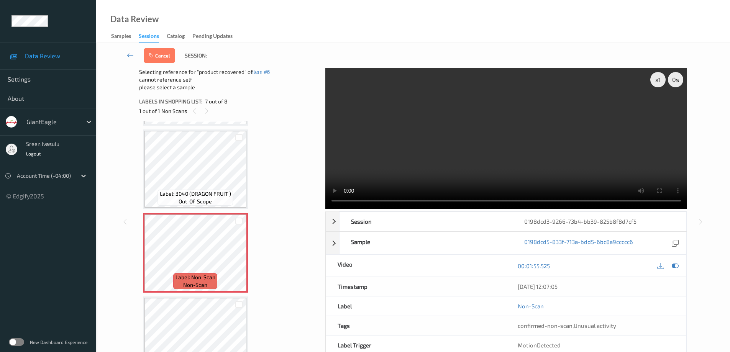
scroll to position [438, 0]
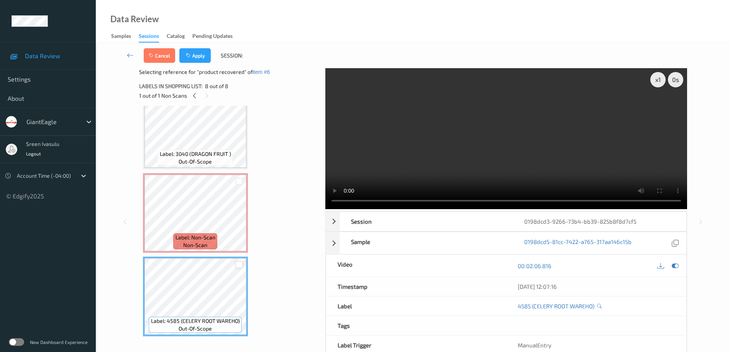
click at [239, 267] on div at bounding box center [238, 264] width 7 height 7
click at [194, 55] on button "Apply" at bounding box center [194, 55] width 31 height 15
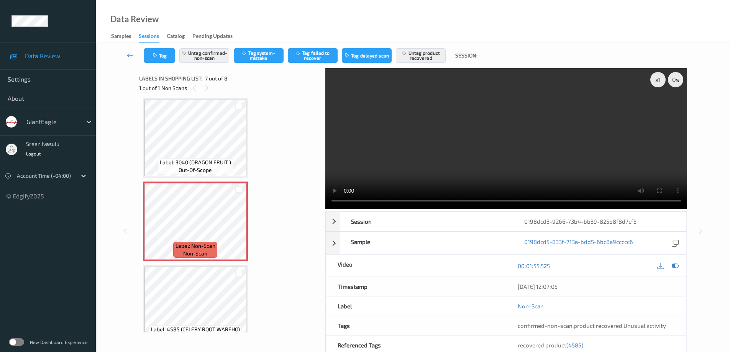
scroll to position [376, 0]
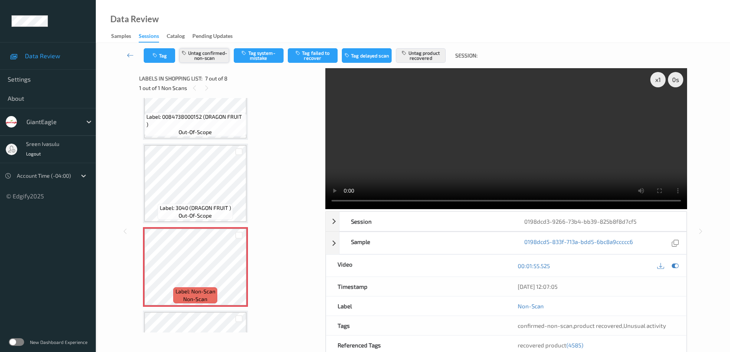
click at [208, 59] on button "Untag confirmed-non-scan" at bounding box center [204, 55] width 50 height 15
click at [426, 56] on button "Untag product recovered" at bounding box center [421, 55] width 50 height 15
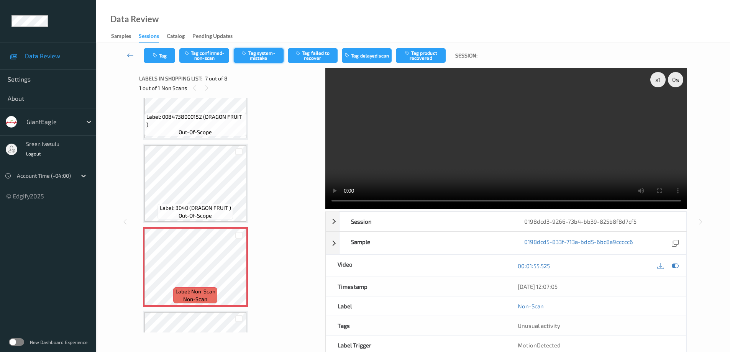
click at [261, 53] on button "Tag system-mistake" at bounding box center [259, 55] width 50 height 15
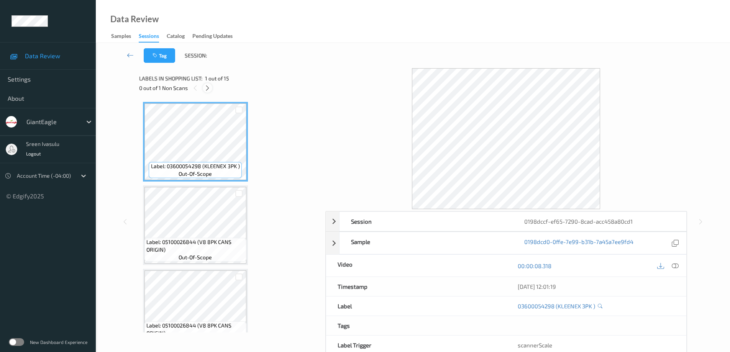
click at [208, 84] on div at bounding box center [208, 88] width 10 height 10
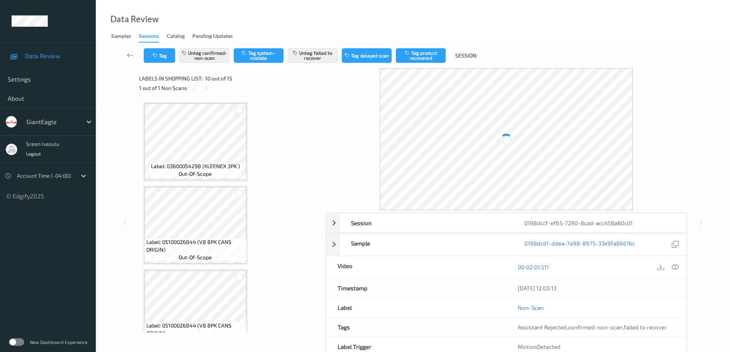
scroll to position [672, 0]
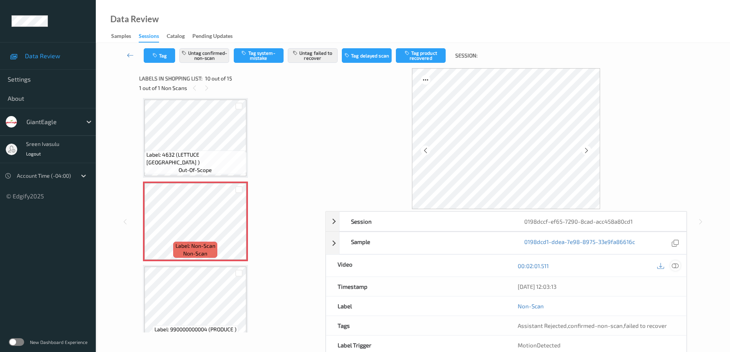
click at [677, 263] on icon at bounding box center [675, 265] width 7 height 7
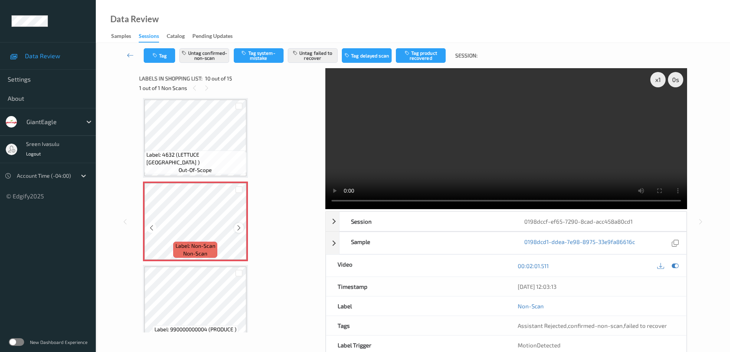
click at [242, 227] on div at bounding box center [239, 228] width 10 height 10
click at [239, 227] on icon at bounding box center [239, 228] width 7 height 7
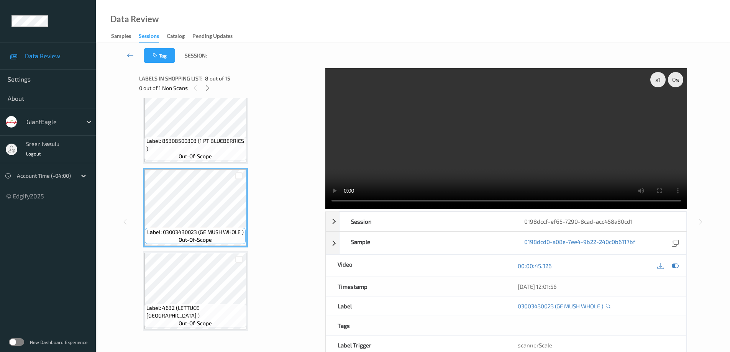
scroll to position [366, 0]
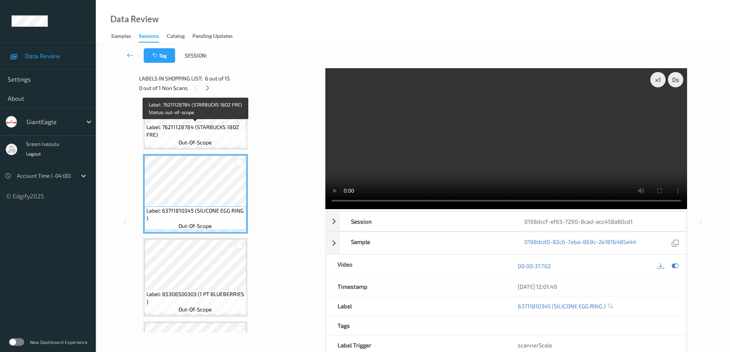
click at [221, 129] on span "Label: 76211128784 (STARBUCKS 18OZ FRE)" at bounding box center [195, 130] width 98 height 15
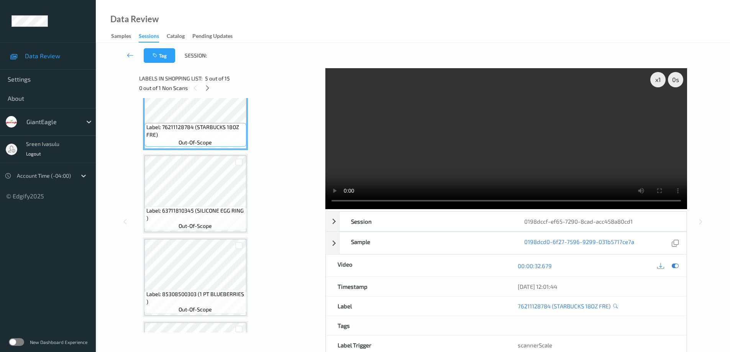
scroll to position [212, 0]
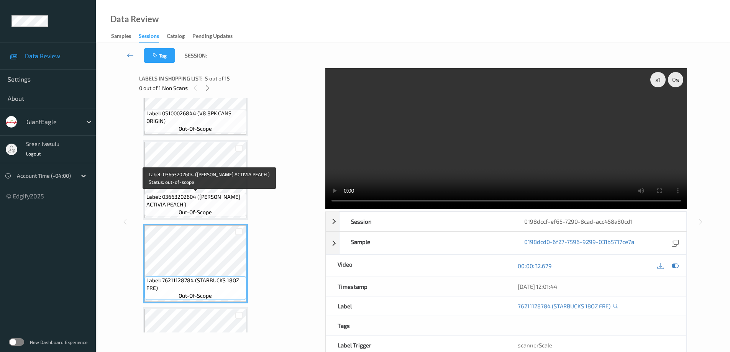
click at [220, 200] on span "Label: 03663202604 ([PERSON_NAME] ACTIVIA PEACH )" at bounding box center [195, 200] width 98 height 15
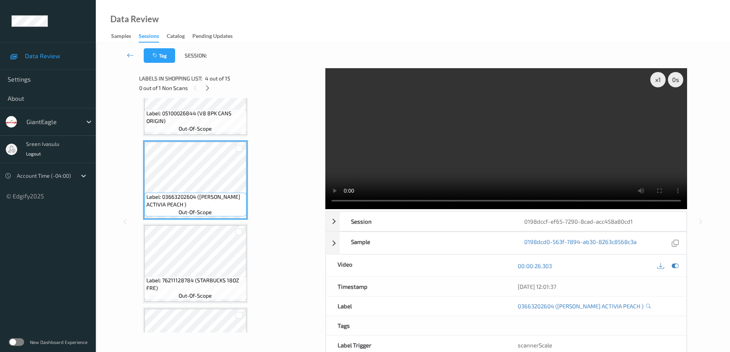
click at [230, 131] on div "Label: 05100026844 (V8 8PK CANS ORIGIN) out-of-scope" at bounding box center [195, 121] width 102 height 24
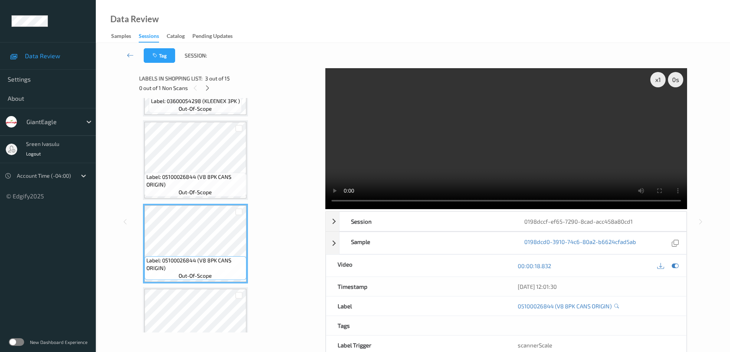
scroll to position [59, 0]
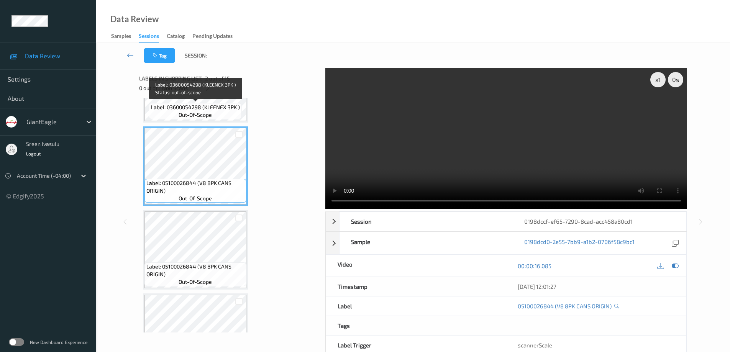
click at [230, 112] on div "Label: 03600054298 (KLEENEX 3PK ) out-of-scope" at bounding box center [195, 111] width 93 height 16
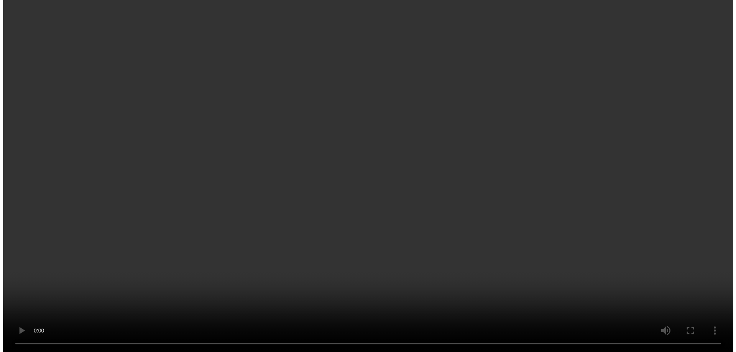
scroll to position [766, 0]
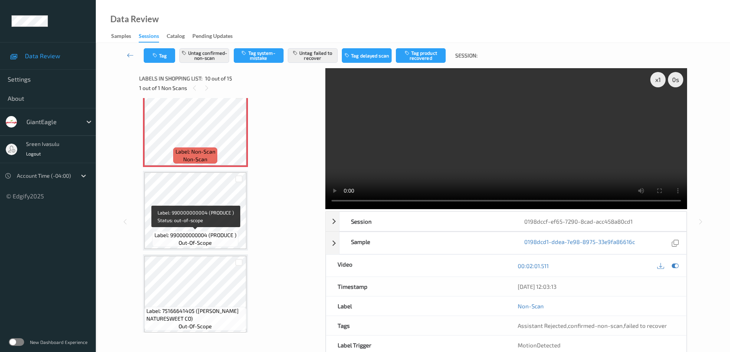
click at [215, 241] on div "Label: 990000000004 (PRODUCE ) out-of-scope" at bounding box center [195, 239] width 86 height 16
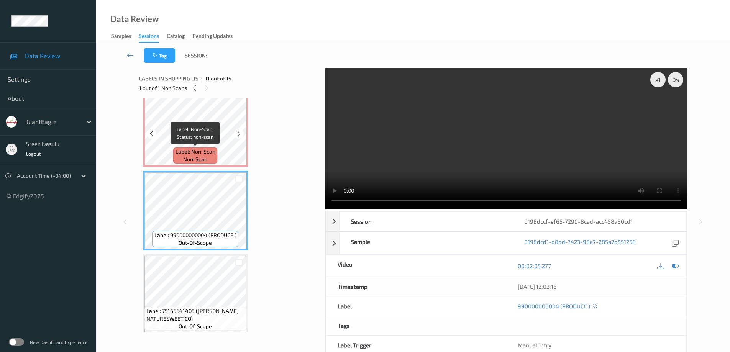
click at [210, 148] on span "Label: Non-Scan" at bounding box center [195, 152] width 40 height 8
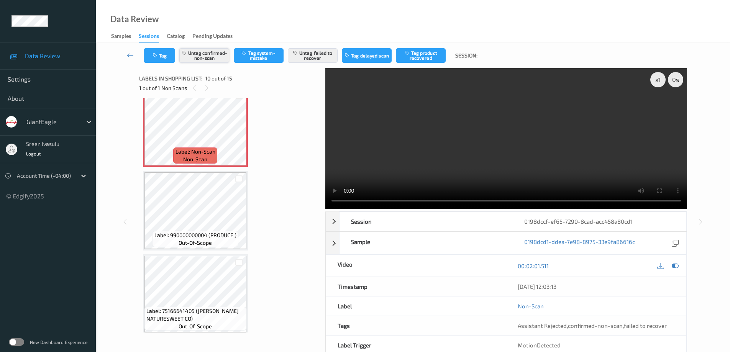
click at [215, 55] on button "Untag confirmed-non-scan" at bounding box center [204, 55] width 50 height 15
click at [318, 57] on button "Untag failed to recover" at bounding box center [313, 55] width 50 height 15
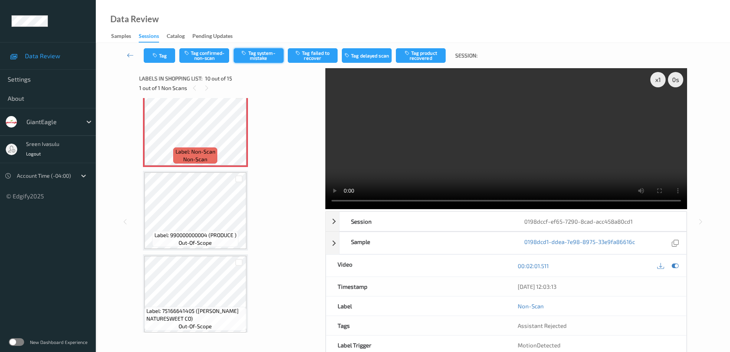
click at [262, 54] on button "Tag system-mistake" at bounding box center [259, 55] width 50 height 15
click at [165, 58] on button "Tag" at bounding box center [159, 55] width 31 height 15
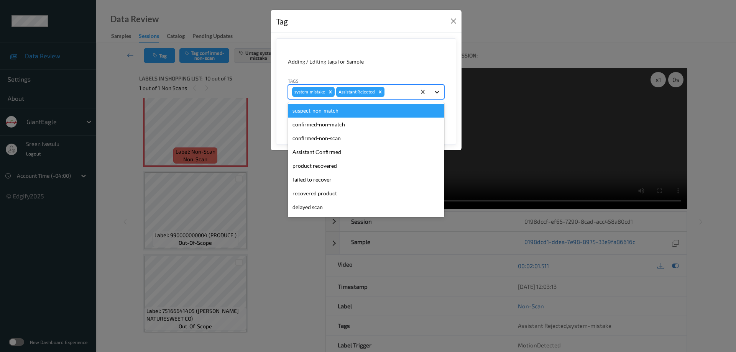
click at [436, 93] on icon at bounding box center [436, 92] width 5 height 3
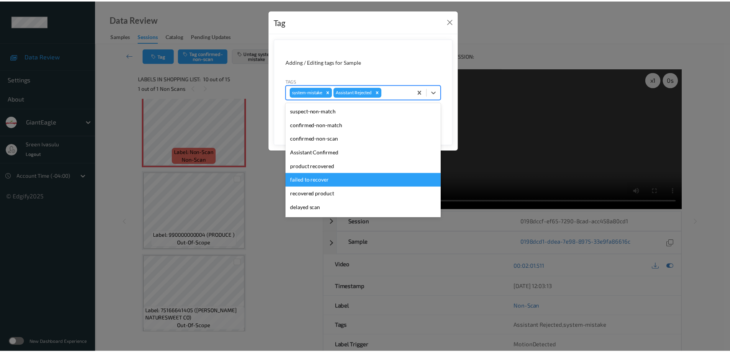
scroll to position [67, 0]
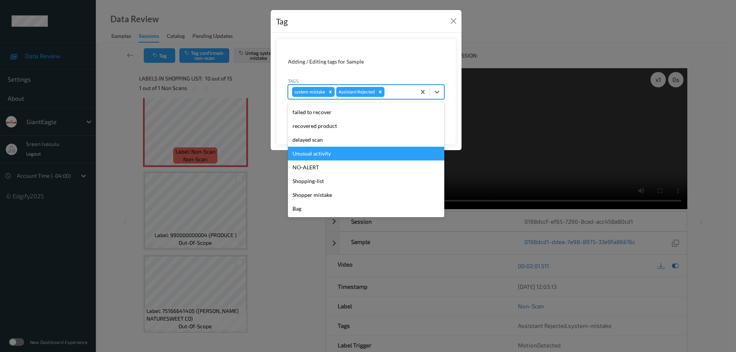
click at [326, 151] on div "Unusual activity" at bounding box center [366, 154] width 156 height 14
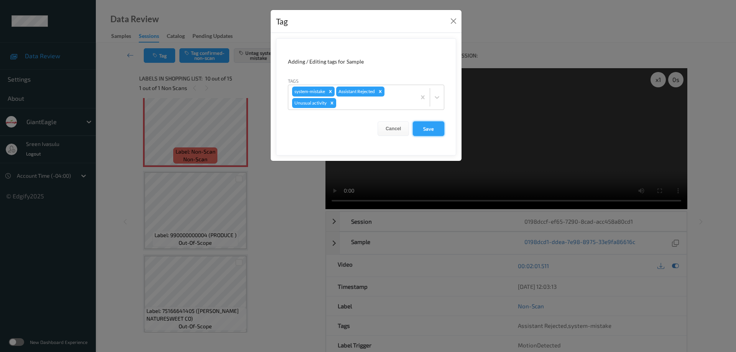
click at [434, 127] on button "Save" at bounding box center [428, 128] width 31 height 15
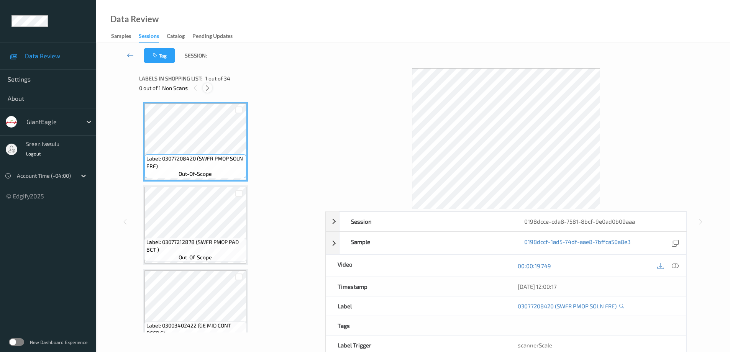
click at [208, 89] on icon at bounding box center [207, 88] width 7 height 7
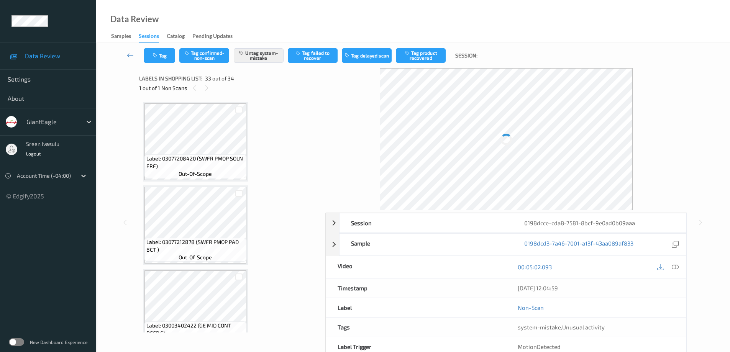
scroll to position [2593, 0]
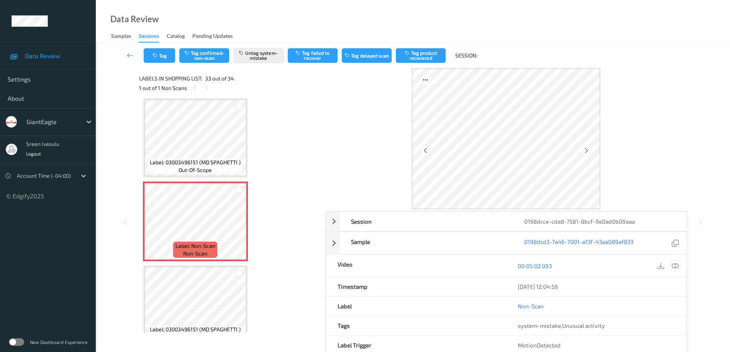
click at [678, 268] on icon at bounding box center [675, 265] width 7 height 7
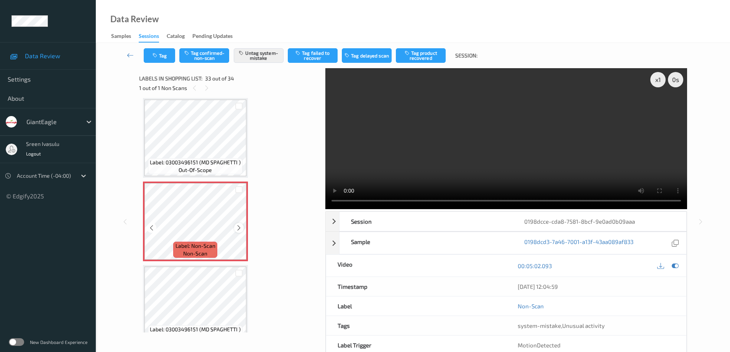
click at [237, 225] on icon at bounding box center [239, 228] width 7 height 7
click at [237, 227] on icon at bounding box center [239, 228] width 7 height 7
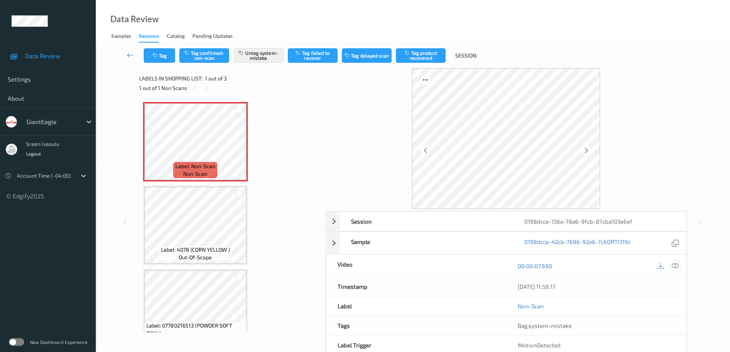
click at [674, 265] on icon at bounding box center [675, 265] width 7 height 7
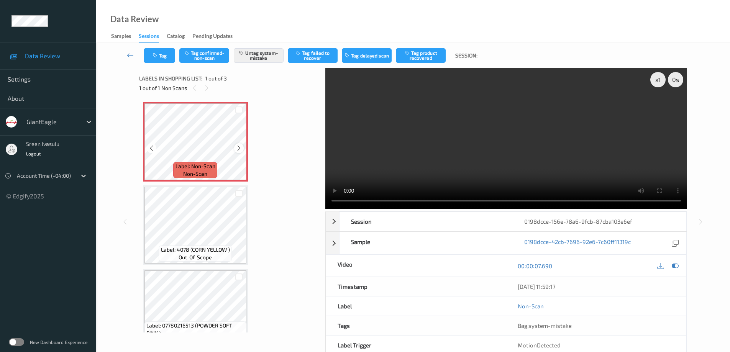
click at [234, 148] on div at bounding box center [239, 148] width 10 height 10
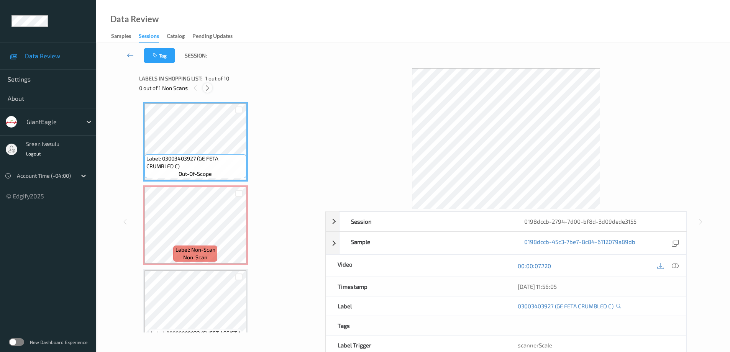
click at [205, 86] on icon at bounding box center [207, 88] width 7 height 7
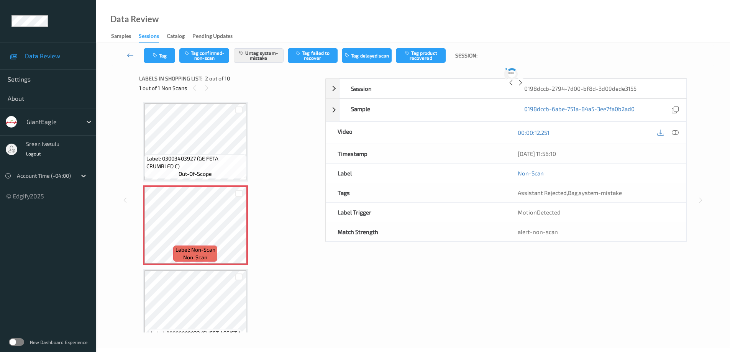
scroll to position [4, 0]
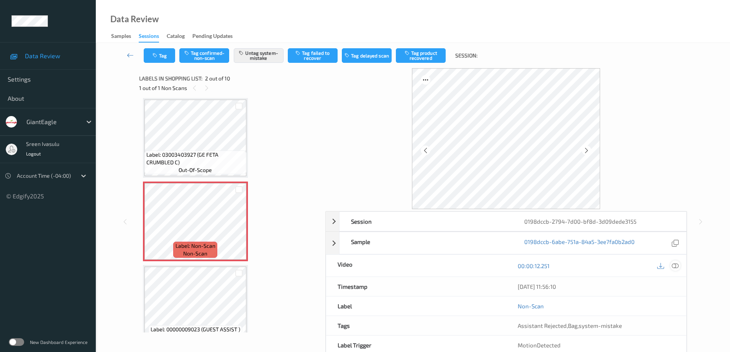
click at [674, 263] on icon at bounding box center [675, 265] width 7 height 7
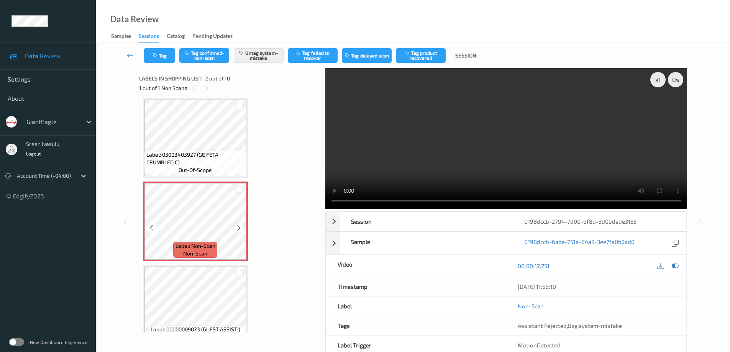
click at [236, 228] on icon at bounding box center [239, 228] width 7 height 7
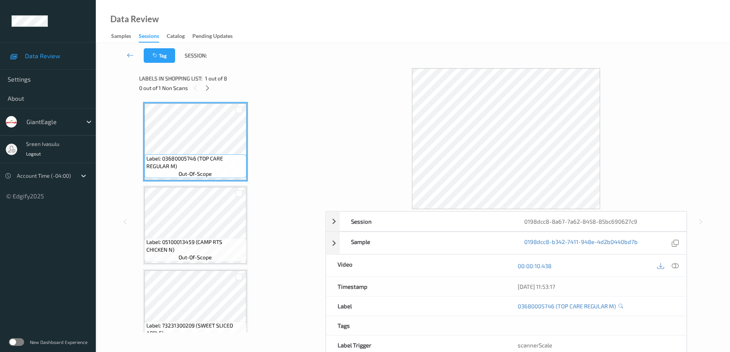
click at [208, 93] on div "Labels in shopping list: 1 out of 8 0 out of 1 Non Scans" at bounding box center [229, 83] width 181 height 30
click at [207, 88] on icon at bounding box center [207, 88] width 7 height 7
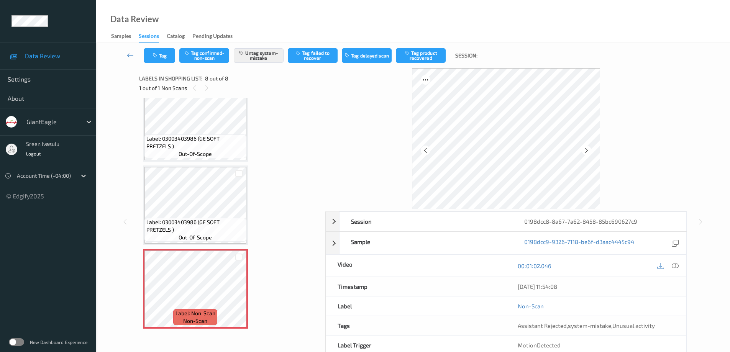
click at [680, 266] on div "00:01:02.046" at bounding box center [596, 266] width 180 height 22
click at [679, 266] on div at bounding box center [675, 266] width 10 height 10
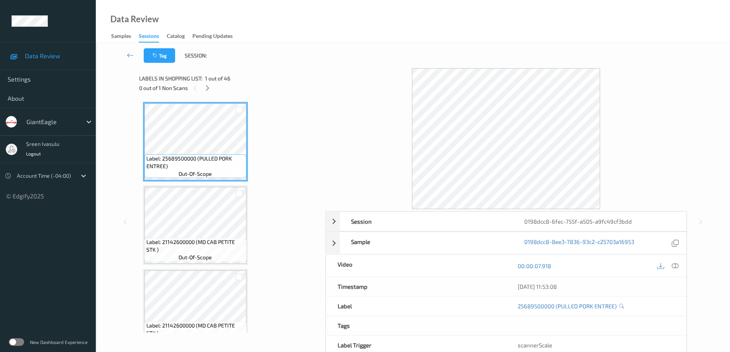
drag, startPoint x: 208, startPoint y: 88, endPoint x: 309, endPoint y: 134, distance: 111.8
click at [208, 87] on icon at bounding box center [207, 88] width 7 height 7
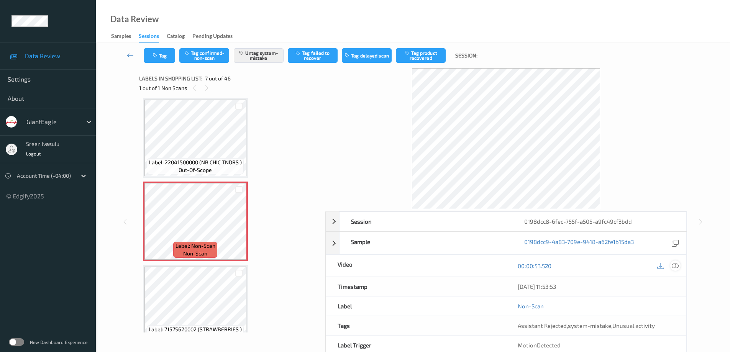
click at [677, 264] on icon at bounding box center [675, 265] width 7 height 7
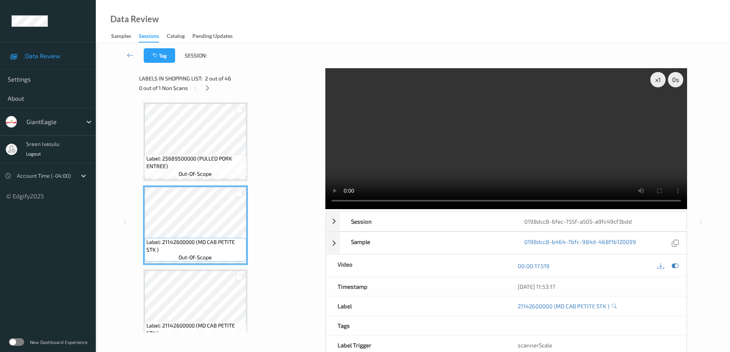
scroll to position [153, 0]
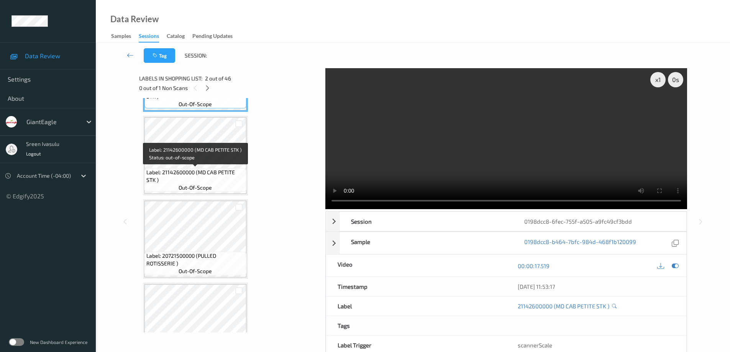
click at [225, 171] on span "Label: 21142600000 (MD CAB PETITE STK )" at bounding box center [195, 176] width 98 height 15
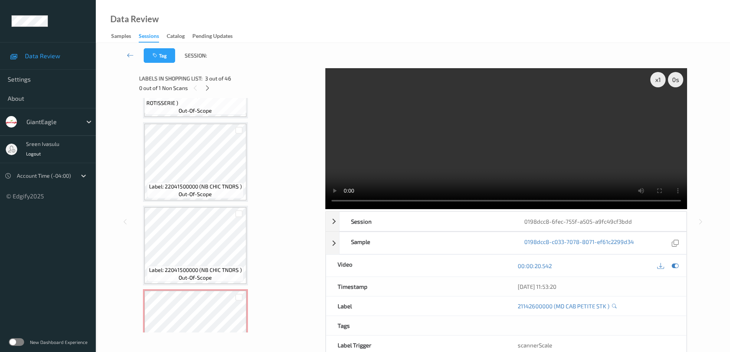
scroll to position [307, 0]
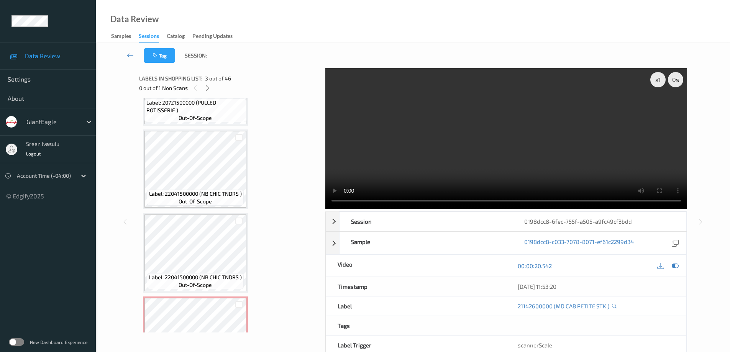
click at [231, 109] on span "Label: 20721500000 (PULLED ROTISSERIE )" at bounding box center [195, 106] width 98 height 15
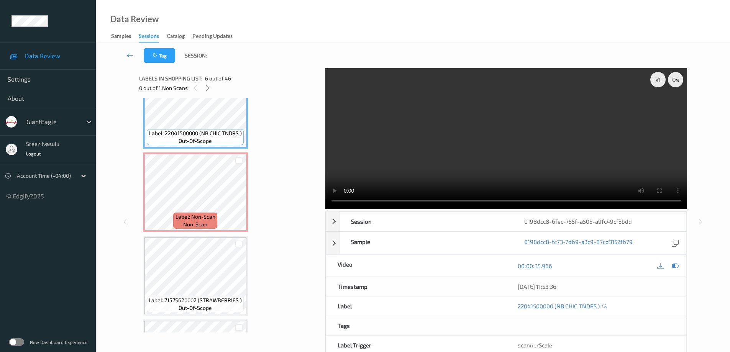
scroll to position [460, 0]
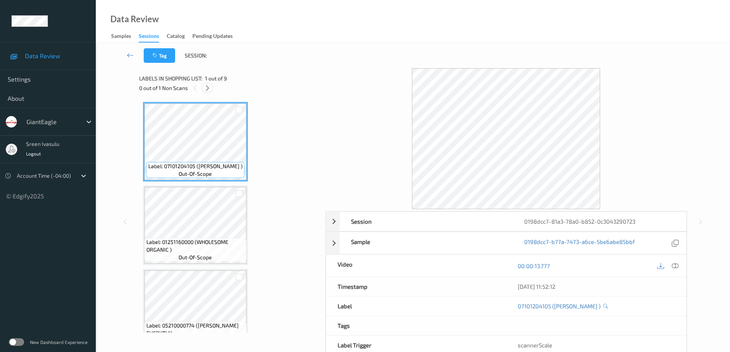
click at [208, 85] on icon at bounding box center [207, 88] width 7 height 7
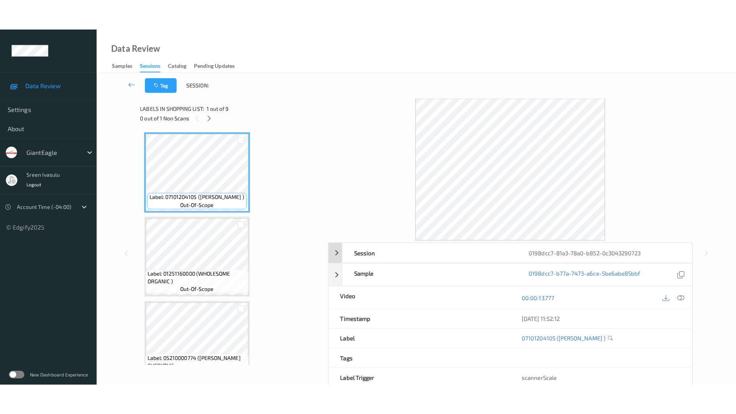
scroll to position [505, 0]
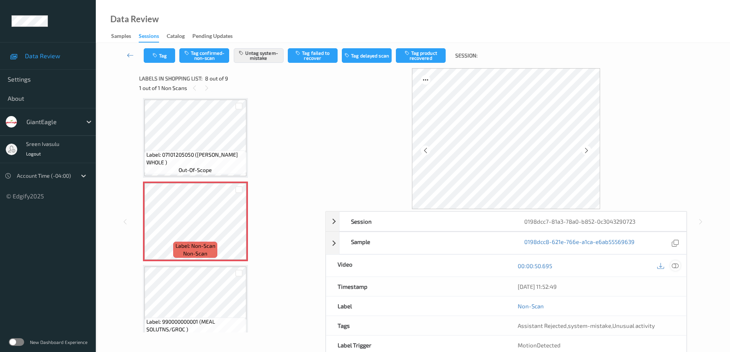
click at [675, 266] on icon at bounding box center [675, 265] width 7 height 7
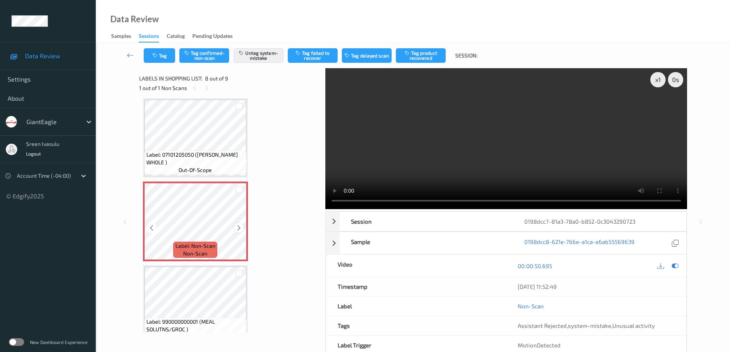
click at [237, 229] on icon at bounding box center [239, 228] width 7 height 7
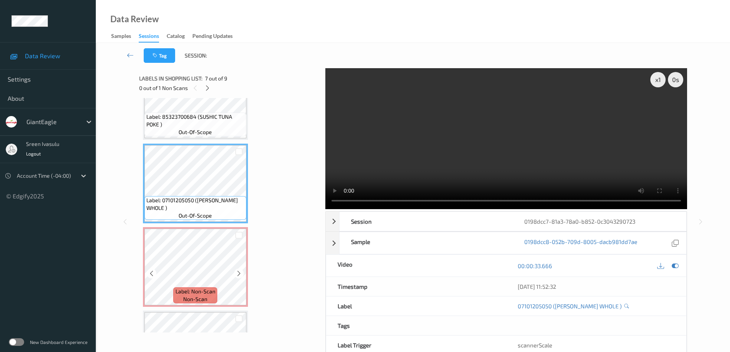
scroll to position [521, 0]
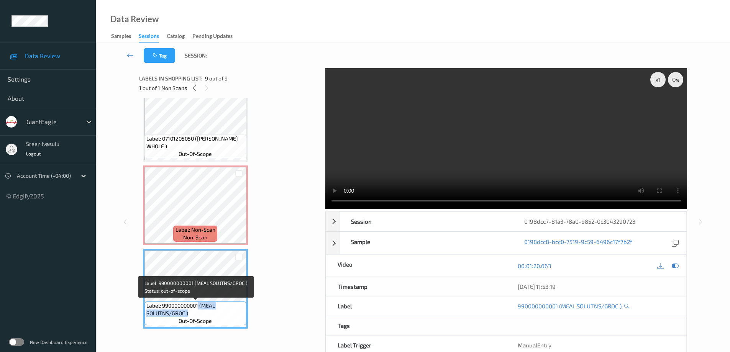
drag, startPoint x: 199, startPoint y: 307, endPoint x: 207, endPoint y: 311, distance: 9.1
click at [207, 311] on span "Label: 990000000001 (MEAL SOLUTNS/GROC )" at bounding box center [195, 309] width 98 height 15
copy span "(MEAL SOLUTNS/GROC )"
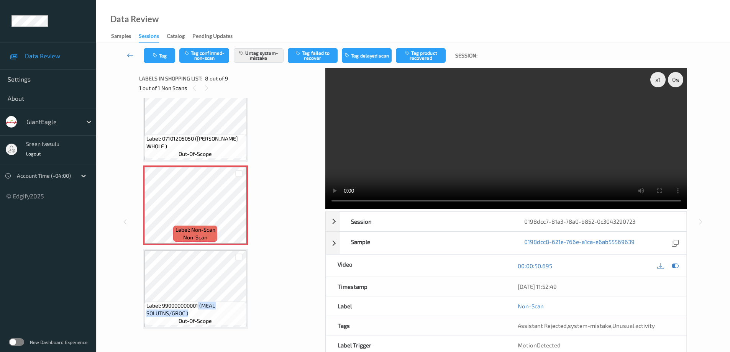
scroll to position [39, 0]
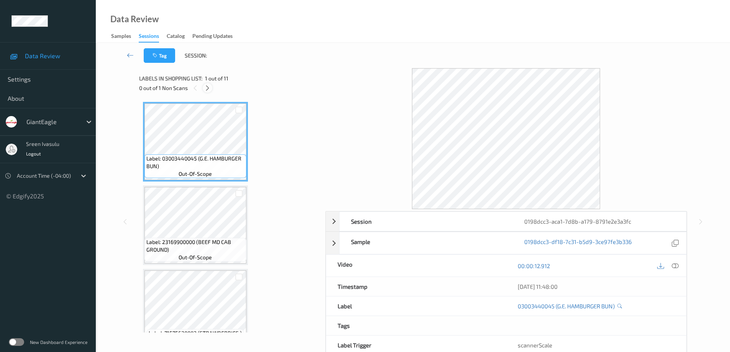
click at [206, 85] on icon at bounding box center [207, 88] width 7 height 7
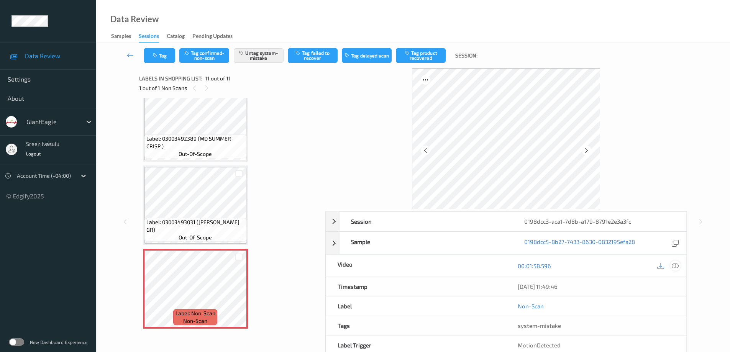
click at [674, 261] on div at bounding box center [675, 266] width 10 height 10
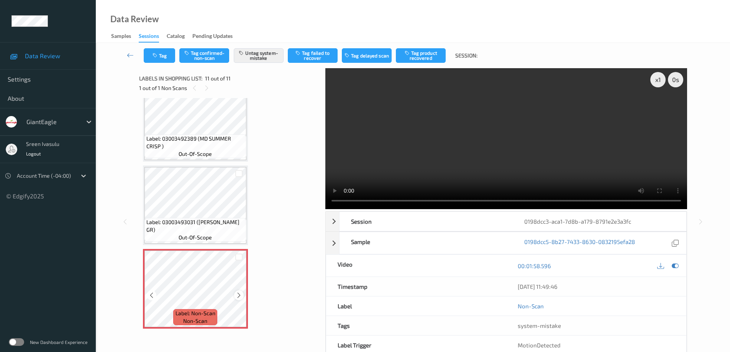
click at [241, 295] on icon at bounding box center [239, 295] width 7 height 7
click at [240, 295] on icon at bounding box center [239, 295] width 7 height 7
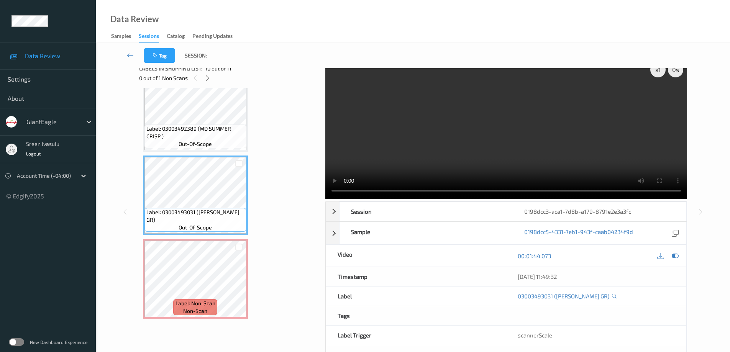
scroll to position [0, 0]
